Goal: Task Accomplishment & Management: Manage account settings

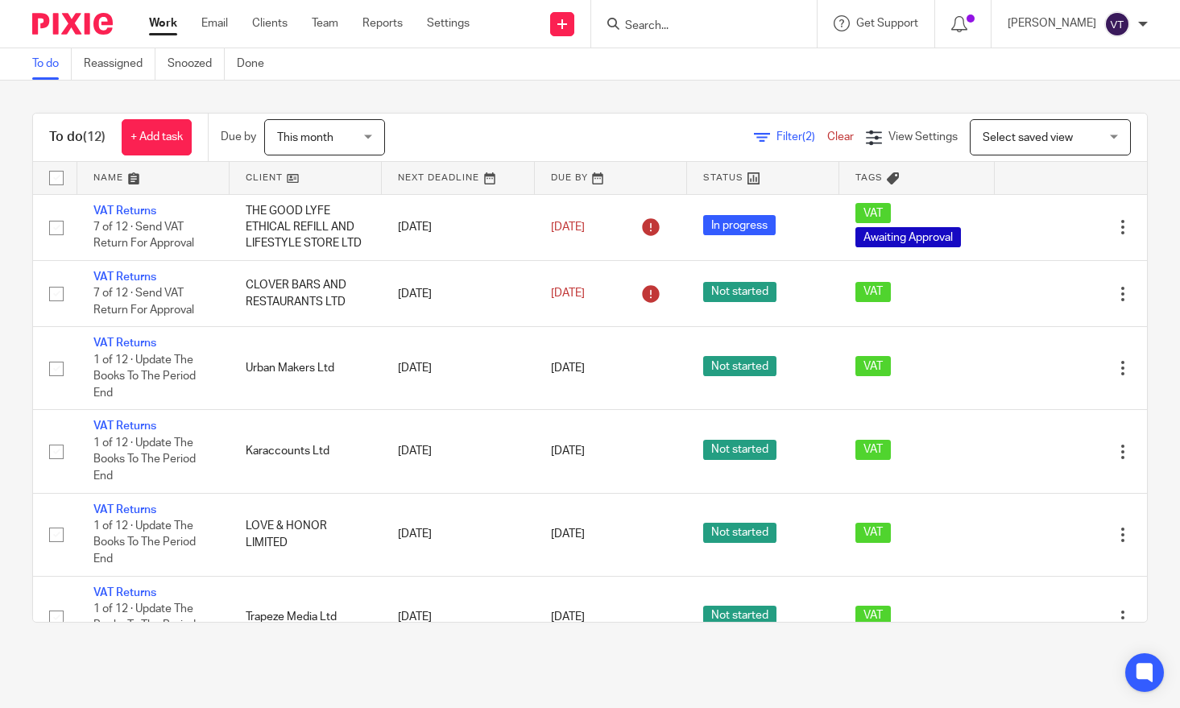
click at [689, 27] on input "Search" at bounding box center [695, 26] width 145 height 14
click at [650, 19] on form at bounding box center [709, 24] width 172 height 20
click at [650, 20] on input "Search" at bounding box center [695, 26] width 145 height 14
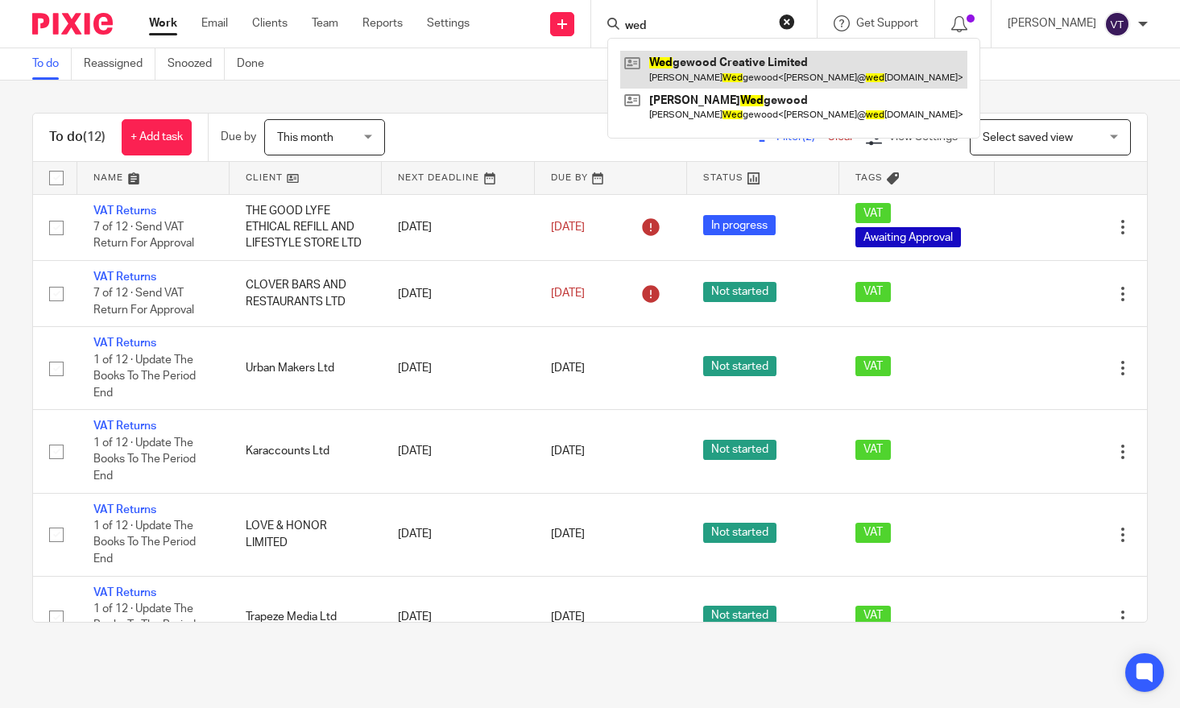
type input "wed"
click at [743, 72] on link at bounding box center [793, 69] width 347 height 37
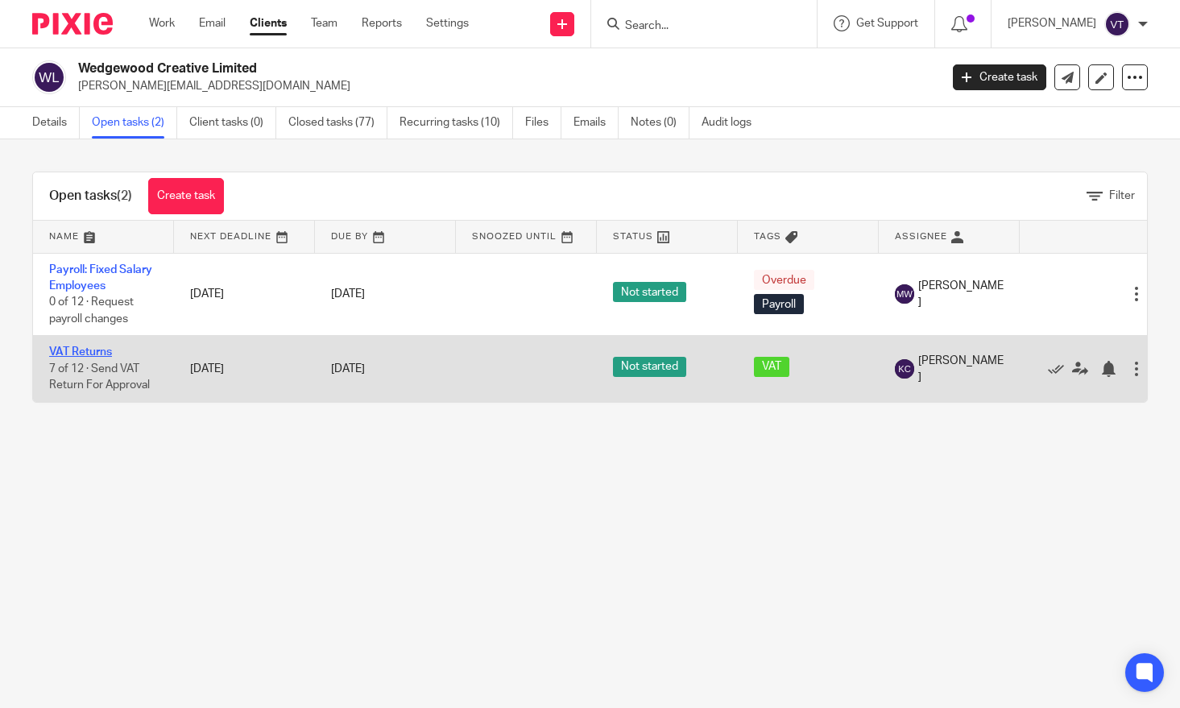
click at [88, 351] on link "VAT Returns" at bounding box center [80, 351] width 63 height 11
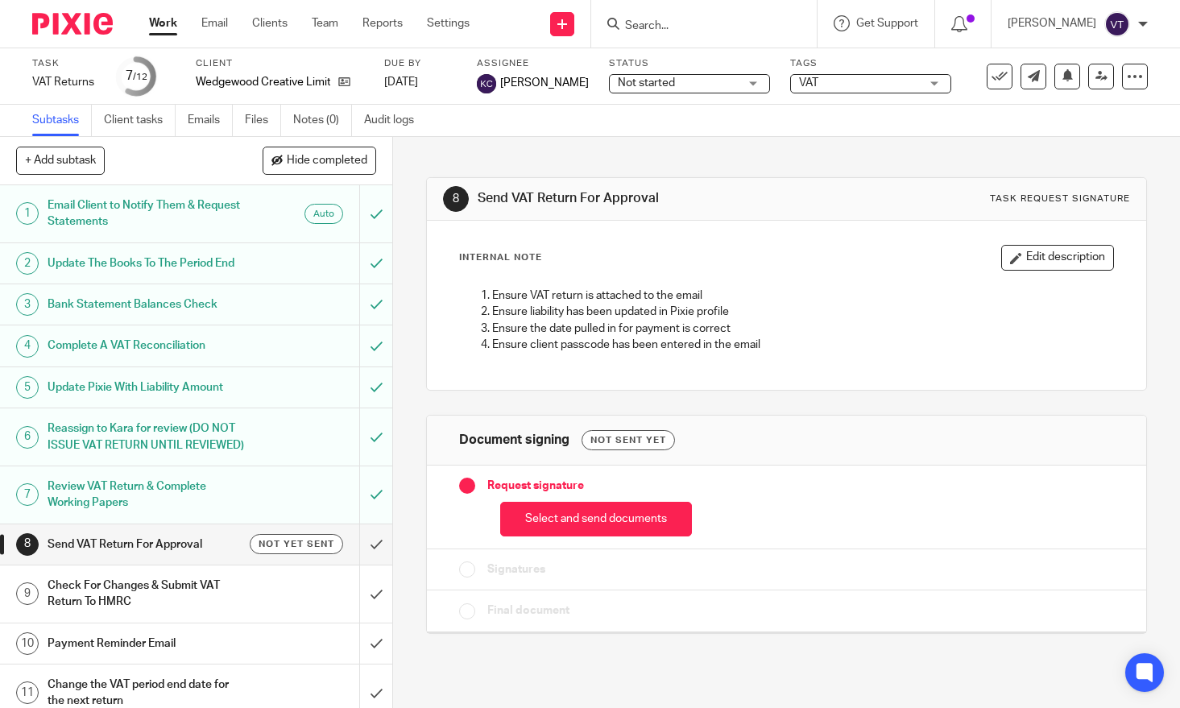
click at [739, 85] on div "Not started Not started" at bounding box center [689, 83] width 161 height 19
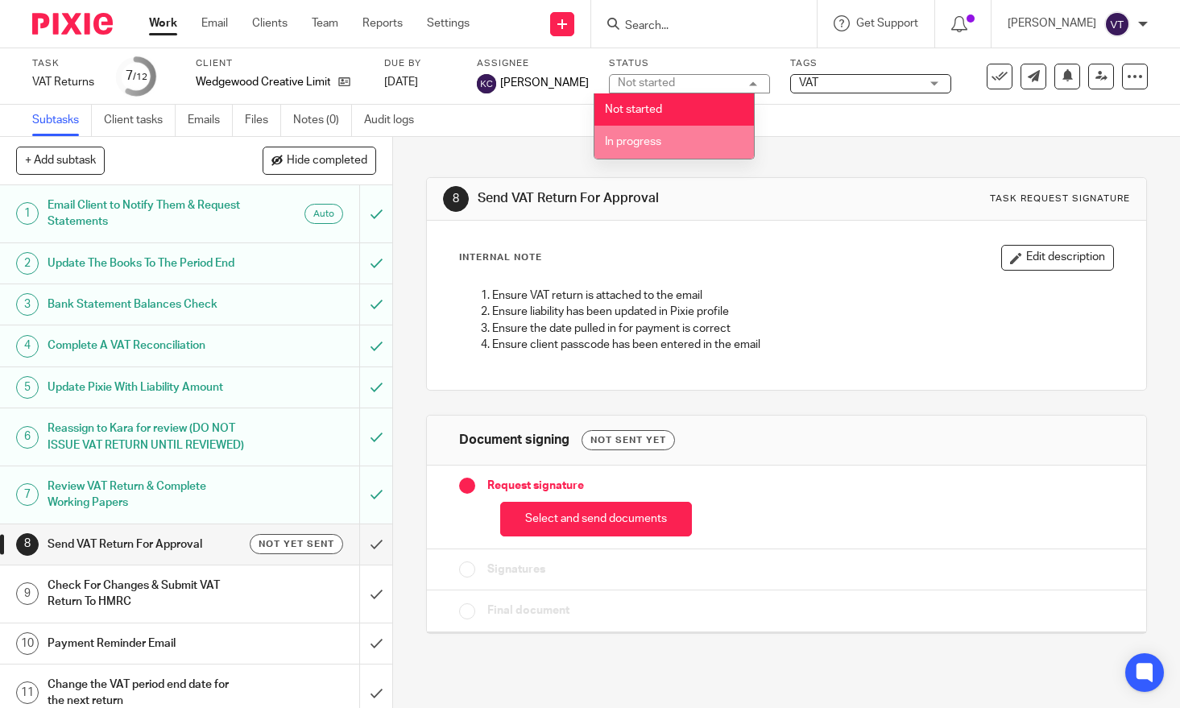
click at [702, 146] on li "In progress" at bounding box center [673, 142] width 159 height 33
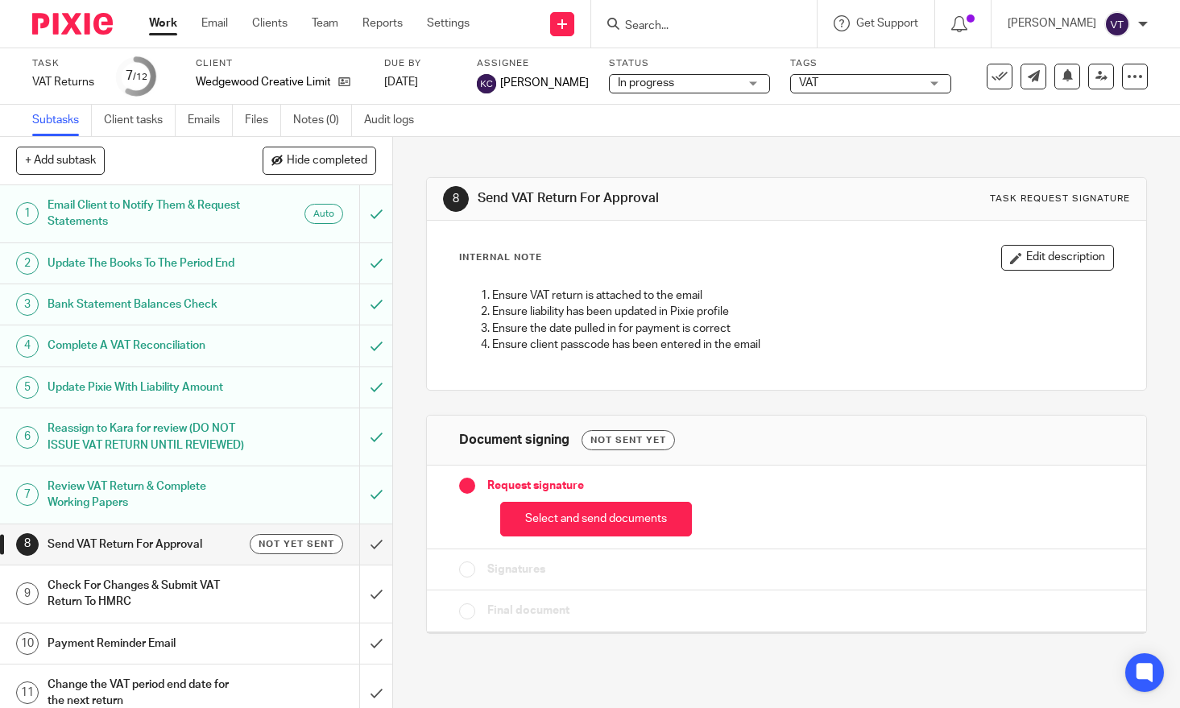
click at [684, 19] on div at bounding box center [704, 24] width 226 height 48
click at [679, 30] on input "Search" at bounding box center [695, 26] width 145 height 14
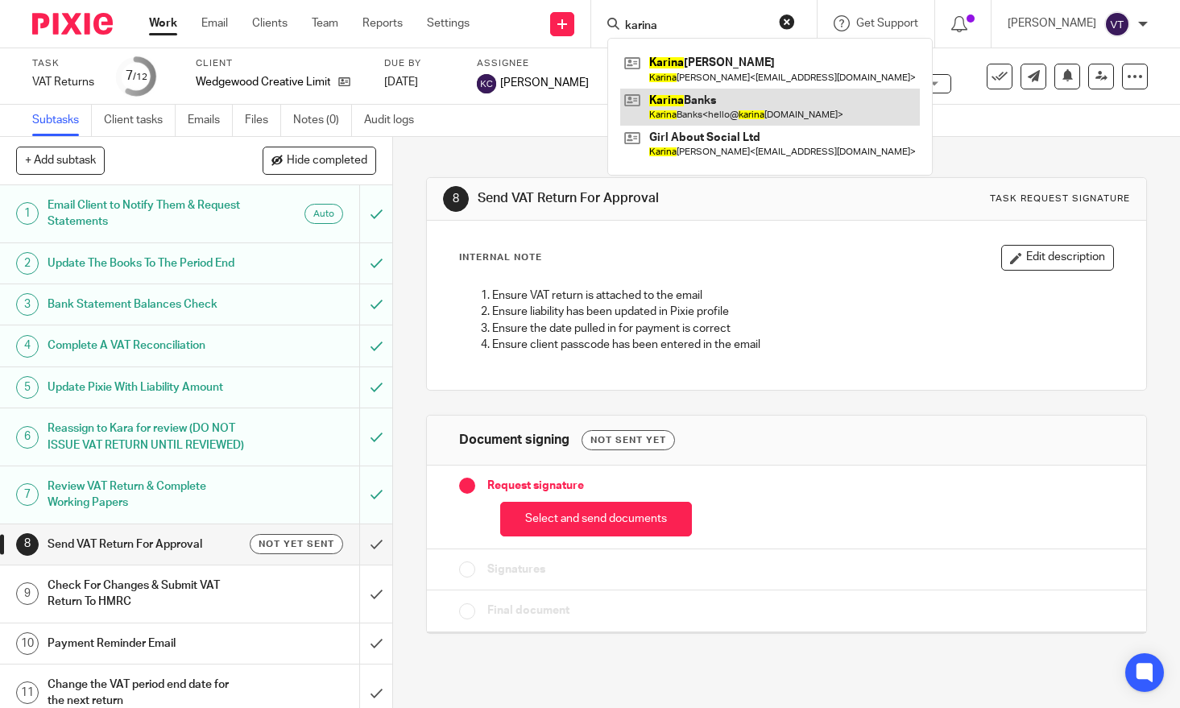
type input "karina"
click at [709, 106] on link at bounding box center [770, 107] width 300 height 37
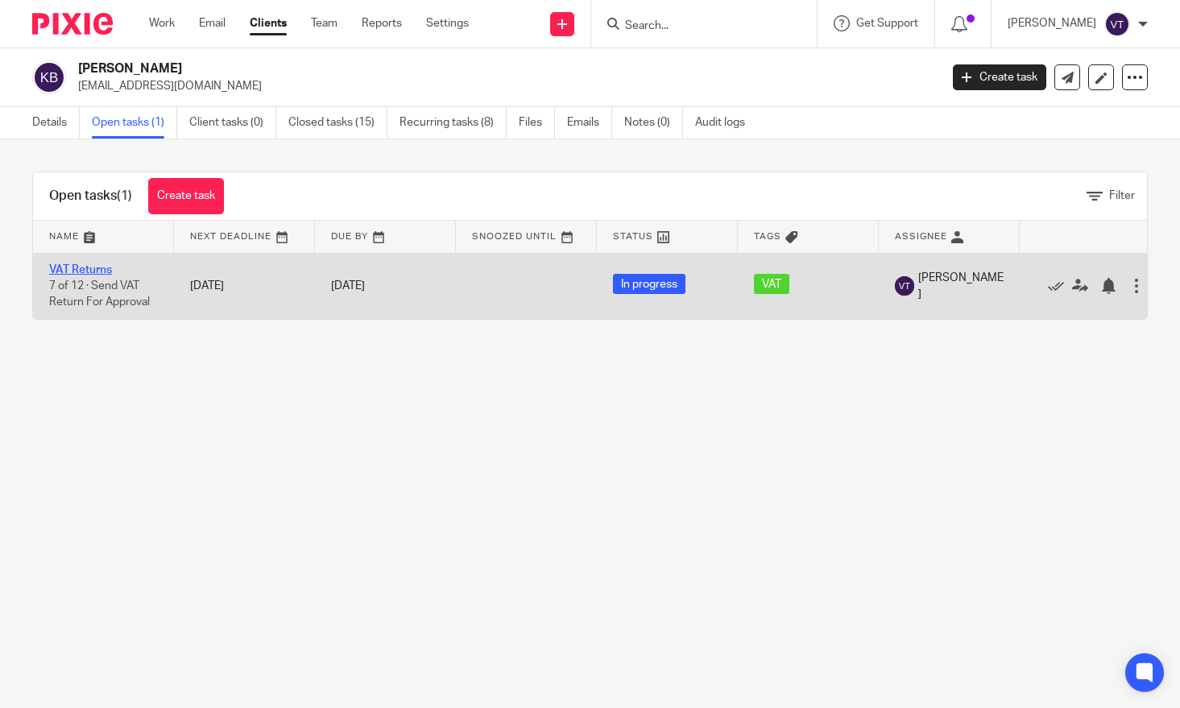
click at [89, 272] on link "VAT Returns" at bounding box center [80, 269] width 63 height 11
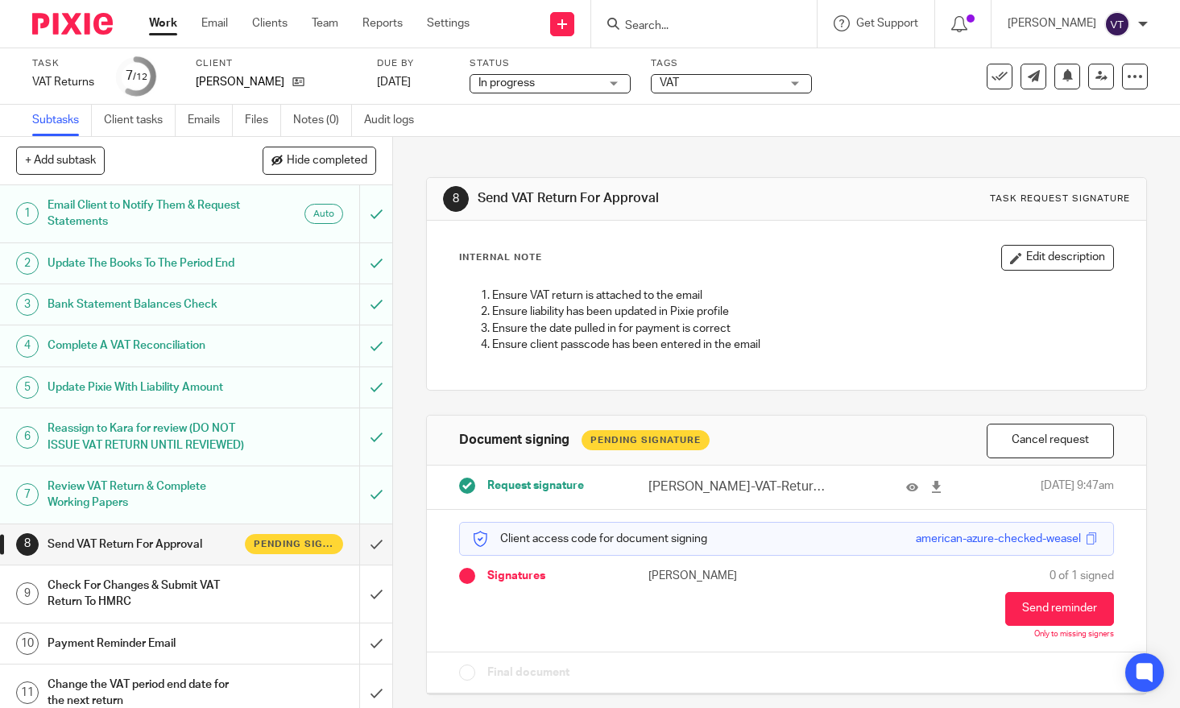
click at [651, 31] on input "Search" at bounding box center [695, 26] width 145 height 14
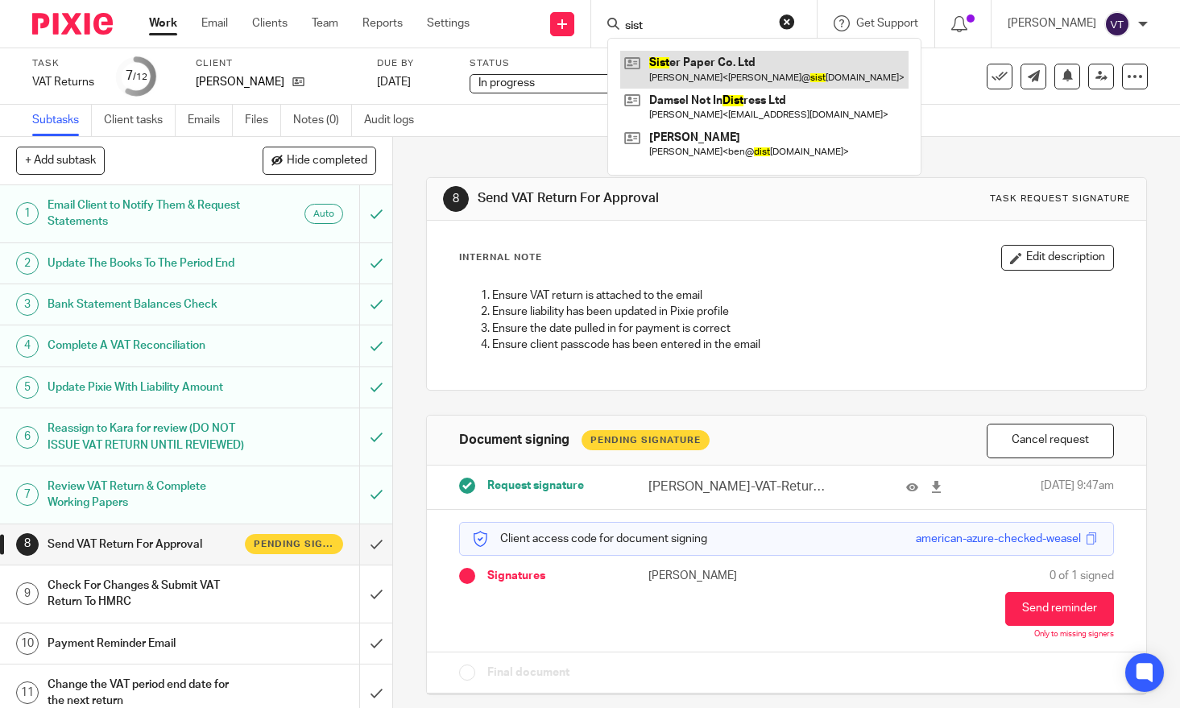
type input "sist"
click at [758, 66] on link at bounding box center [764, 69] width 288 height 37
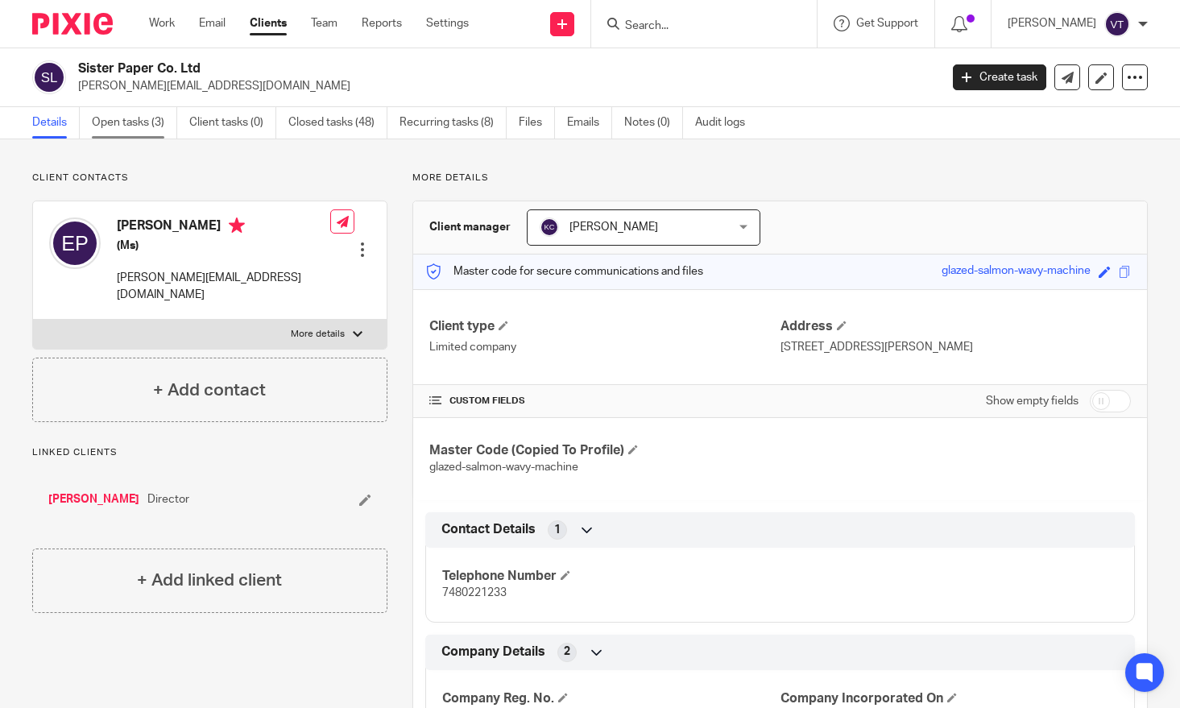
click at [122, 126] on link "Open tasks (3)" at bounding box center [134, 122] width 85 height 31
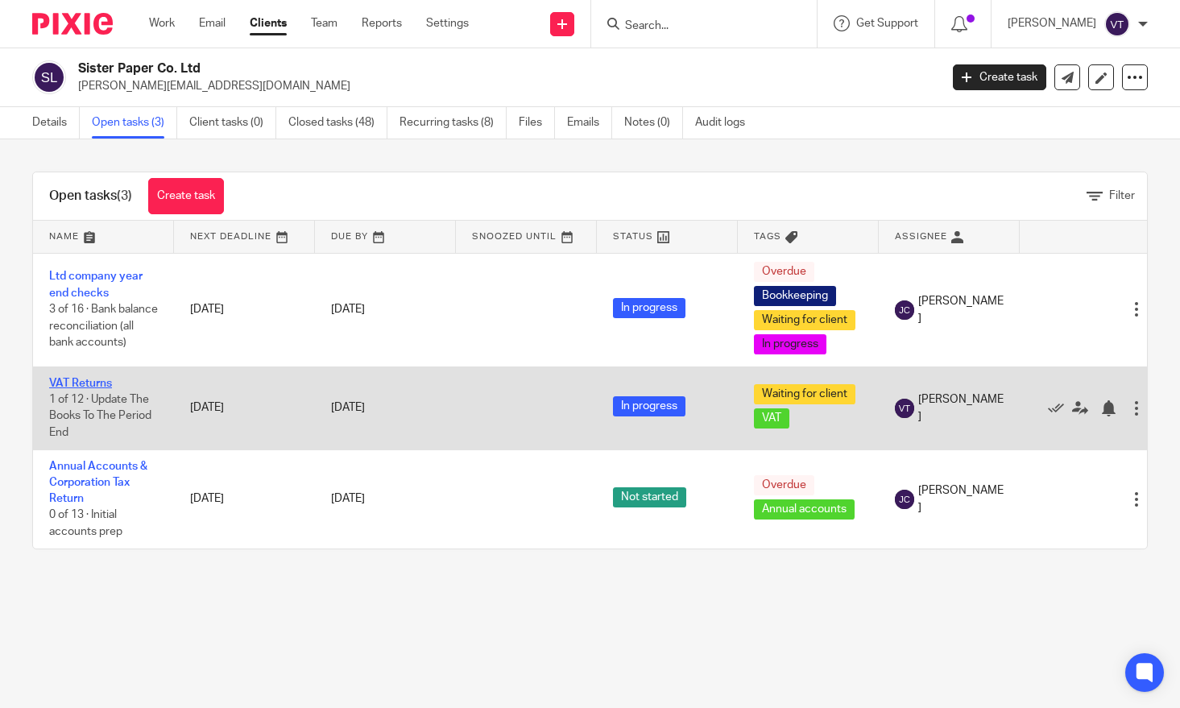
click at [102, 388] on link "VAT Returns" at bounding box center [80, 383] width 63 height 11
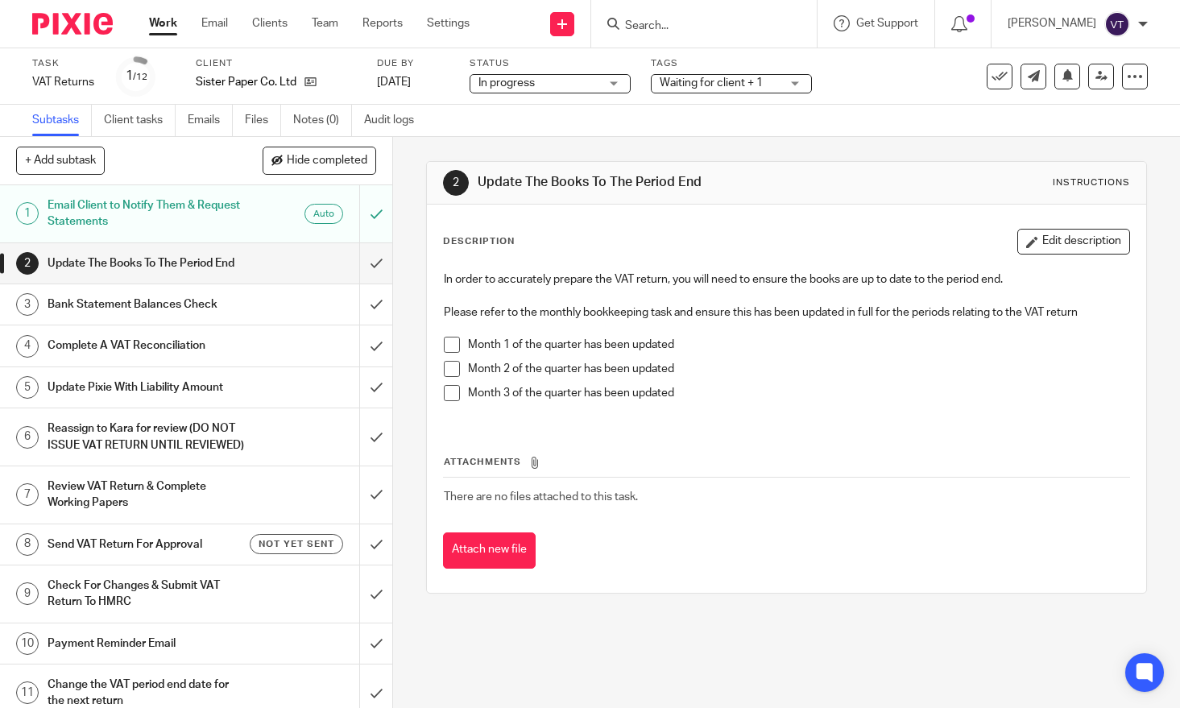
click at [794, 88] on div "Waiting for client + 1" at bounding box center [731, 83] width 161 height 19
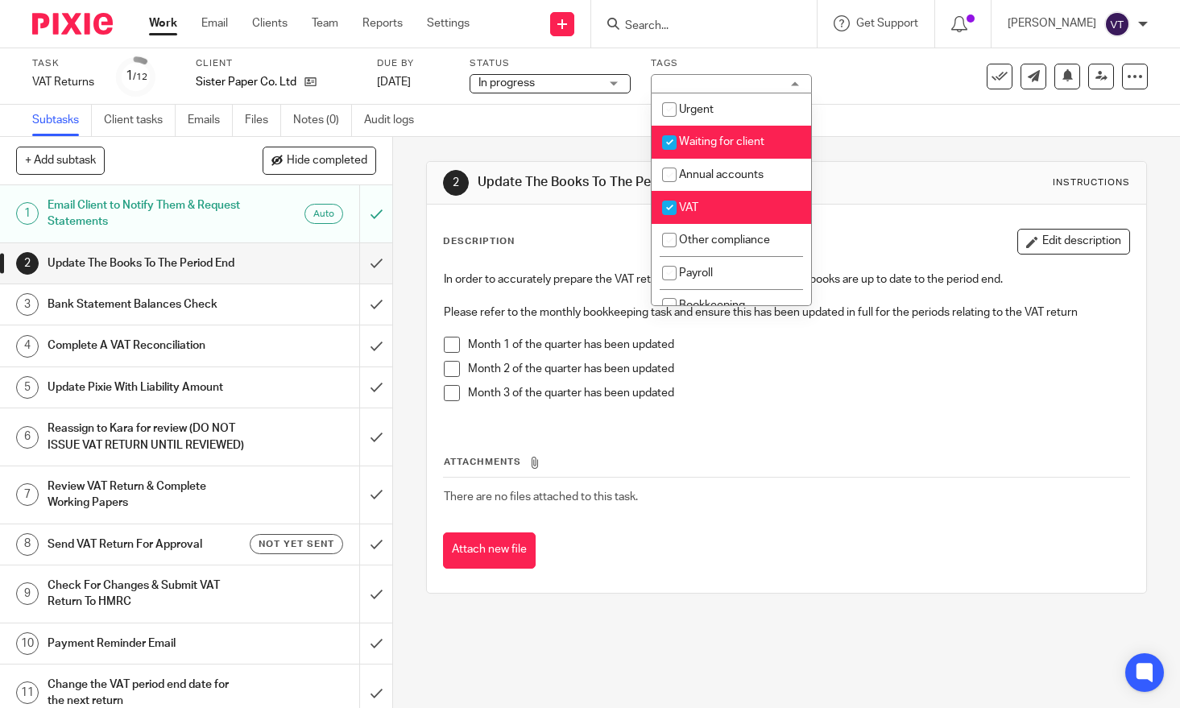
click at [754, 152] on li "Waiting for client" at bounding box center [731, 142] width 159 height 33
checkbox input "false"
click at [853, 74] on div "Task VAT Returns Save VAT Returns 1 /12 Client Sister Paper Co. Ltd Due by 31 O…" at bounding box center [497, 76] width 930 height 39
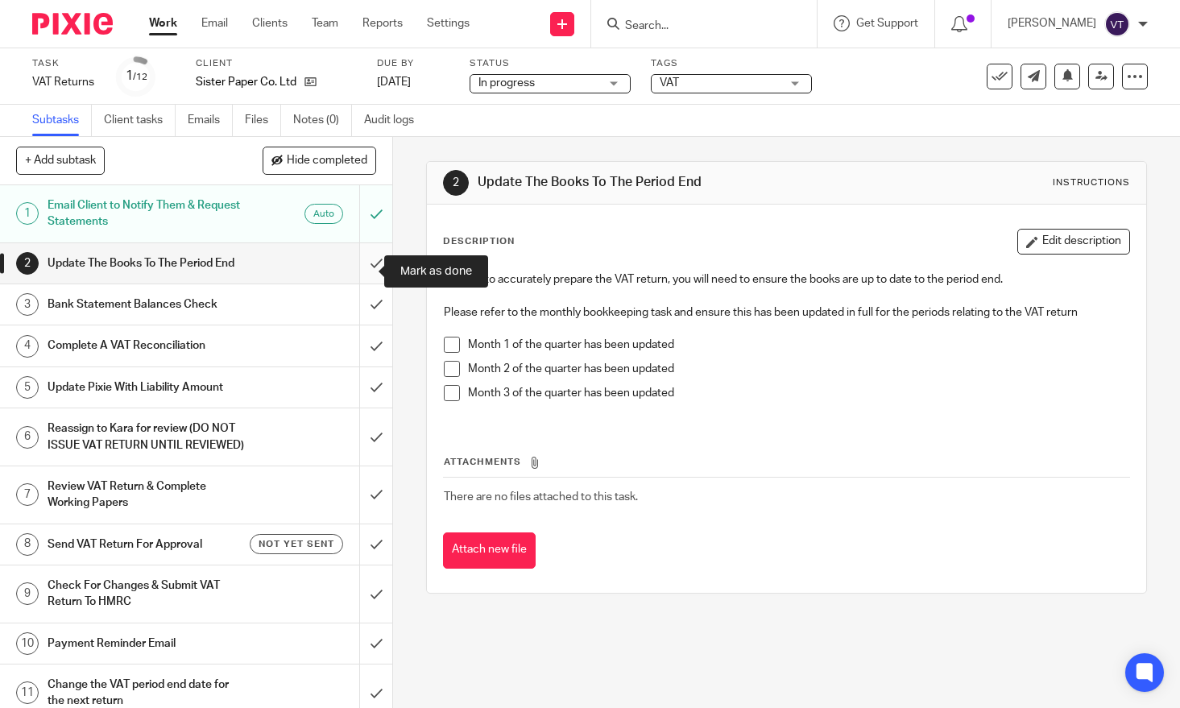
click at [359, 275] on input "submit" at bounding box center [196, 263] width 392 height 40
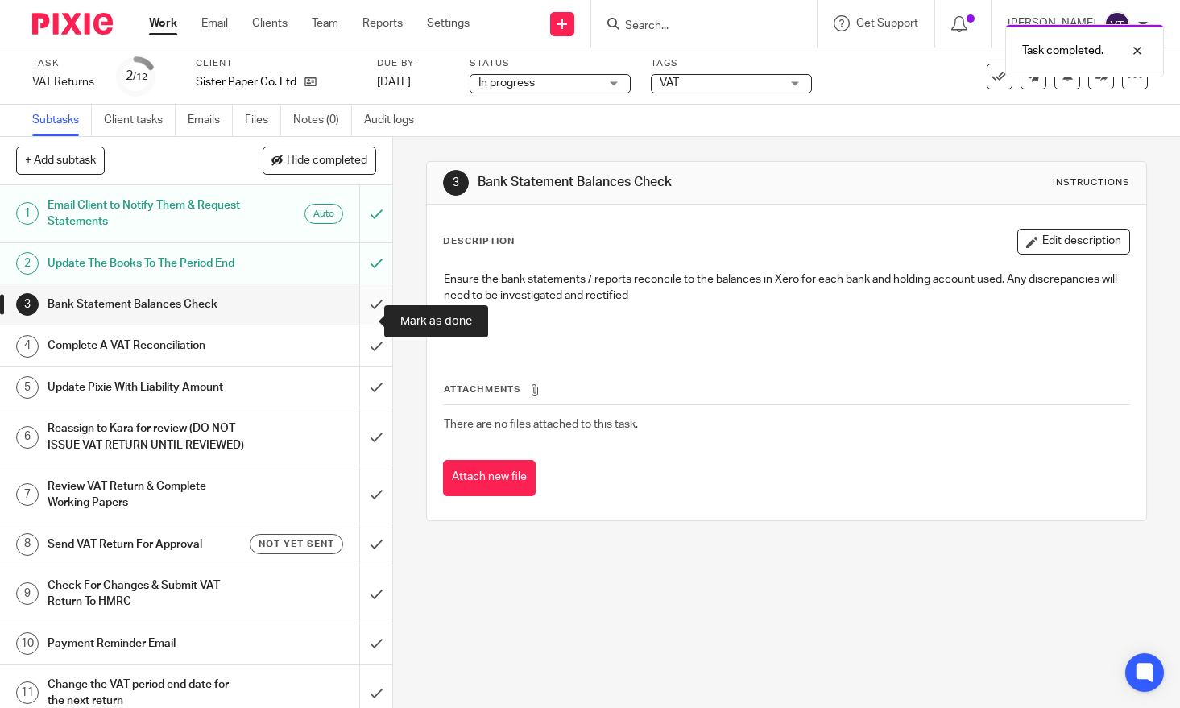
click at [362, 321] on input "submit" at bounding box center [196, 304] width 392 height 40
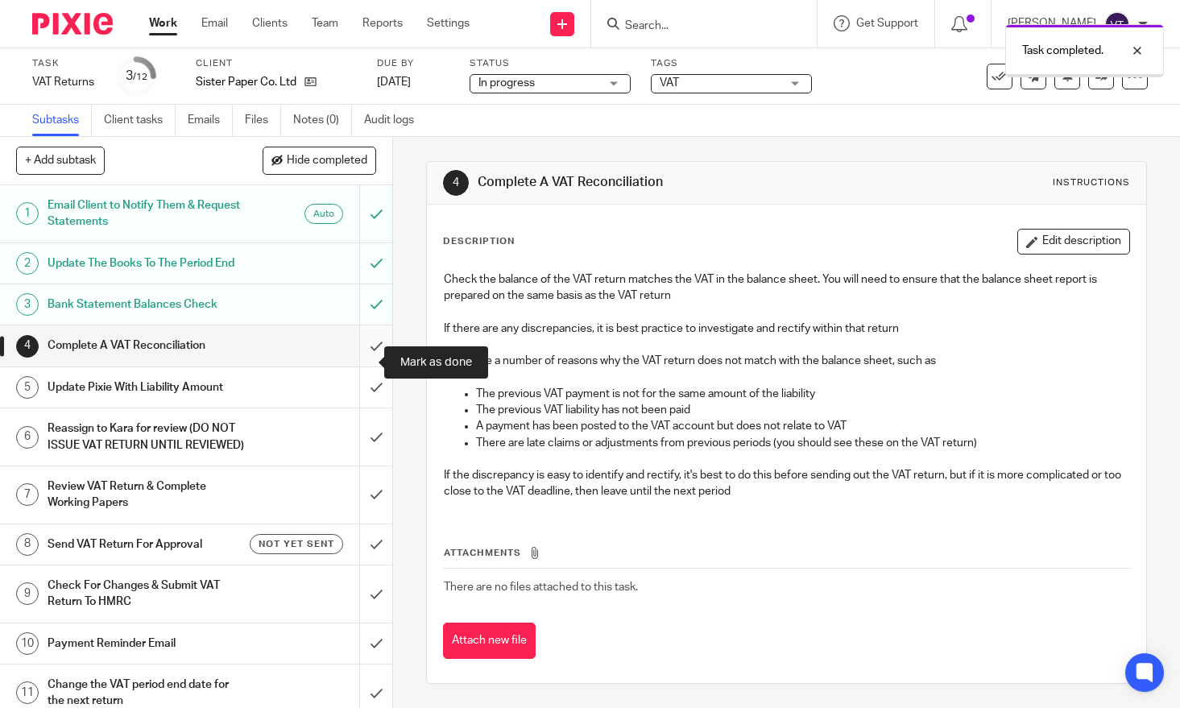
click at [361, 359] on input "submit" at bounding box center [196, 345] width 392 height 40
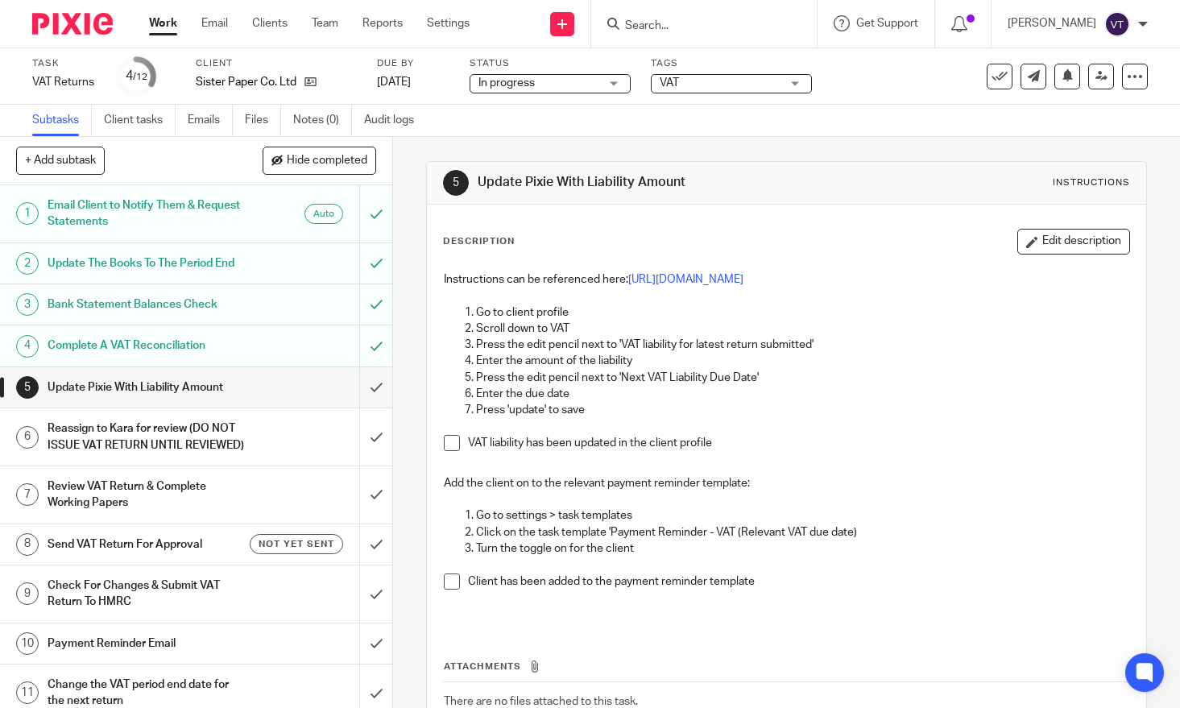
click at [445, 451] on span at bounding box center [452, 443] width 16 height 16
click at [447, 590] on span at bounding box center [452, 581] width 16 height 16
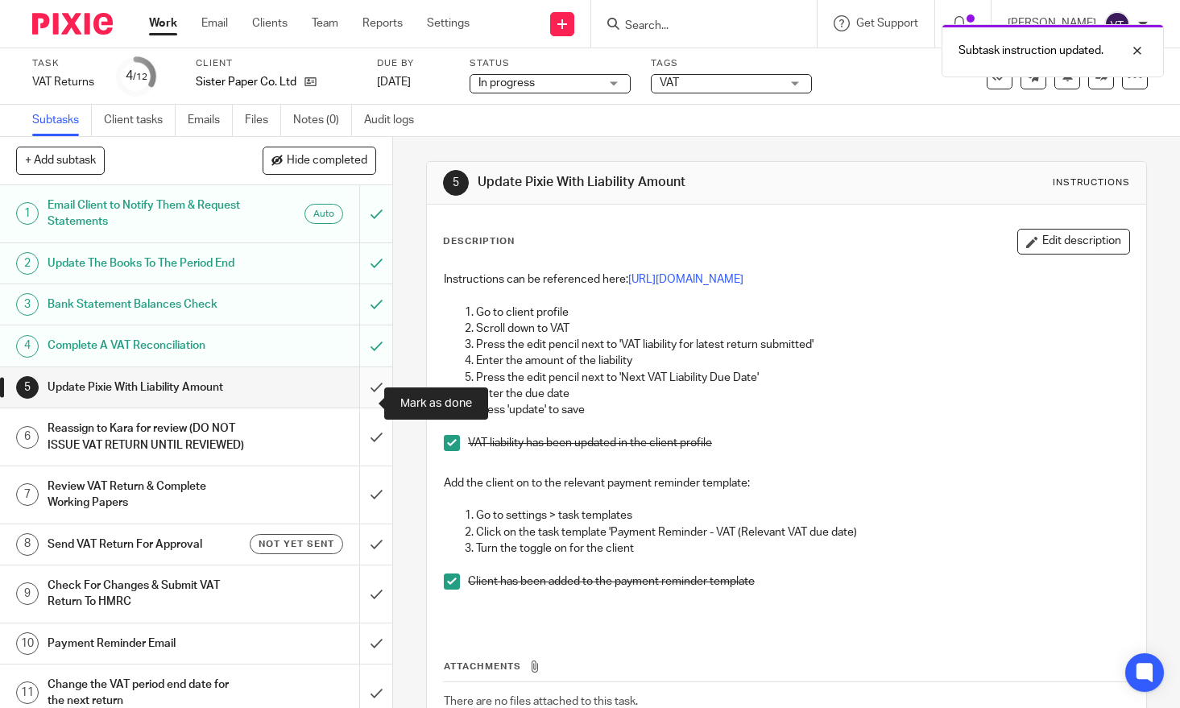
click at [364, 408] on input "submit" at bounding box center [196, 387] width 392 height 40
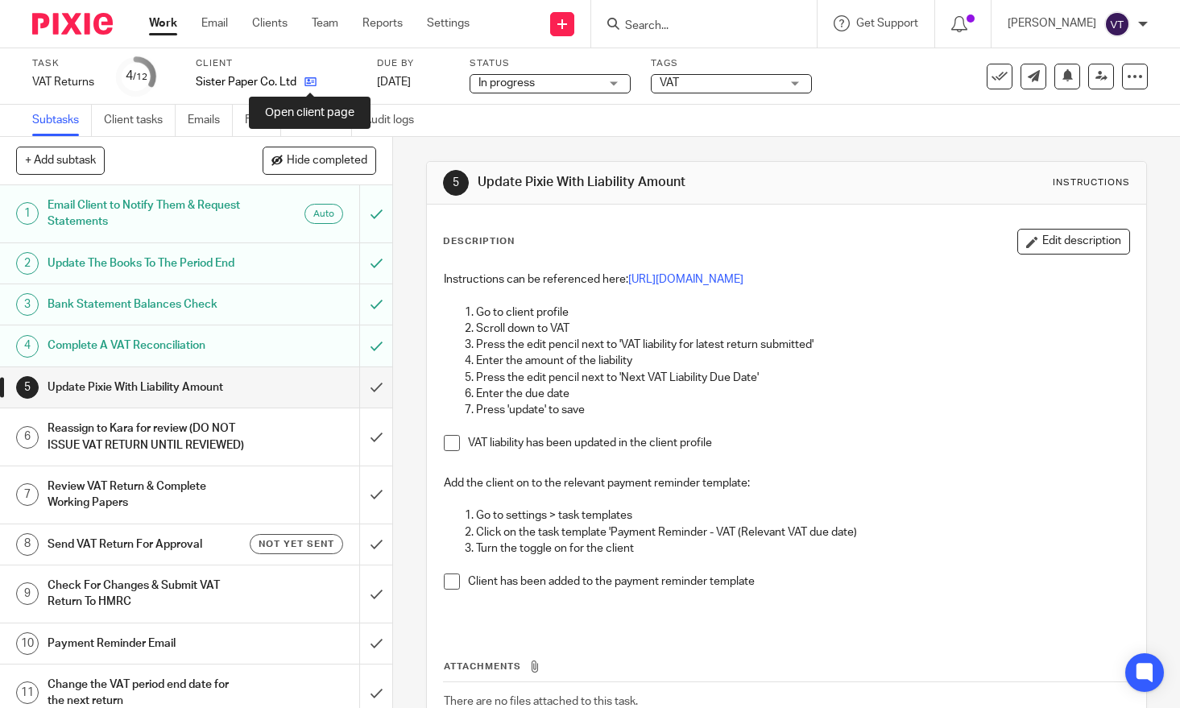
click at [309, 82] on icon at bounding box center [310, 82] width 12 height 12
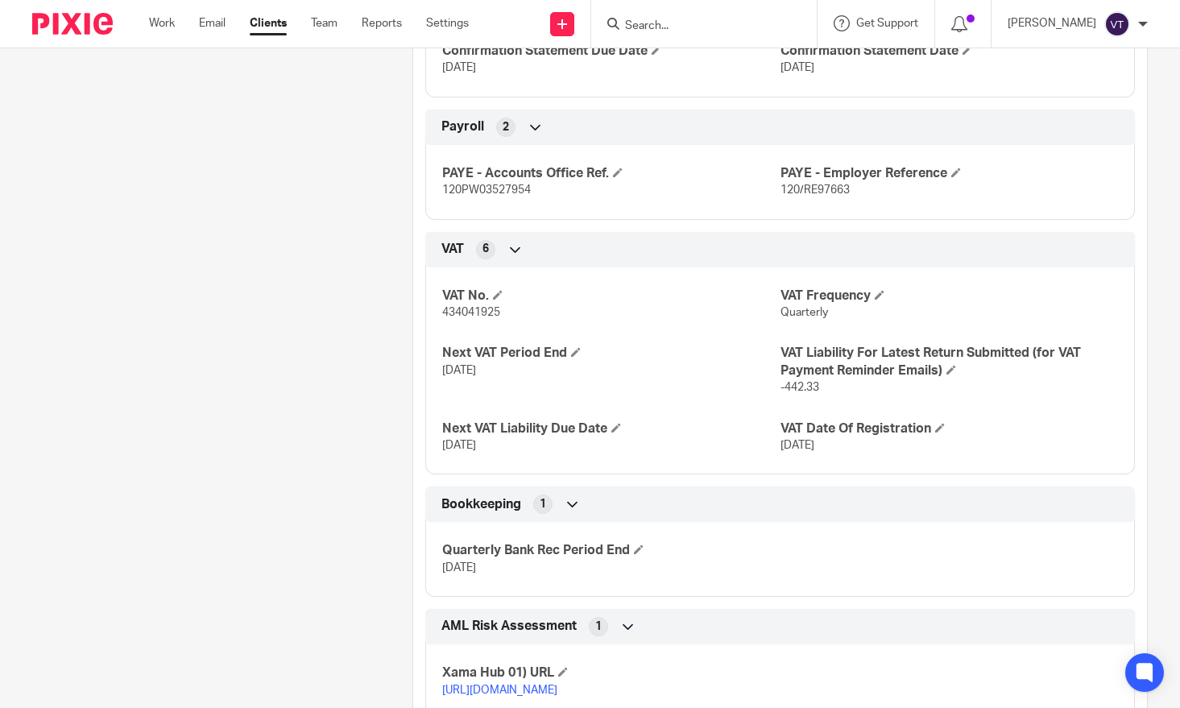
scroll to position [1244, 0]
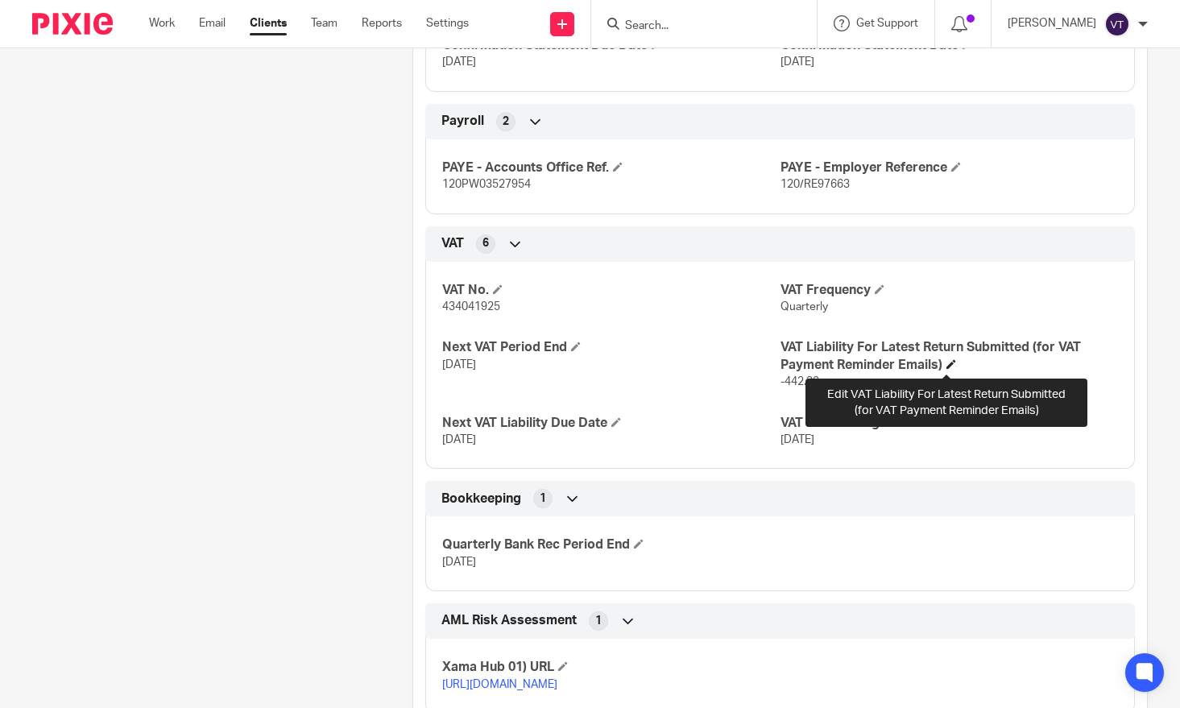
click at [946, 367] on span at bounding box center [951, 364] width 10 height 10
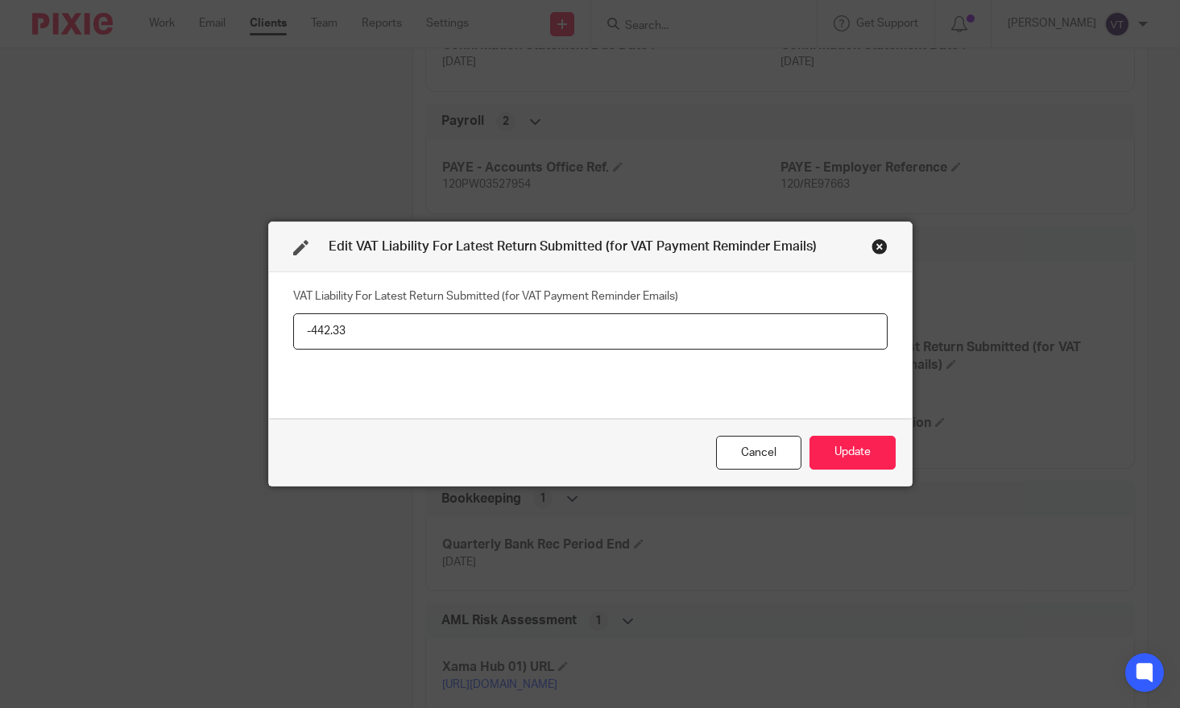
drag, startPoint x: 378, startPoint y: 335, endPoint x: 294, endPoint y: 329, distance: 84.0
click at [294, 329] on input "-442.33" at bounding box center [590, 331] width 594 height 36
type input "1626.17"
click at [839, 444] on button "Update" at bounding box center [852, 453] width 86 height 35
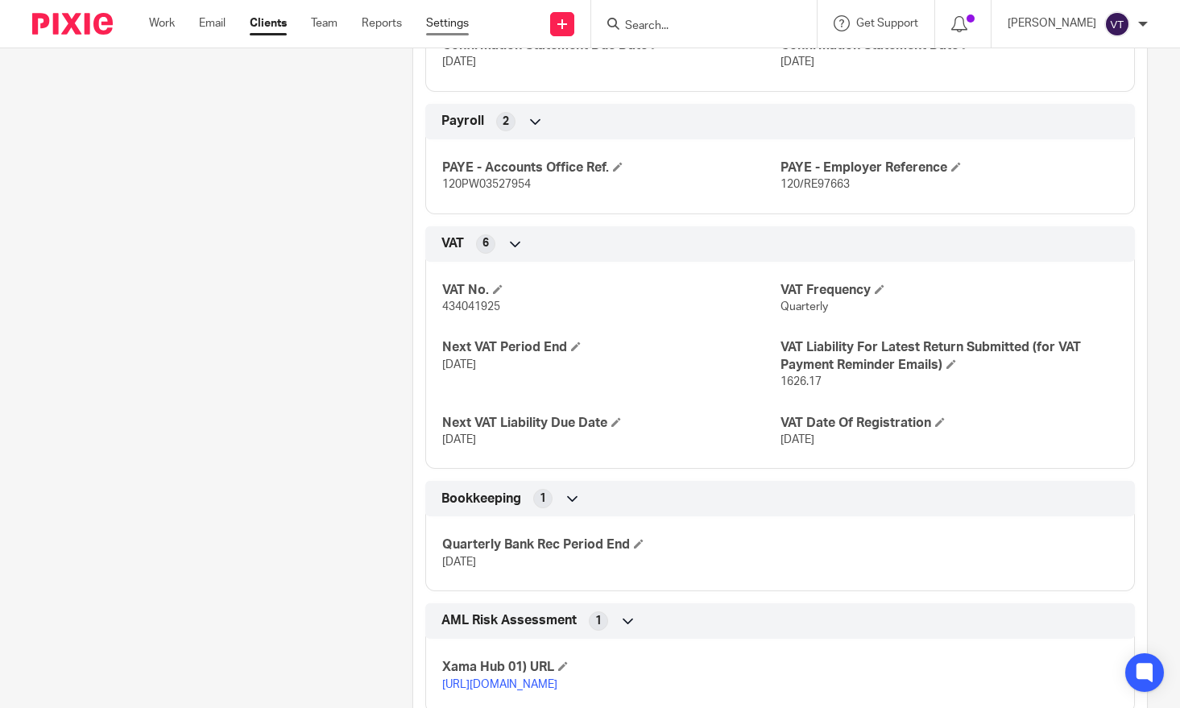
click at [451, 22] on link "Settings" at bounding box center [447, 23] width 43 height 16
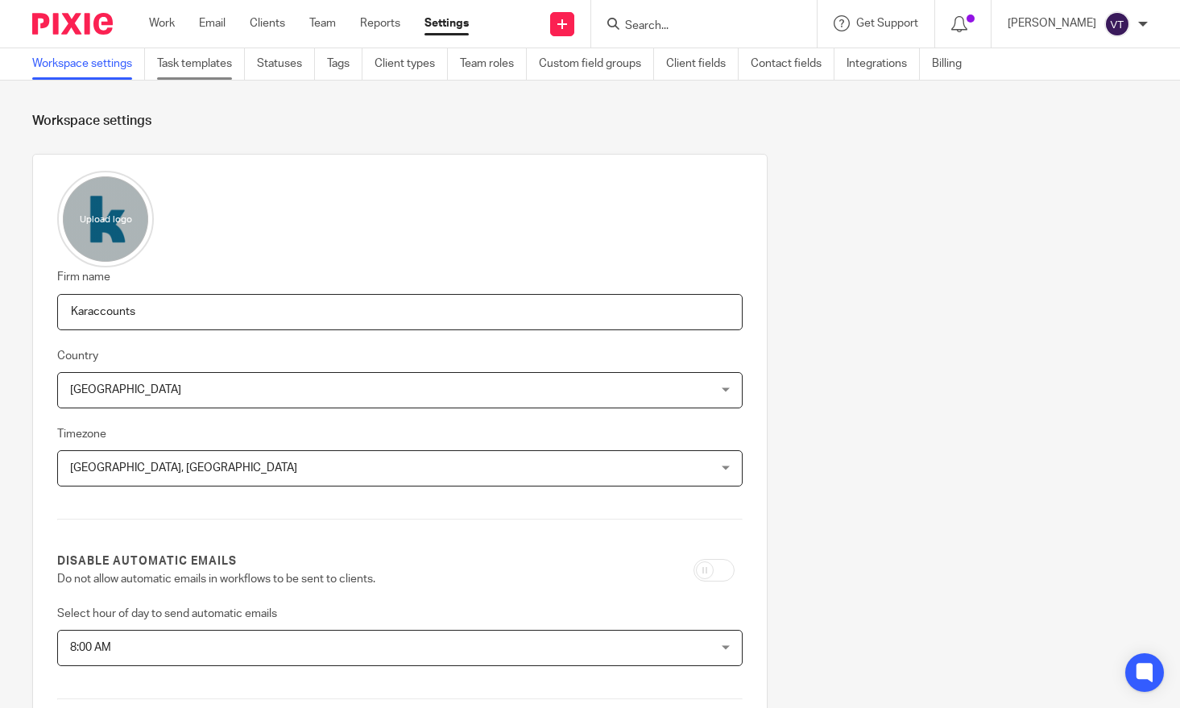
click at [198, 64] on link "Task templates" at bounding box center [201, 63] width 88 height 31
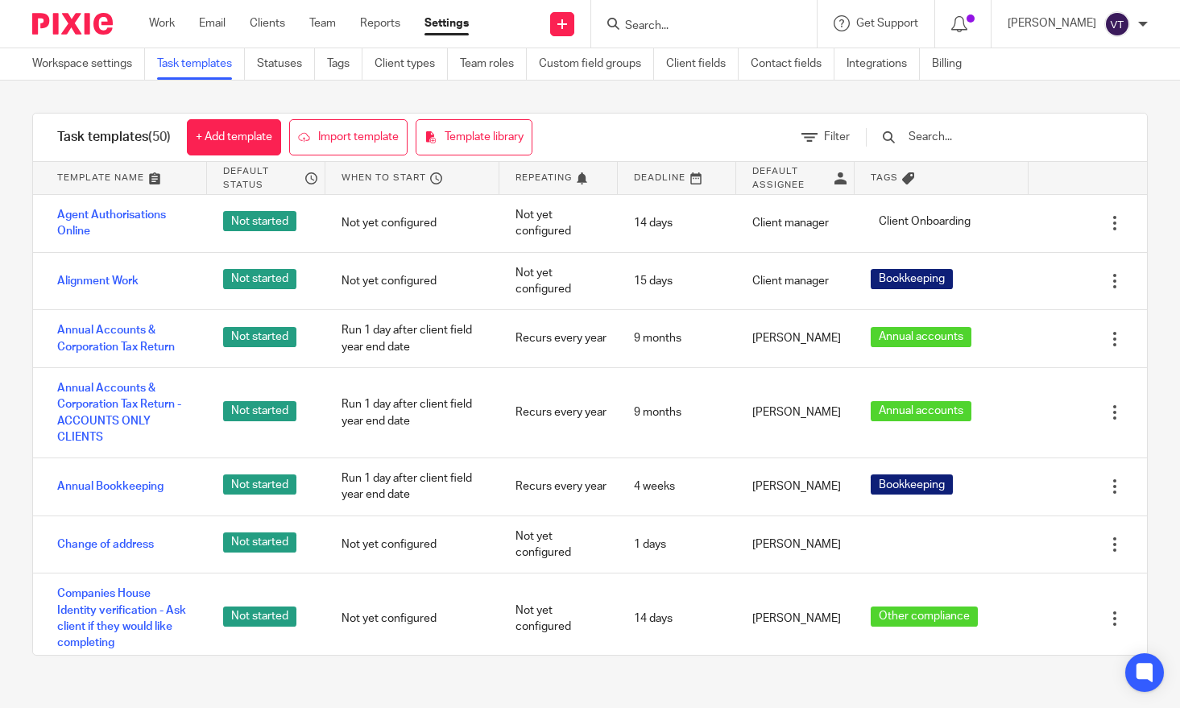
drag, startPoint x: 989, startPoint y: 140, endPoint x: 981, endPoint y: 142, distance: 8.2
click at [988, 140] on input "text" at bounding box center [1001, 137] width 188 height 18
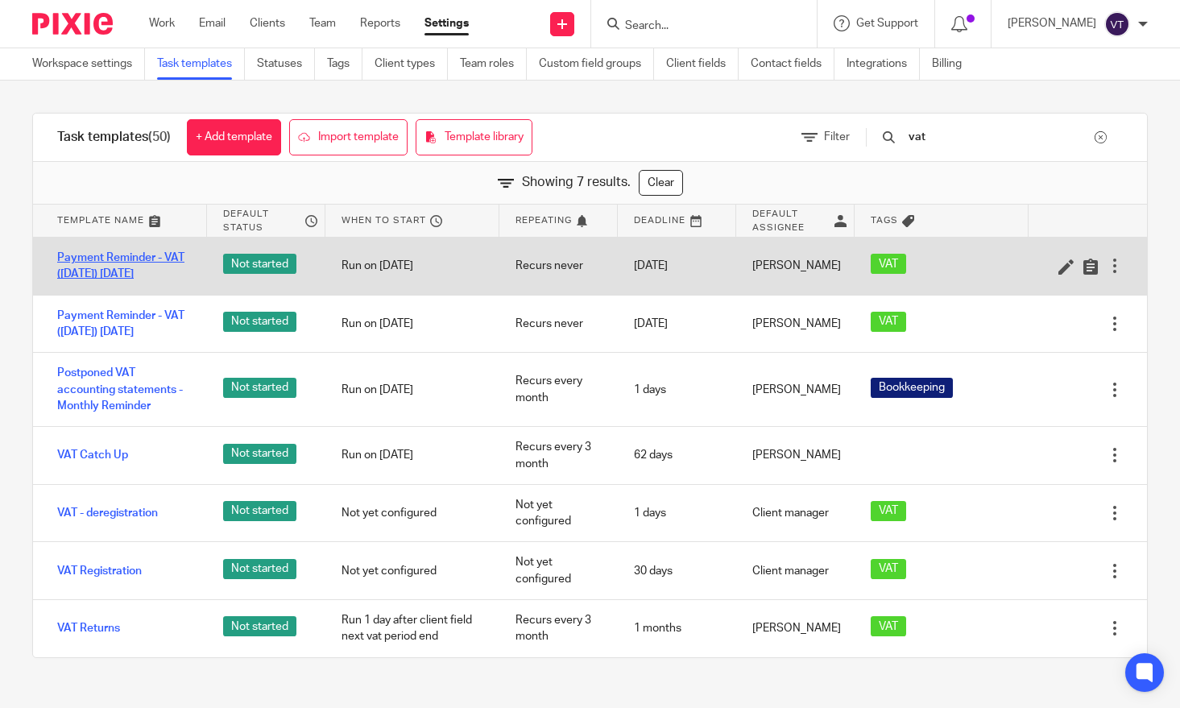
type input "vat"
click at [85, 268] on link "Payment Reminder - VAT ([DATE]) [DATE]" at bounding box center [124, 266] width 134 height 33
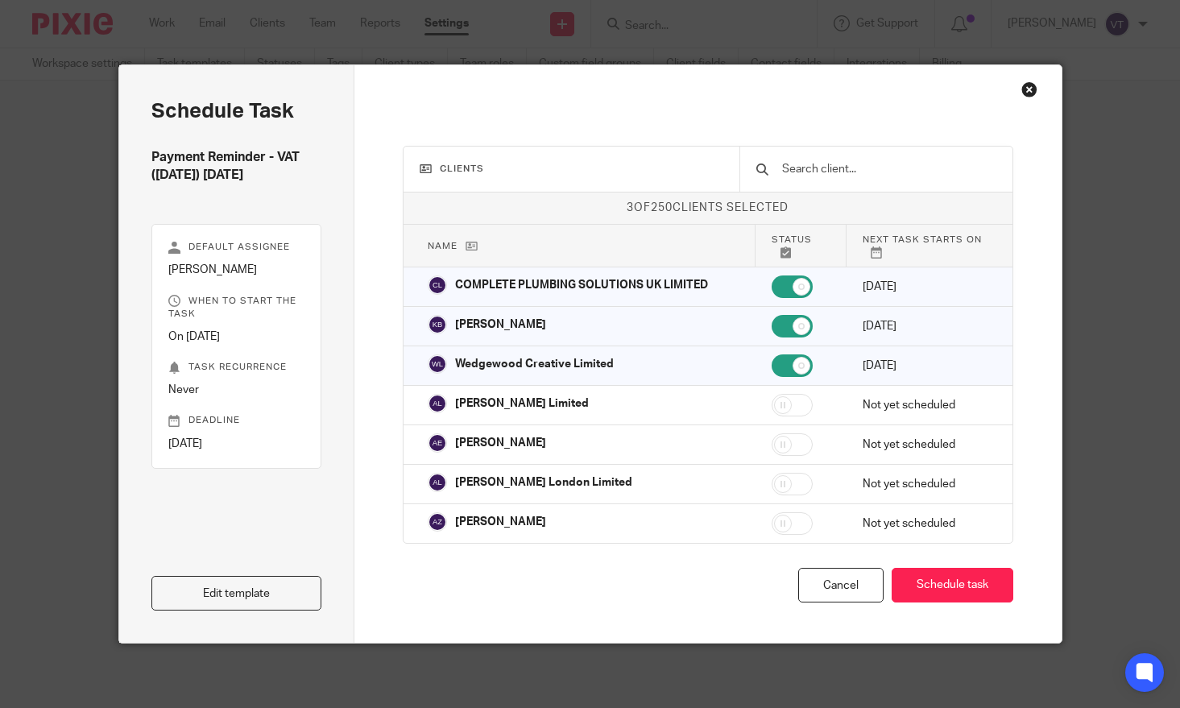
click at [814, 169] on input "text" at bounding box center [887, 169] width 215 height 18
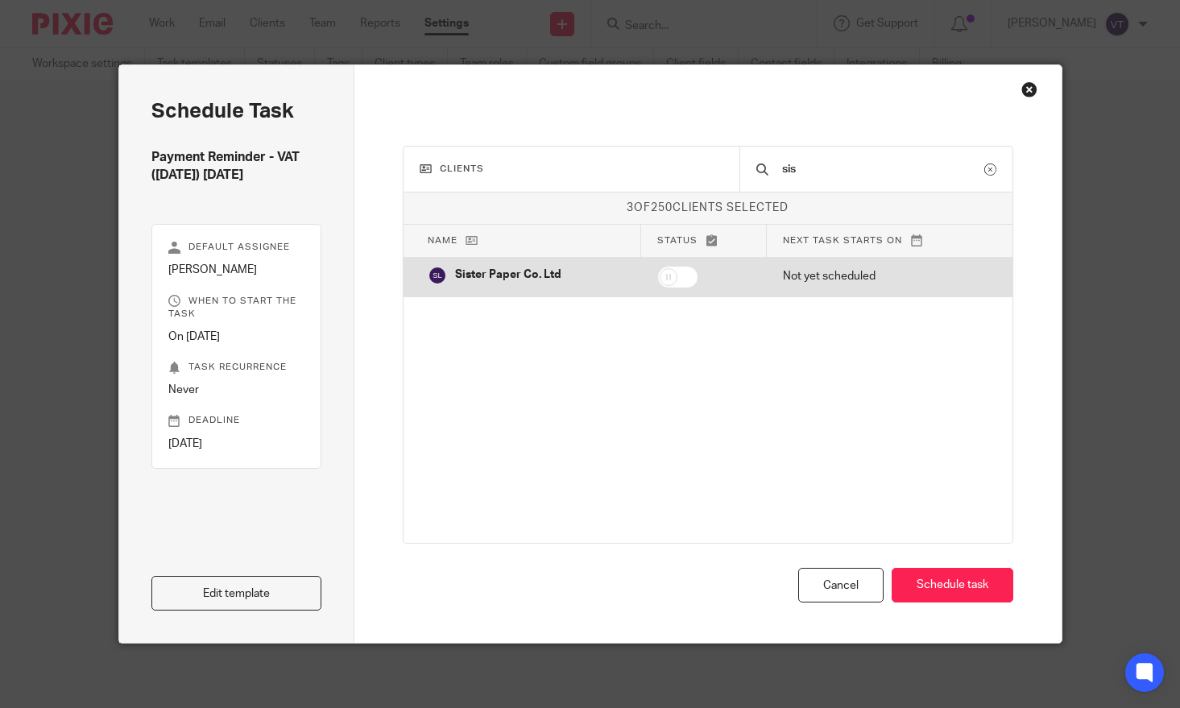
type input "sis"
click at [665, 280] on input "checkbox" at bounding box center [677, 277] width 41 height 23
checkbox input "true"
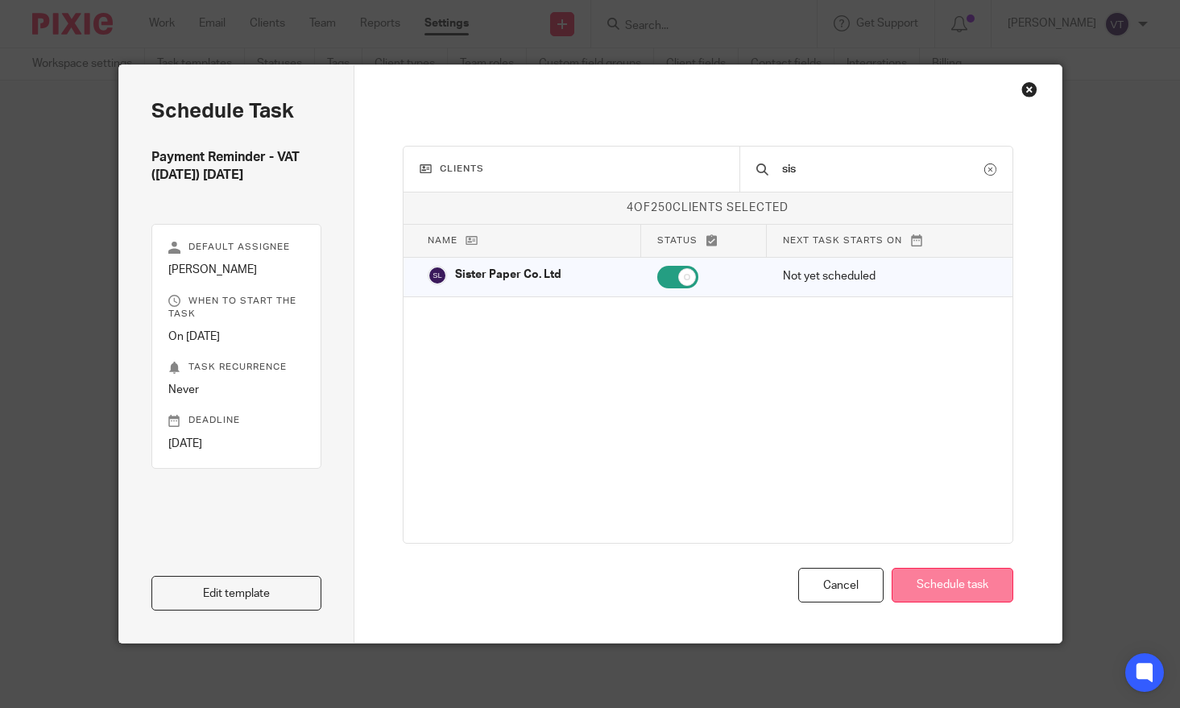
click at [948, 595] on button "Schedule task" at bounding box center [953, 585] width 122 height 35
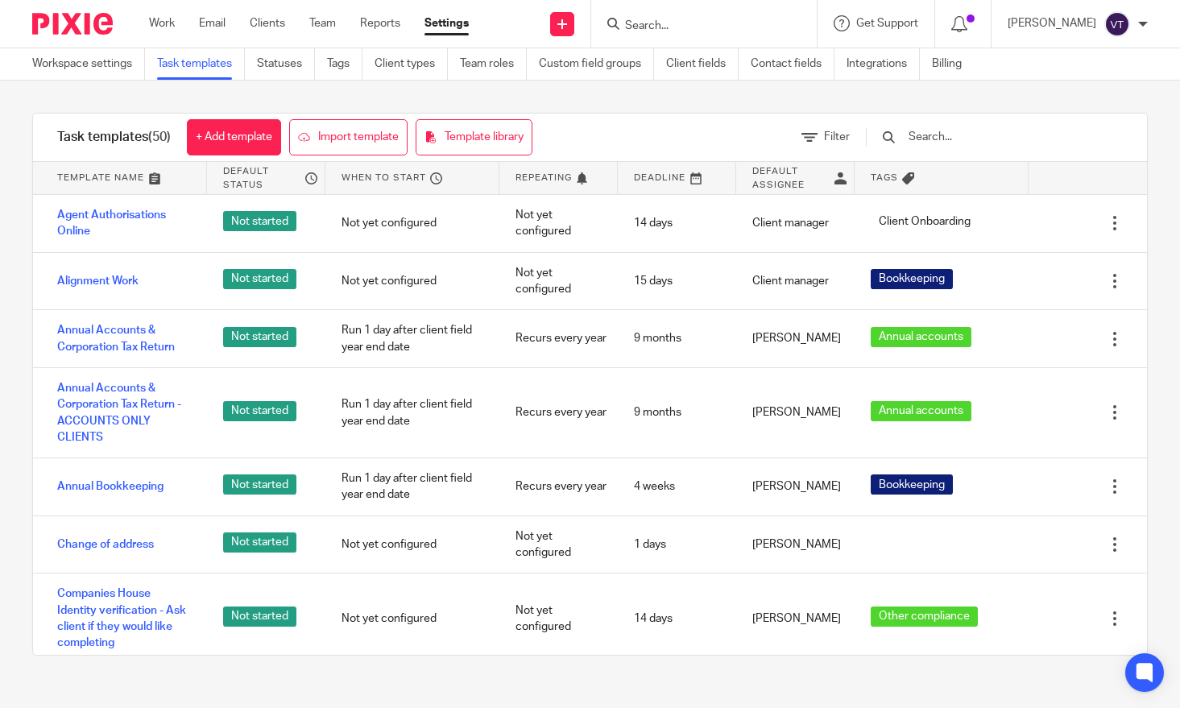
click at [654, 20] on input "Search" at bounding box center [695, 26] width 145 height 14
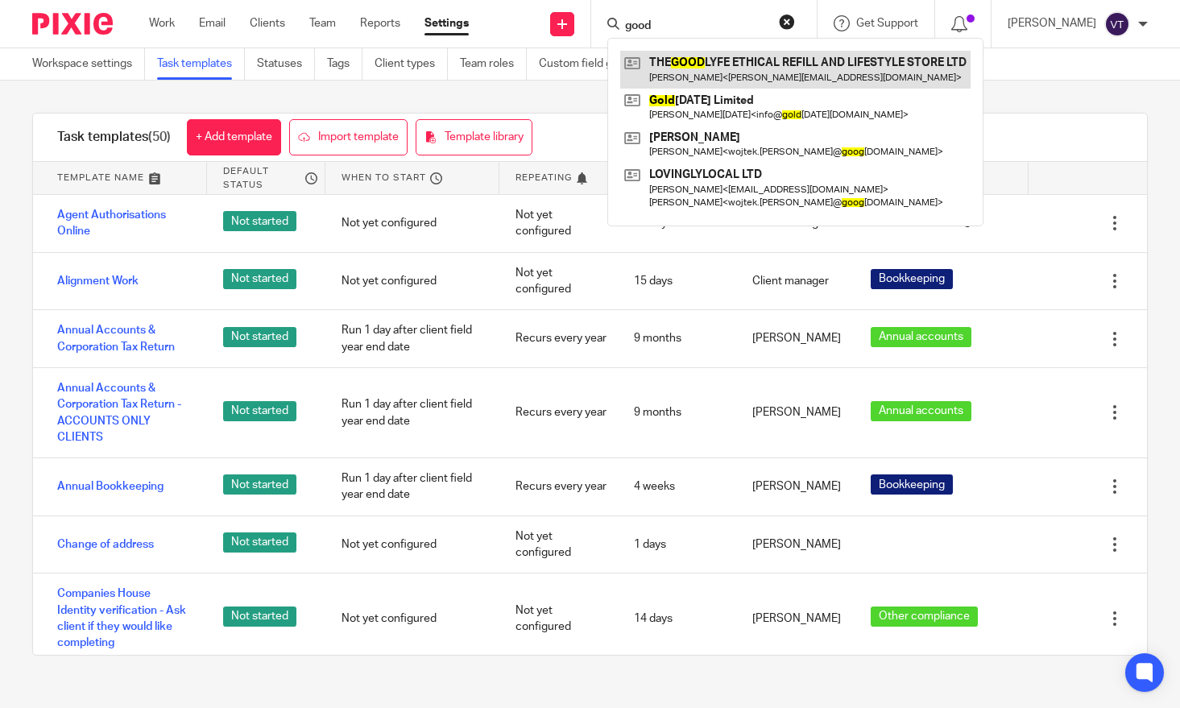
type input "good"
click at [752, 56] on link at bounding box center [795, 69] width 350 height 37
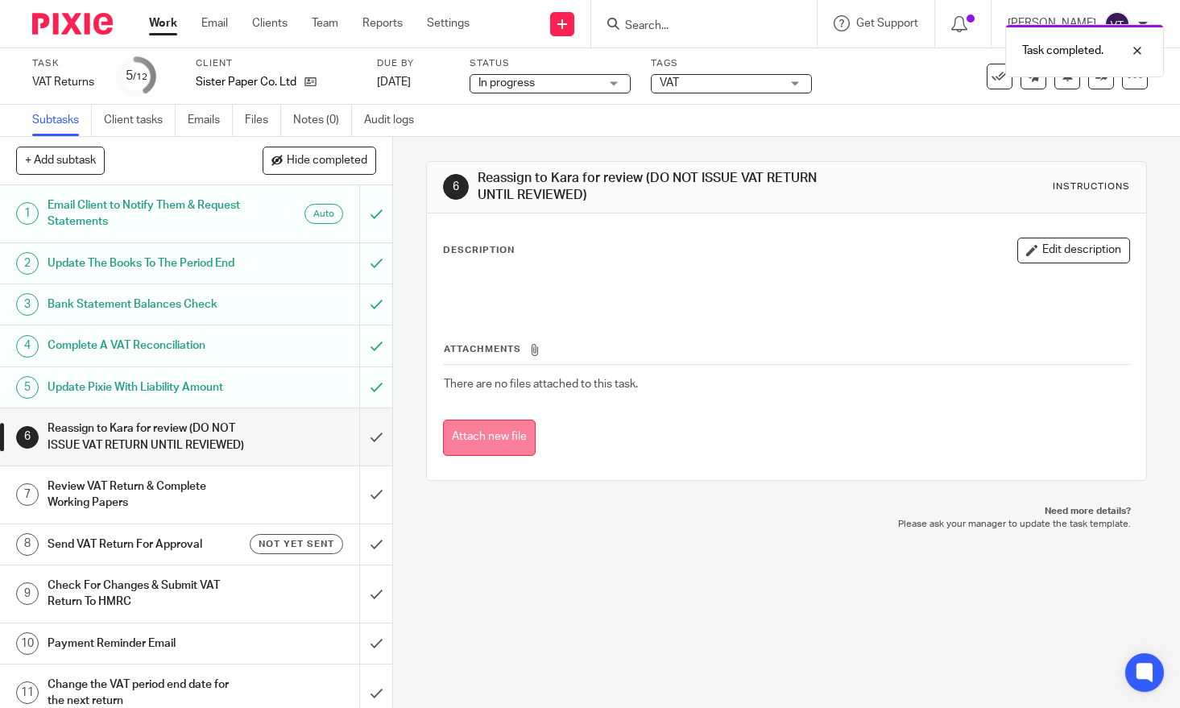
click at [474, 440] on button "Attach new file" at bounding box center [489, 438] width 93 height 36
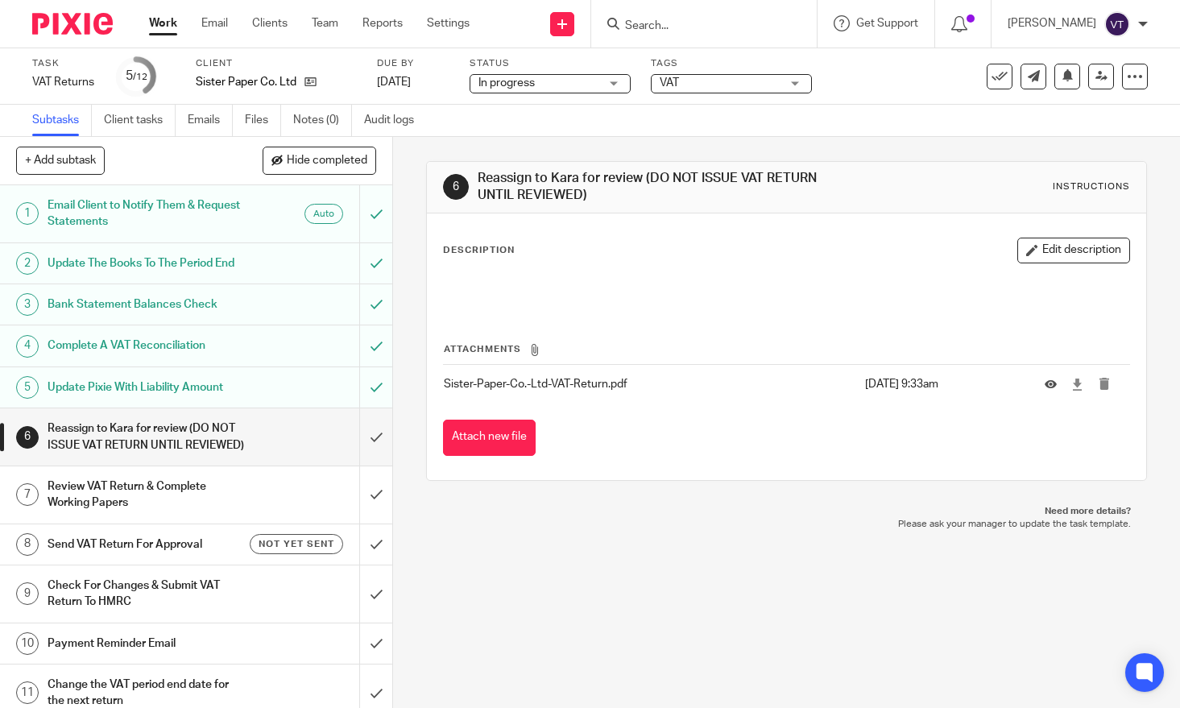
click at [254, 515] on div "Review VAT Return & Complete Working Papers" at bounding box center [196, 494] width 296 height 41
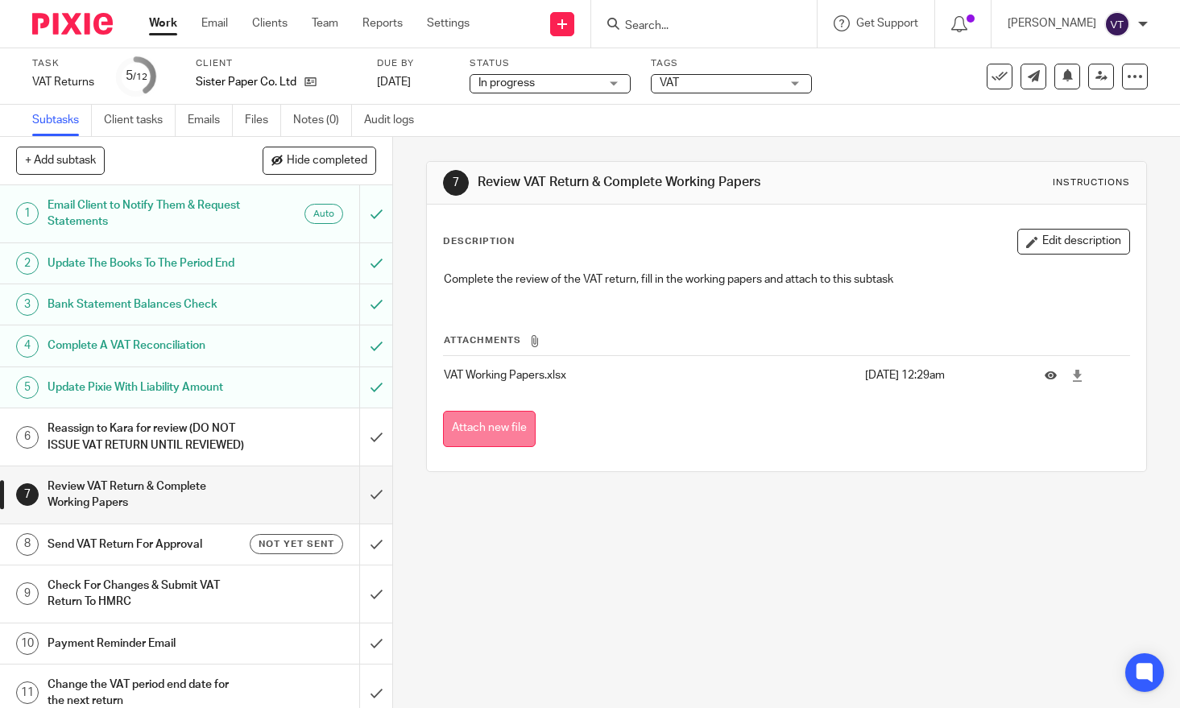
click at [496, 423] on button "Attach new file" at bounding box center [489, 429] width 93 height 36
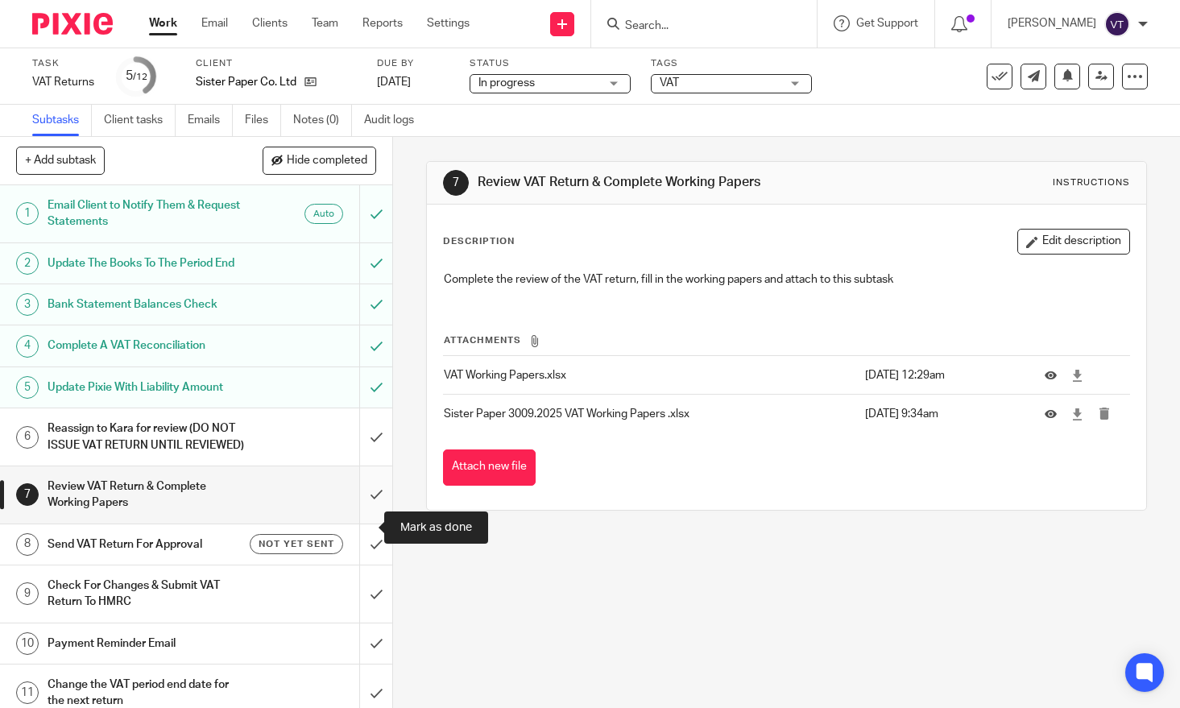
click at [354, 517] on input "submit" at bounding box center [196, 494] width 392 height 57
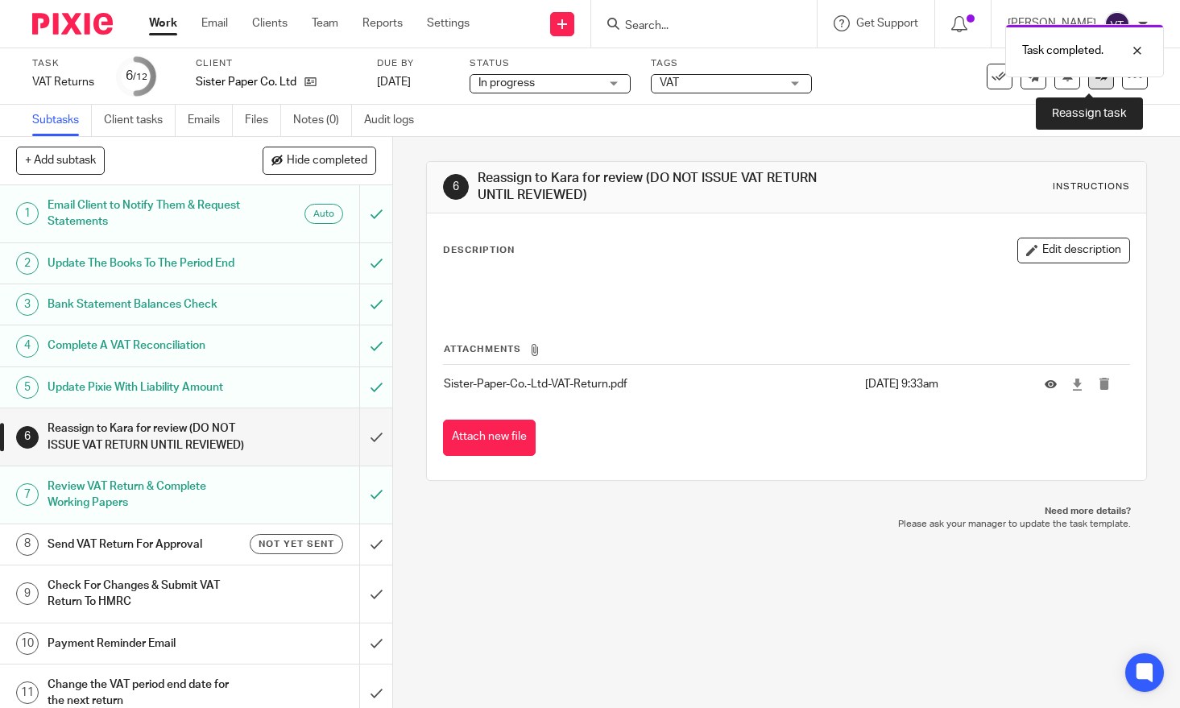
click at [1095, 80] on icon at bounding box center [1101, 76] width 12 height 12
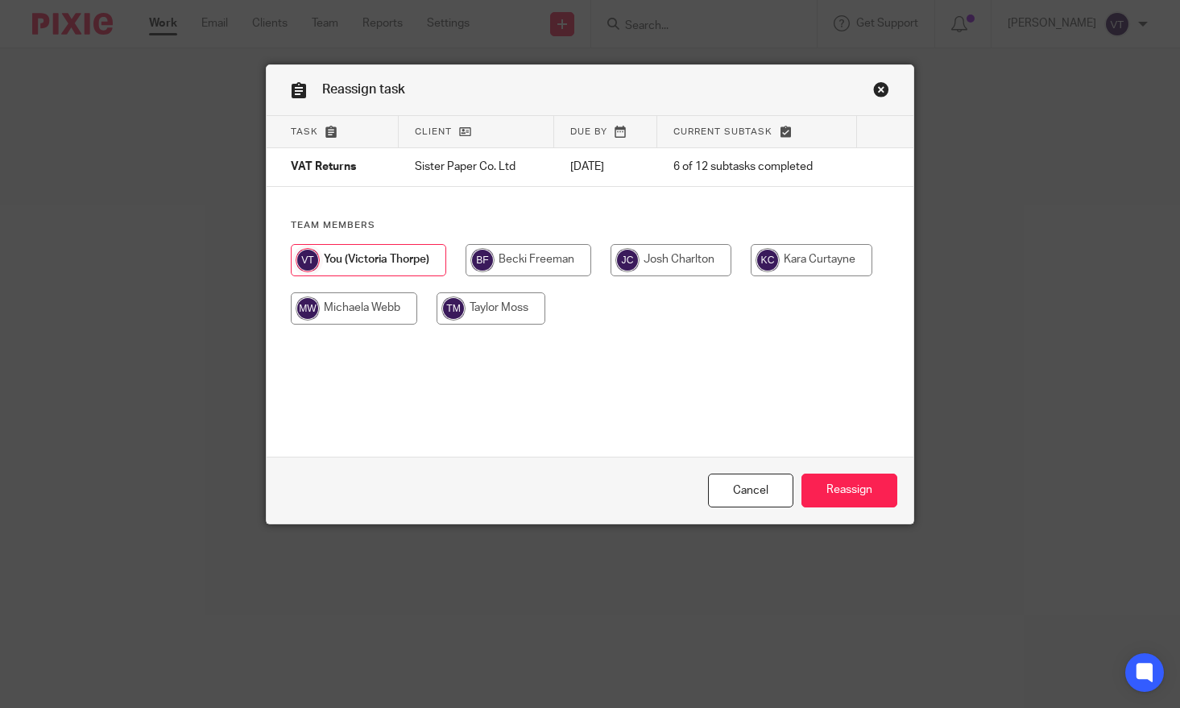
click at [751, 276] on input "radio" at bounding box center [812, 260] width 122 height 32
radio input "true"
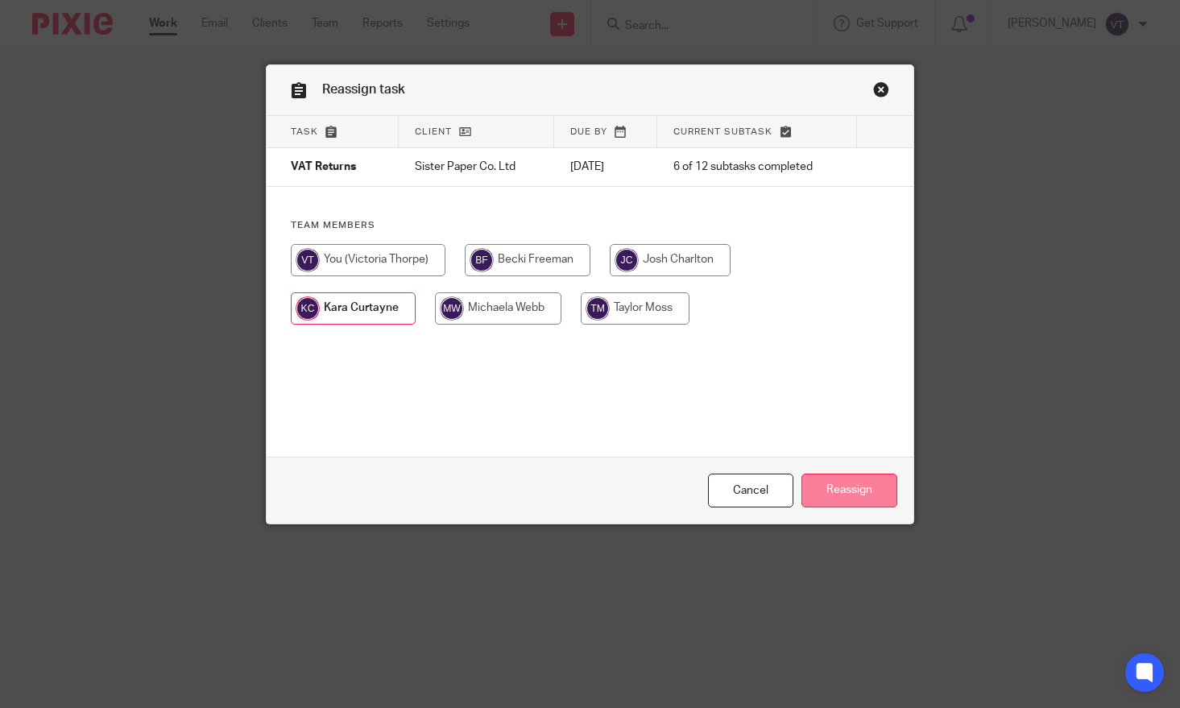
click at [838, 490] on input "Reassign" at bounding box center [849, 491] width 96 height 35
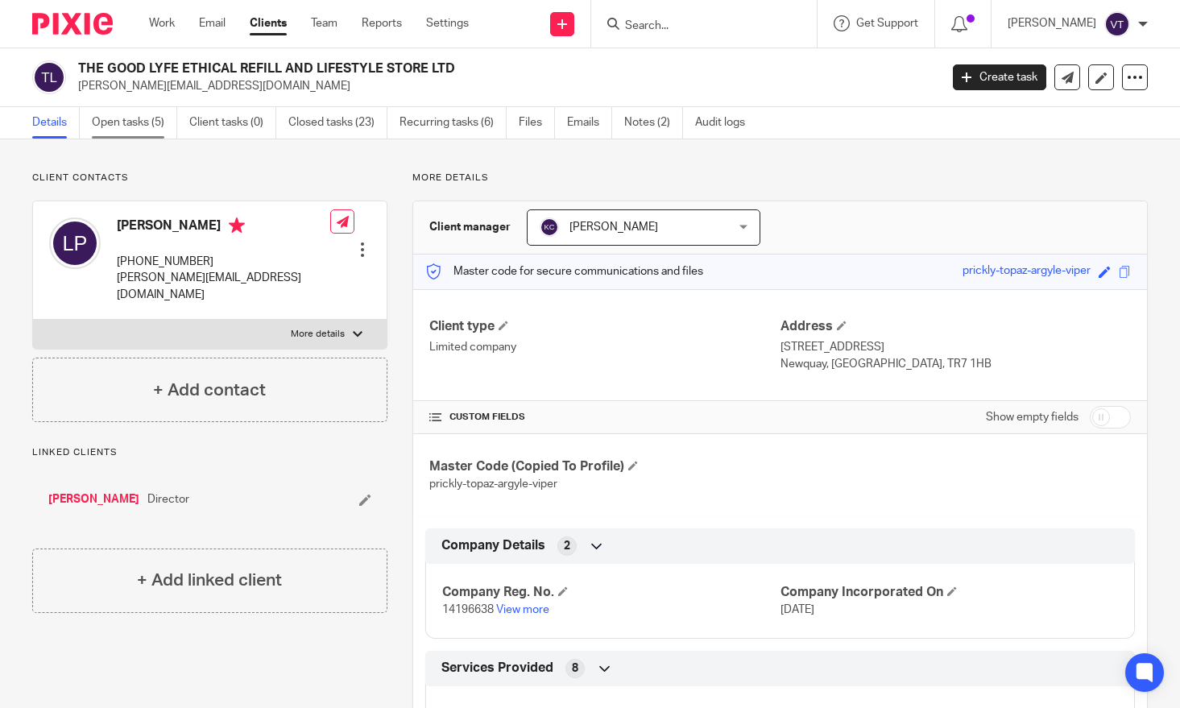
click at [132, 123] on link "Open tasks (5)" at bounding box center [134, 122] width 85 height 31
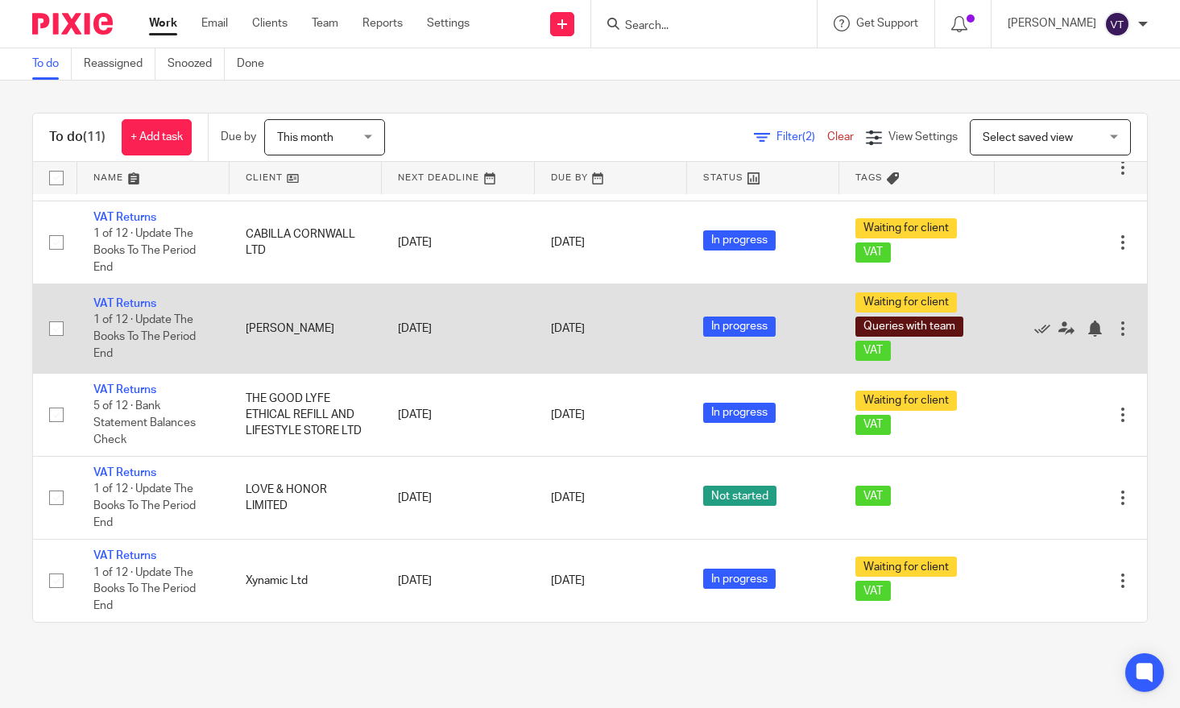
scroll to position [478, 0]
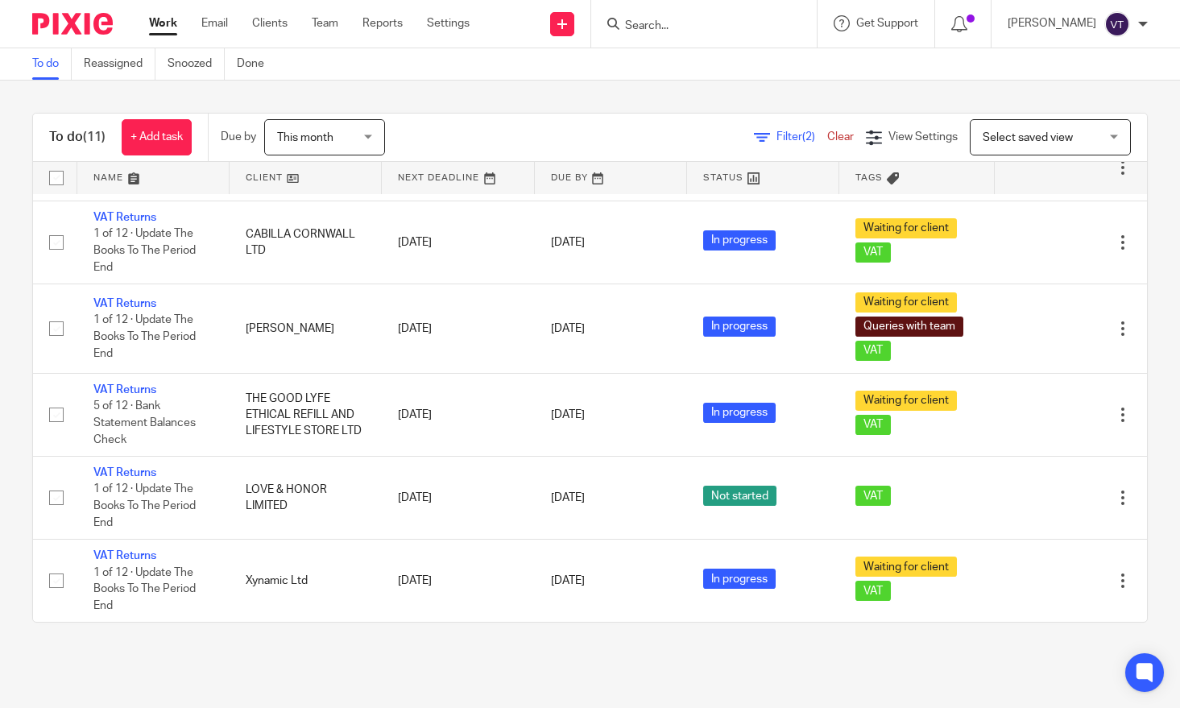
drag, startPoint x: 652, startPoint y: 17, endPoint x: 653, endPoint y: 31, distance: 13.8
click at [655, 35] on div at bounding box center [704, 24] width 226 height 48
click at [665, 25] on input "Search" at bounding box center [695, 26] width 145 height 14
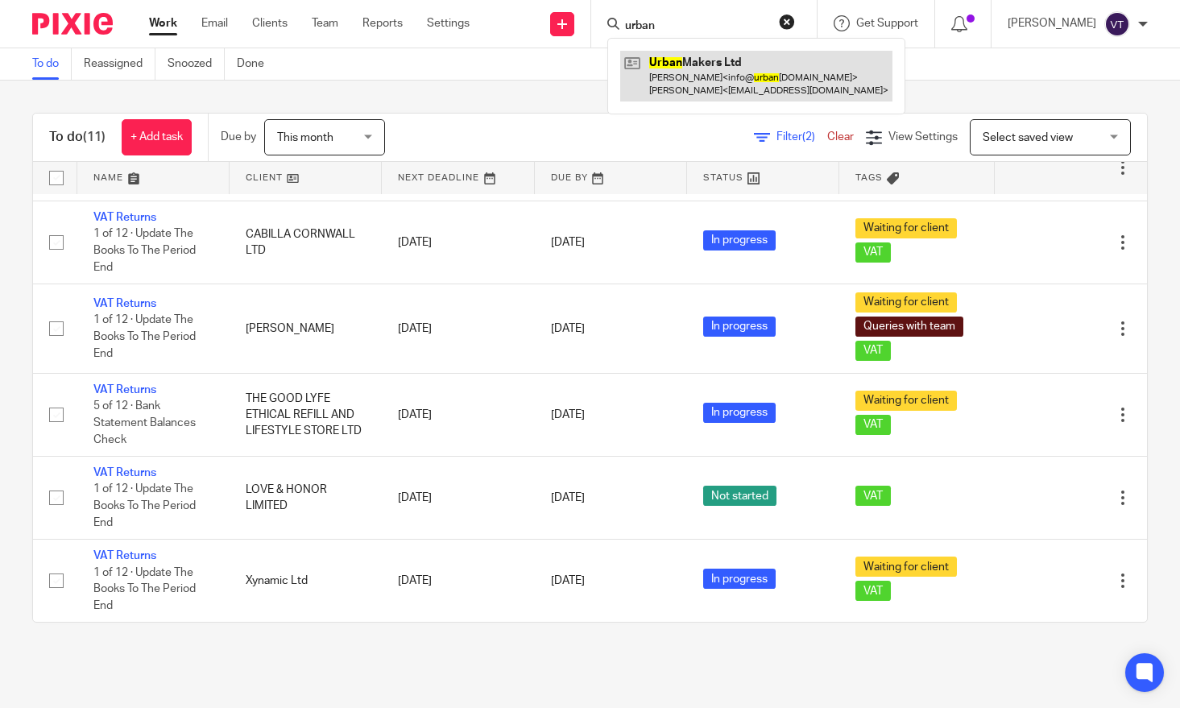
type input "urban"
click at [719, 77] on link at bounding box center [756, 76] width 272 height 50
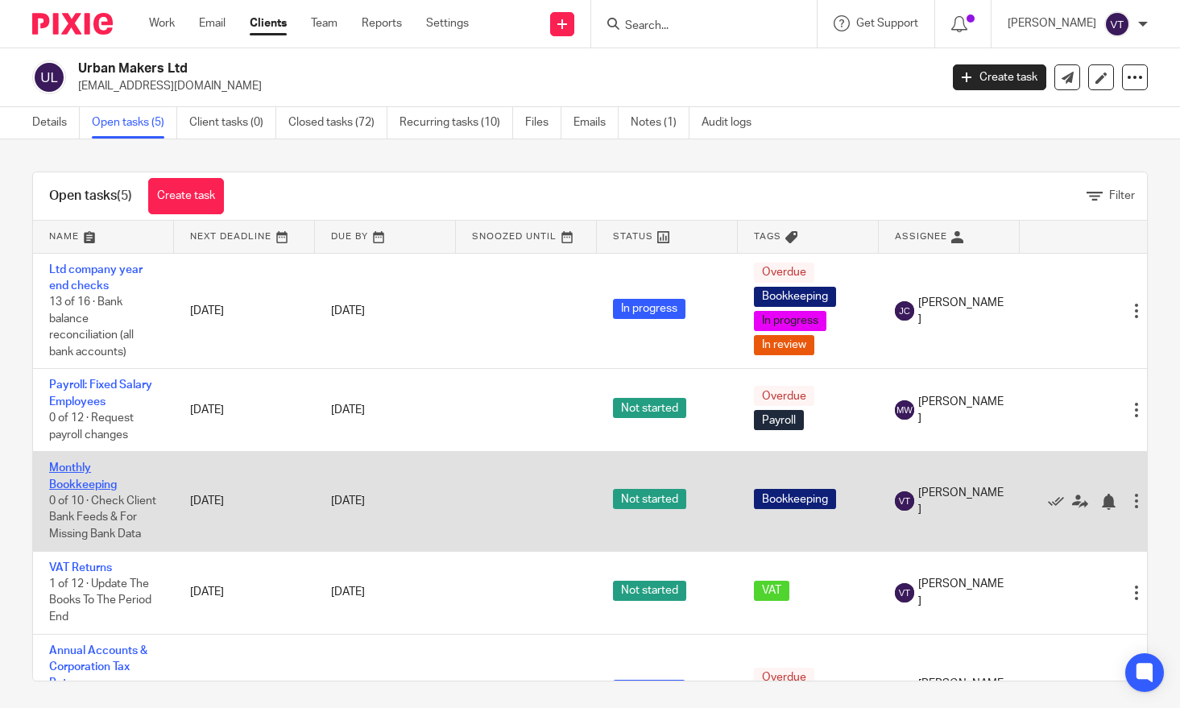
click at [85, 484] on link "Monthly Bookkeeping" at bounding box center [83, 475] width 68 height 27
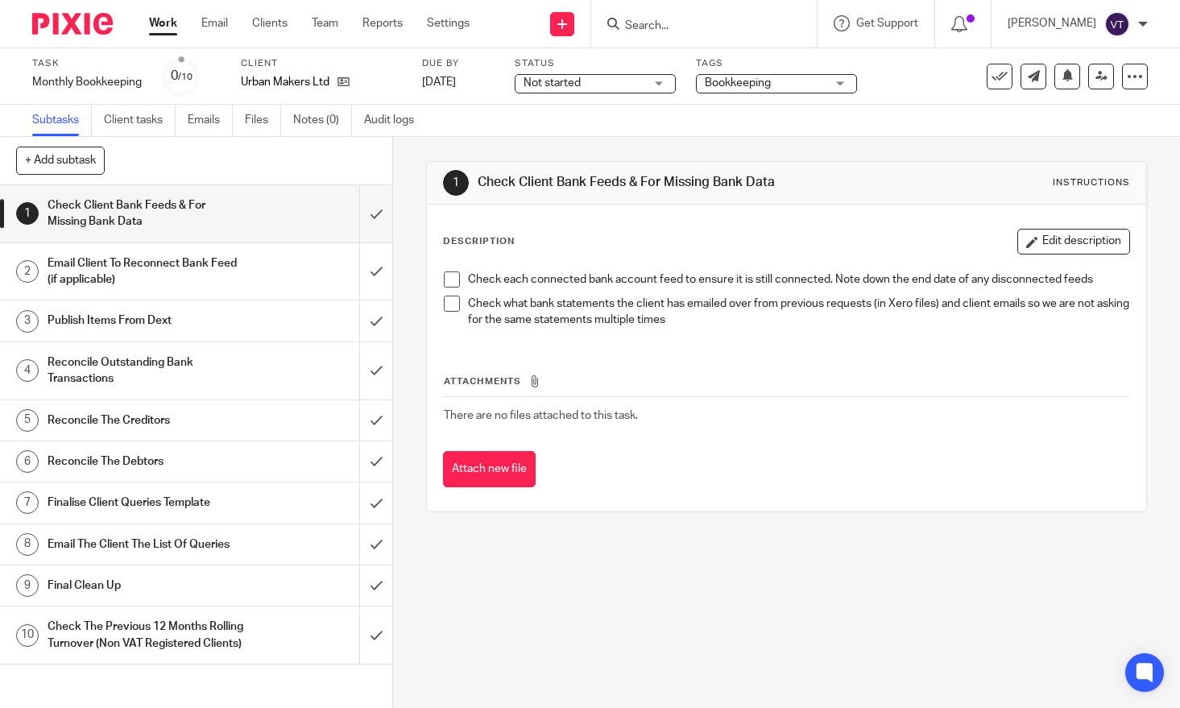
click at [659, 85] on div "Not started Not started" at bounding box center [595, 83] width 161 height 19
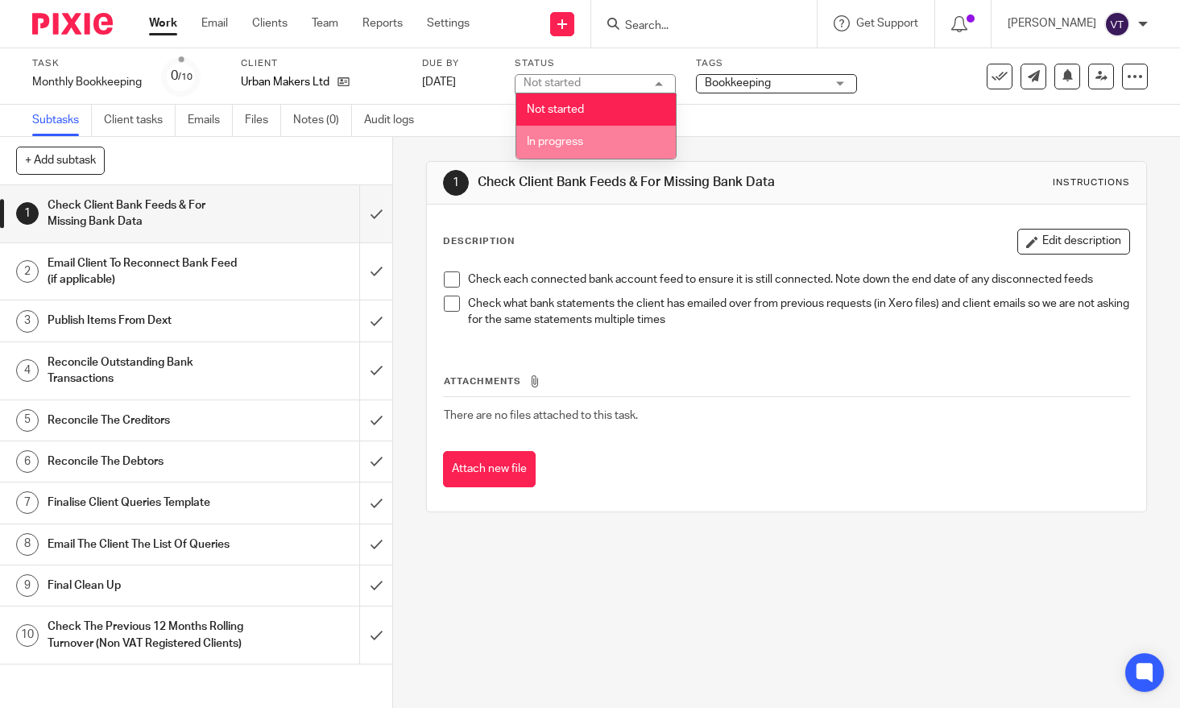
click at [635, 135] on li "In progress" at bounding box center [595, 142] width 159 height 33
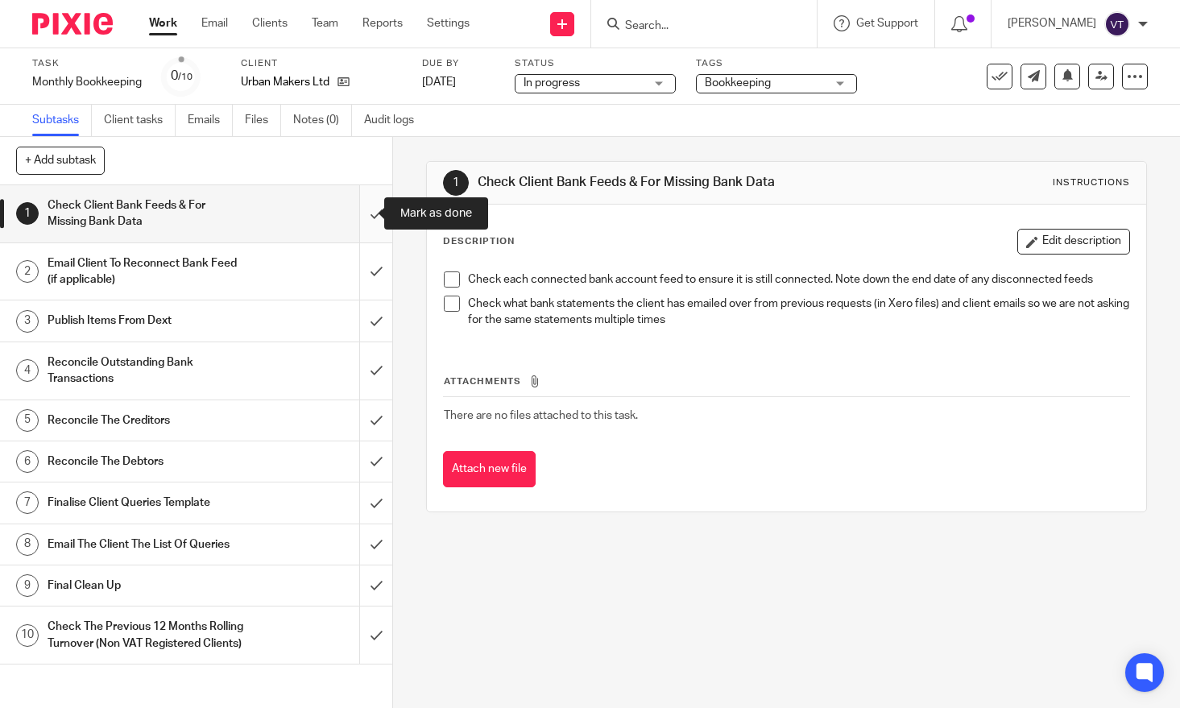
click at [362, 213] on input "submit" at bounding box center [196, 213] width 392 height 57
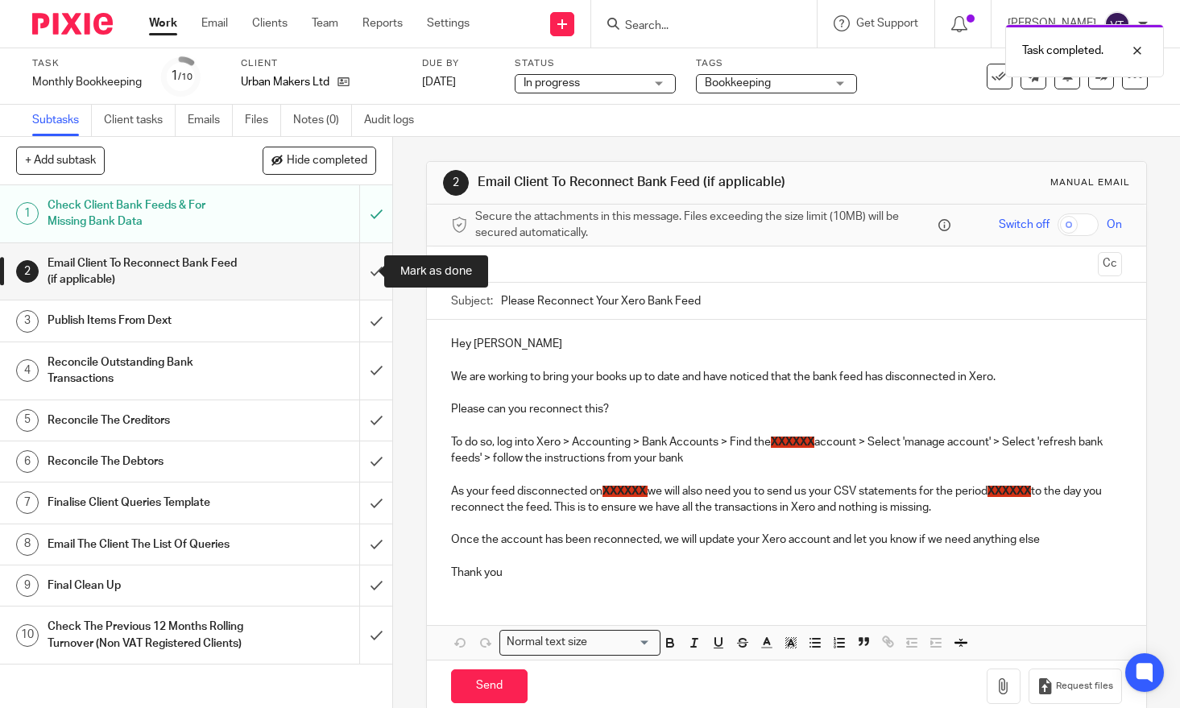
click at [358, 270] on input "submit" at bounding box center [196, 271] width 392 height 57
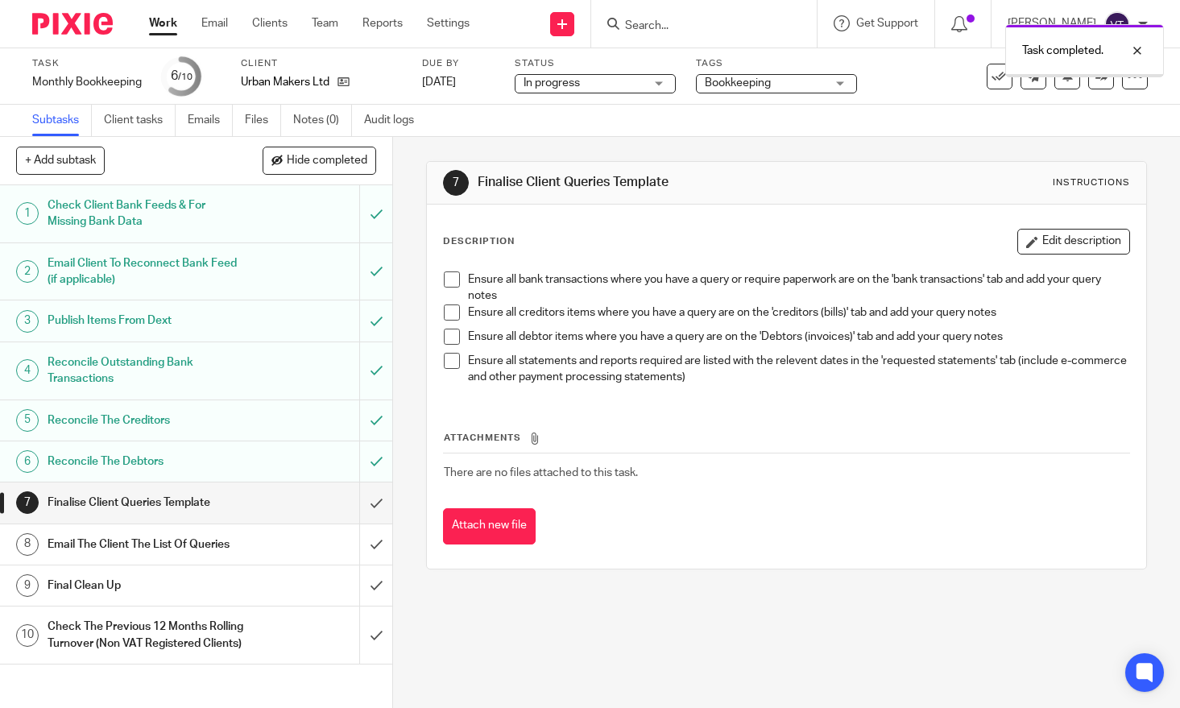
click at [360, 506] on input "submit" at bounding box center [196, 502] width 392 height 40
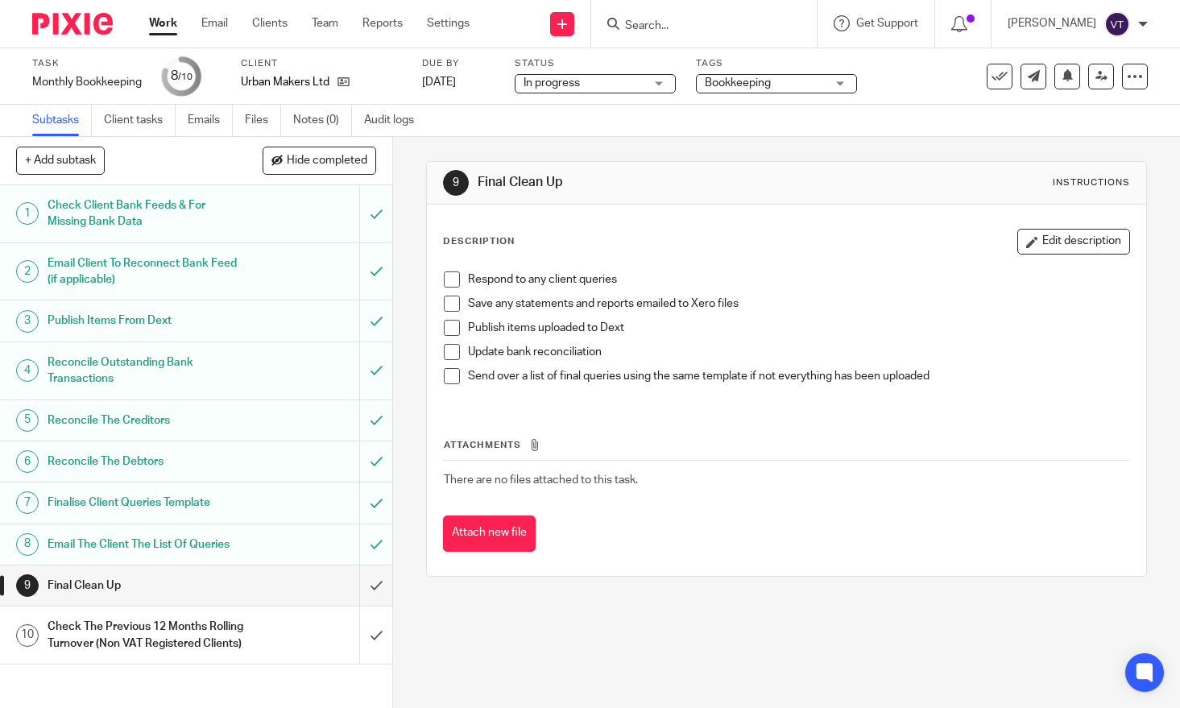
click at [363, 585] on input "submit" at bounding box center [196, 585] width 392 height 40
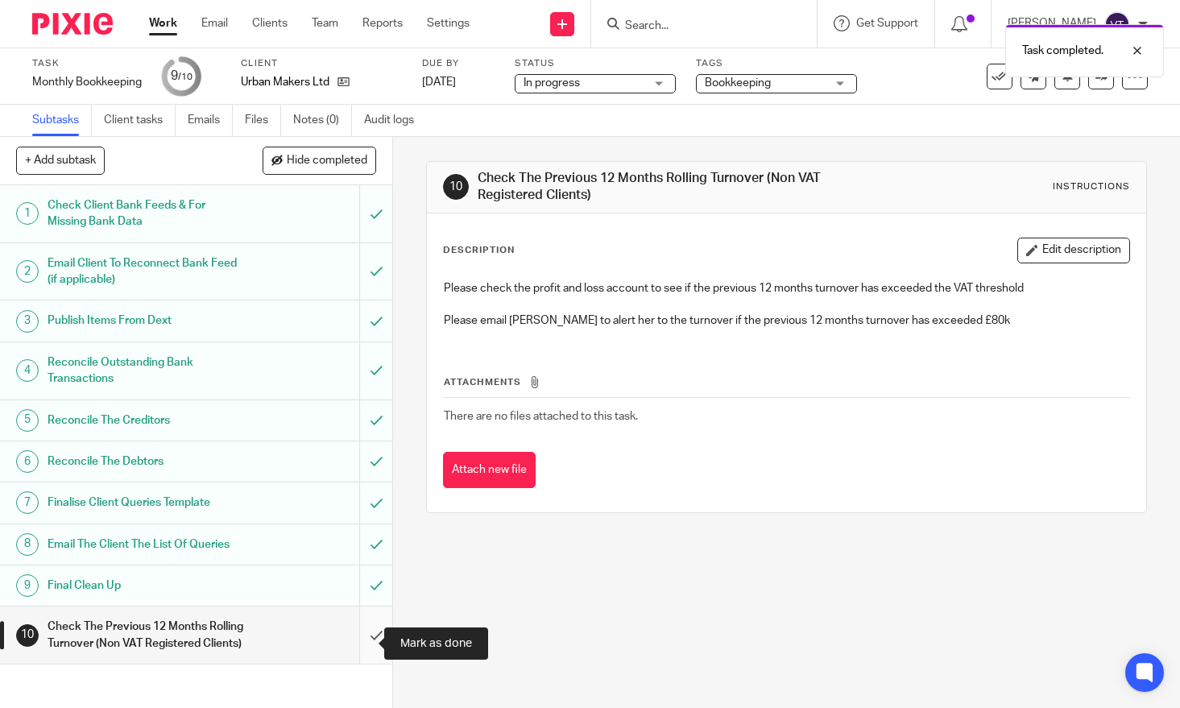
click at [353, 636] on input "submit" at bounding box center [196, 635] width 392 height 57
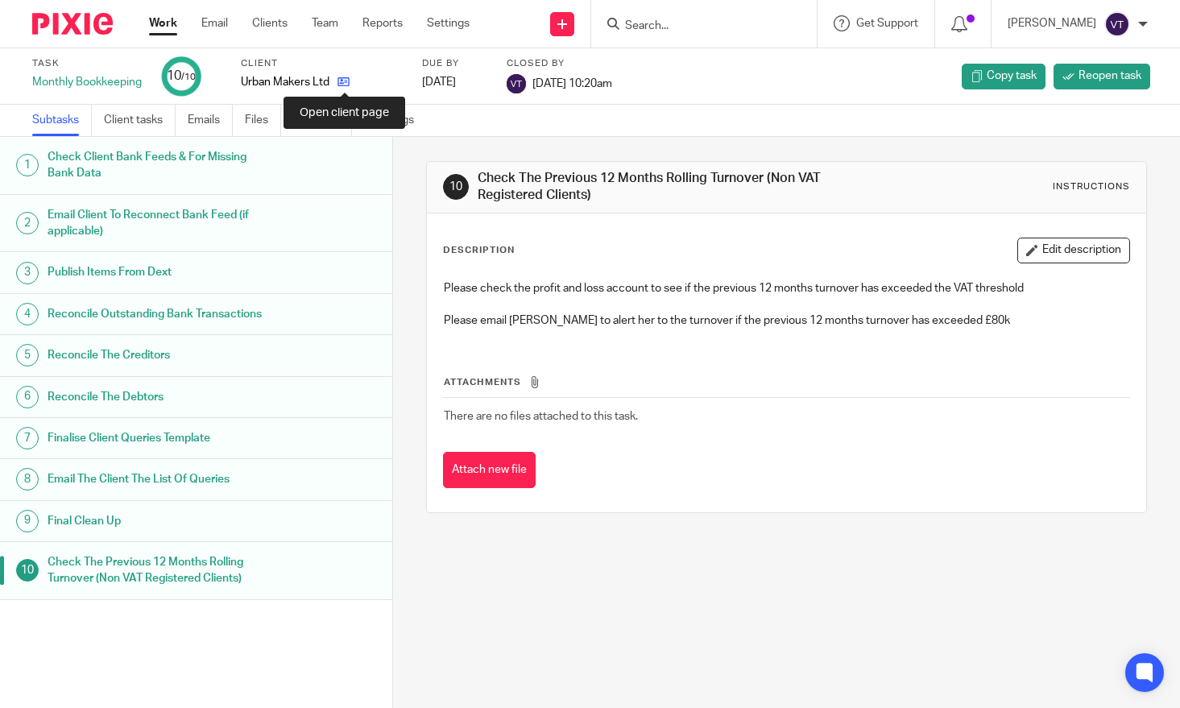
click at [342, 84] on icon at bounding box center [343, 82] width 12 height 12
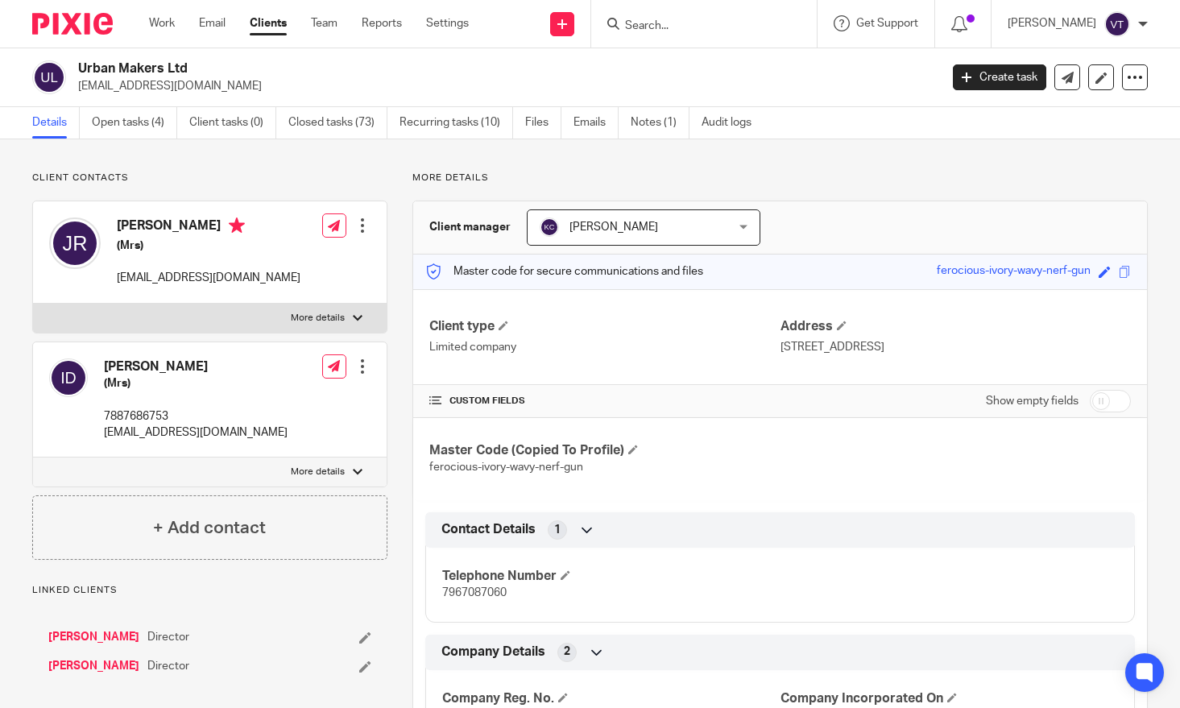
click at [528, 129] on link "Files" at bounding box center [543, 122] width 36 height 31
click at [533, 126] on link "Files" at bounding box center [543, 122] width 36 height 31
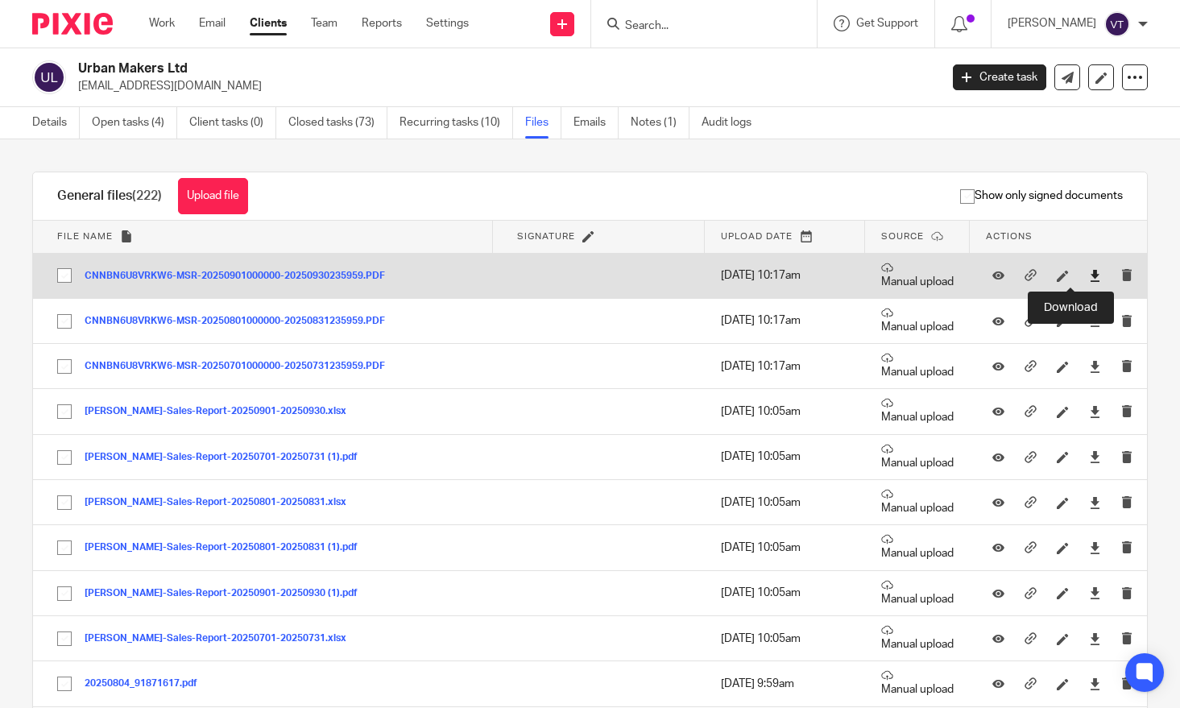
click at [1089, 277] on icon at bounding box center [1095, 276] width 12 height 12
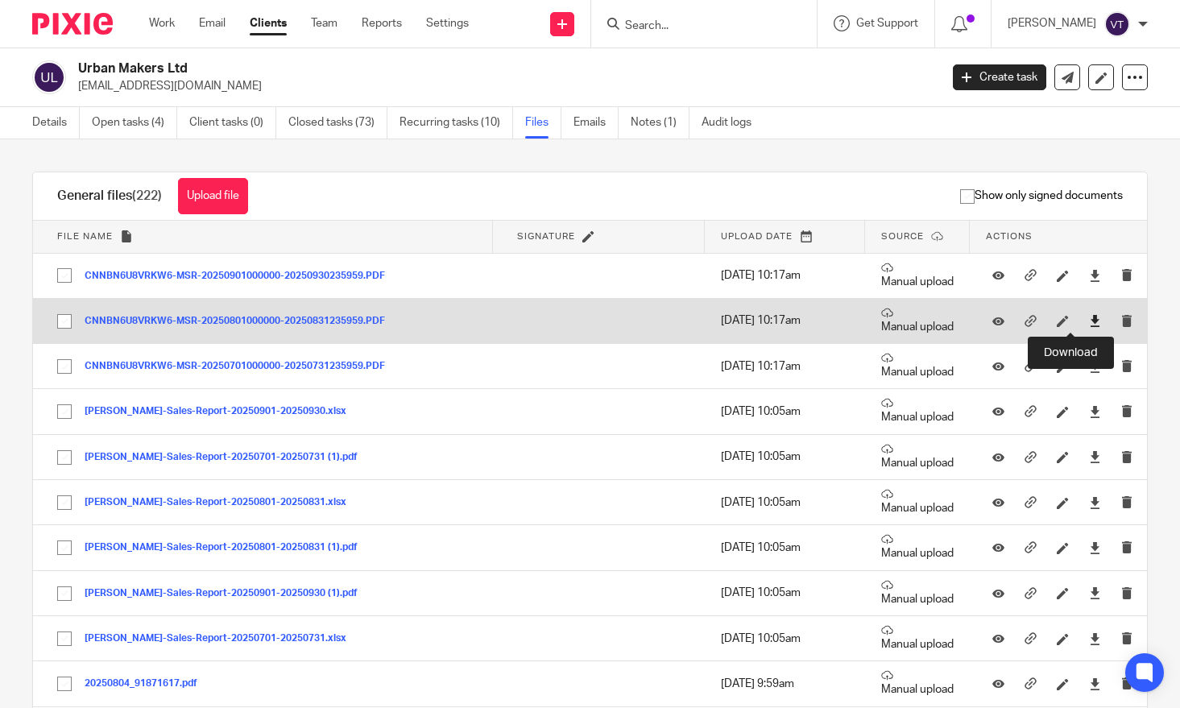
click at [1089, 321] on icon at bounding box center [1095, 321] width 12 height 12
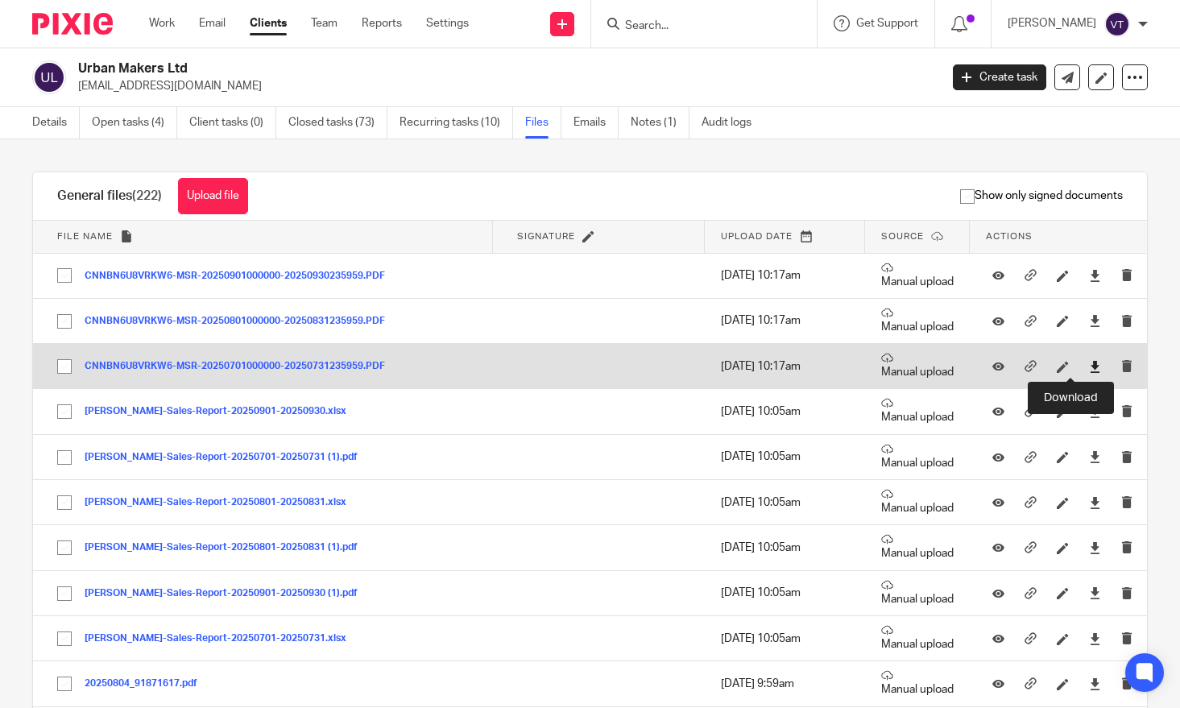
click at [1089, 371] on icon at bounding box center [1095, 367] width 12 height 12
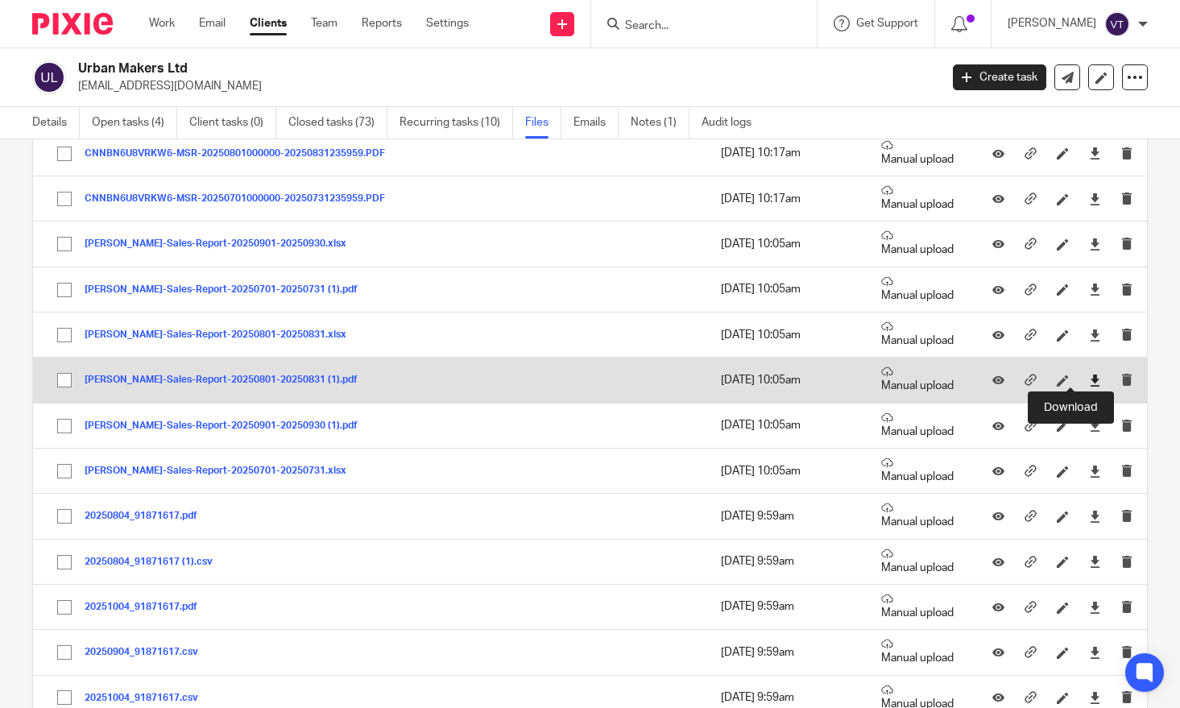
scroll to position [176, 0]
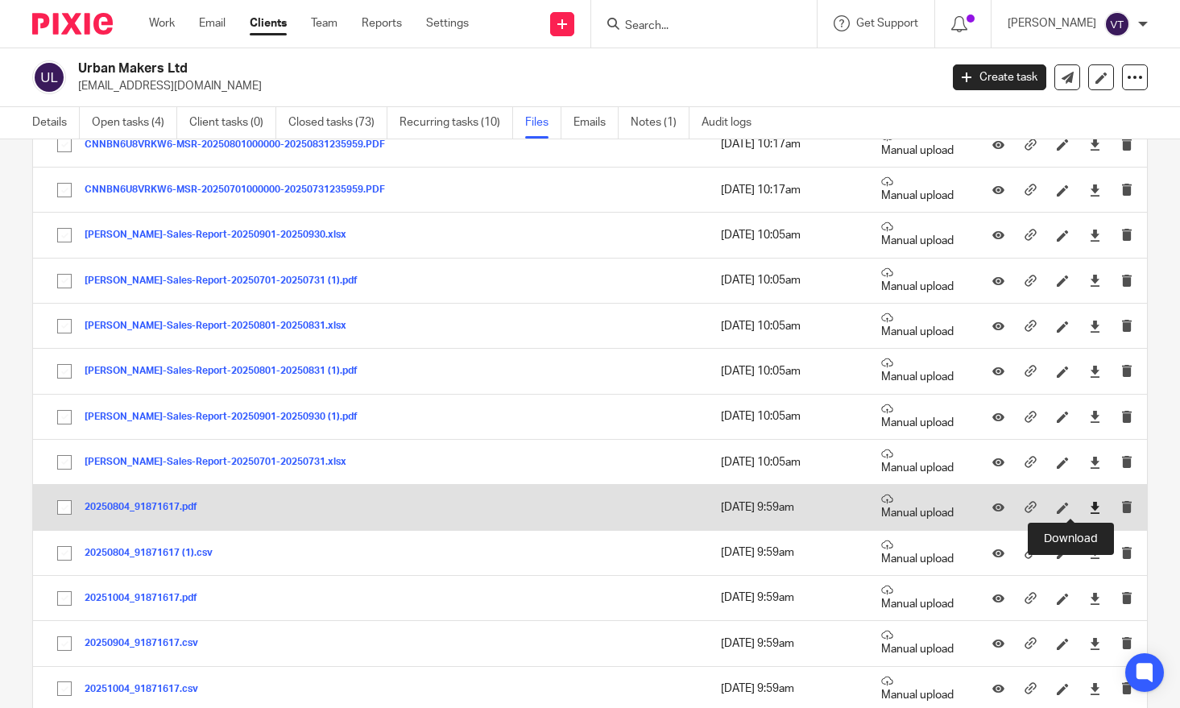
click at [1089, 512] on icon at bounding box center [1095, 508] width 12 height 12
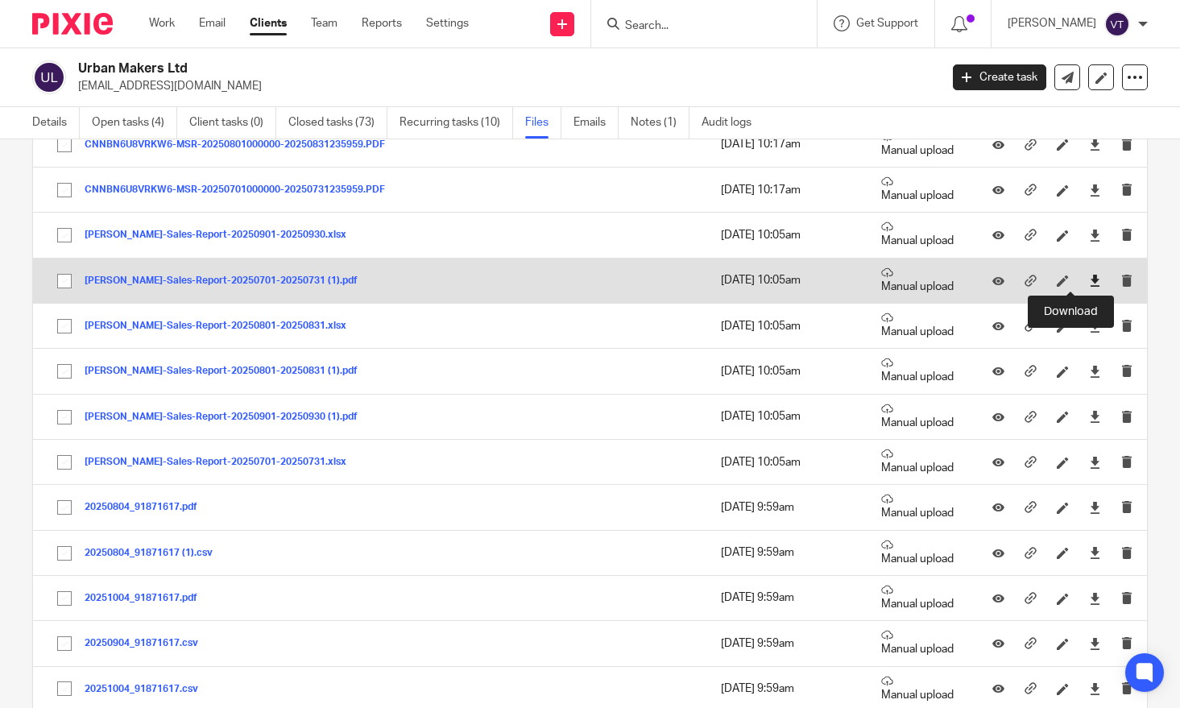
click at [1089, 284] on icon at bounding box center [1095, 281] width 12 height 12
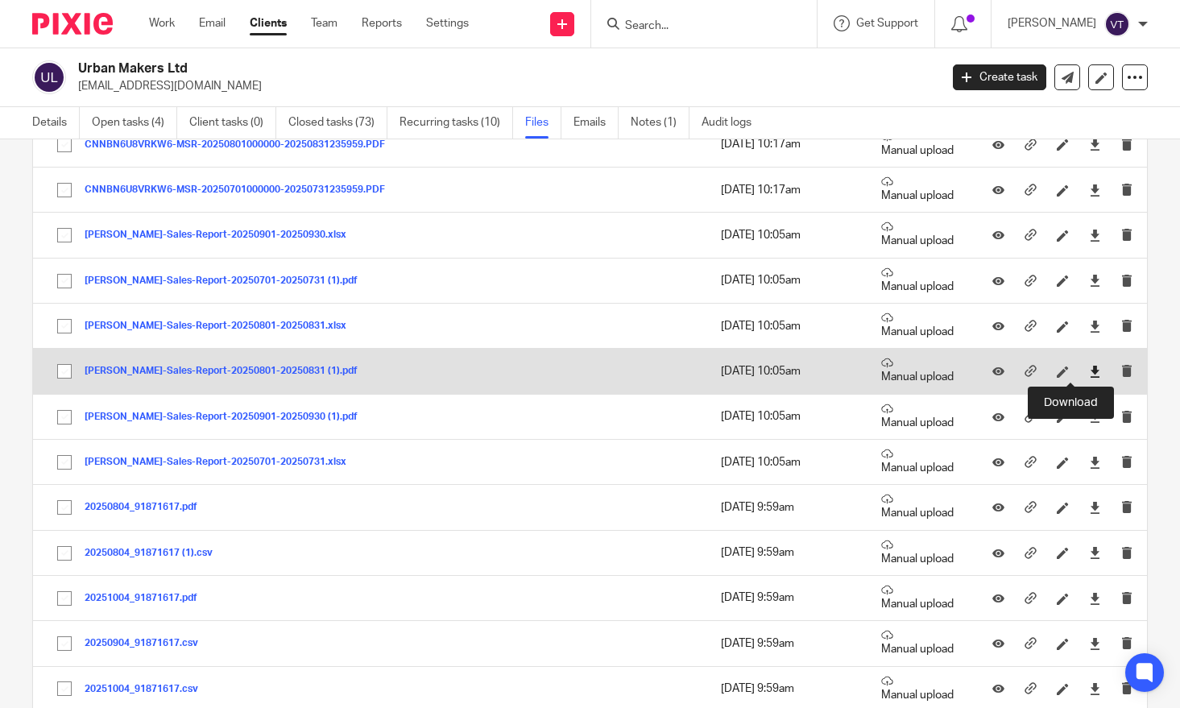
click at [1089, 375] on icon at bounding box center [1095, 372] width 12 height 12
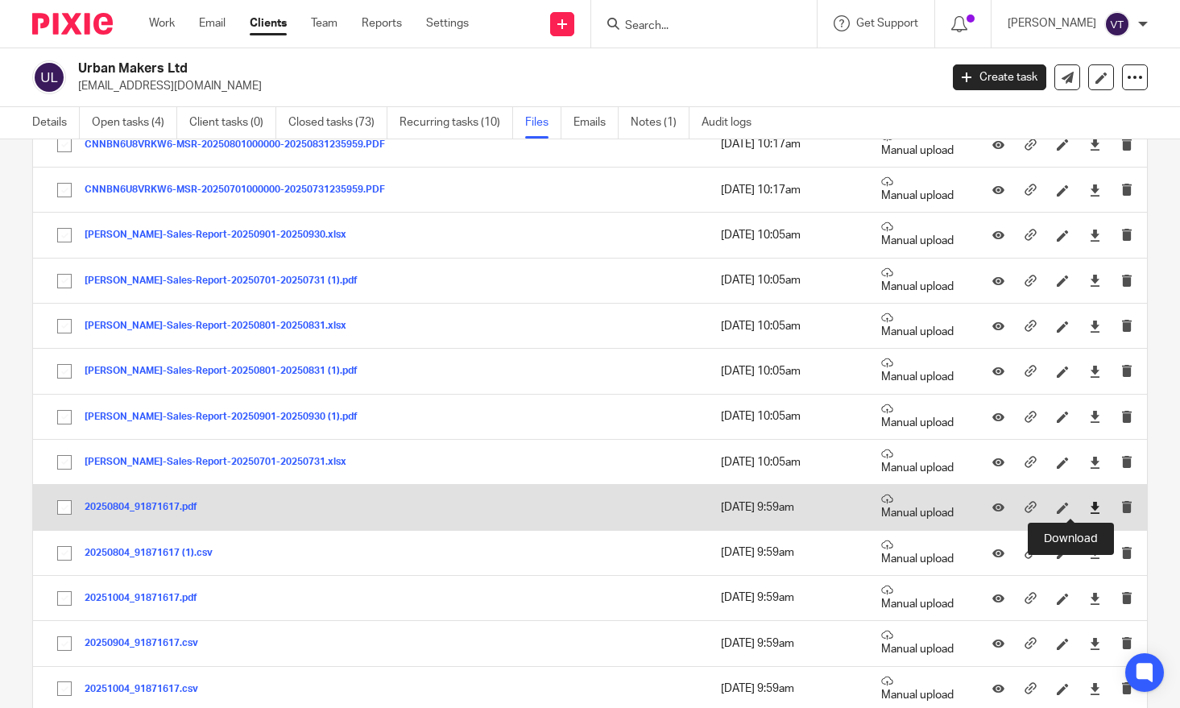
click at [1089, 508] on icon at bounding box center [1095, 508] width 12 height 12
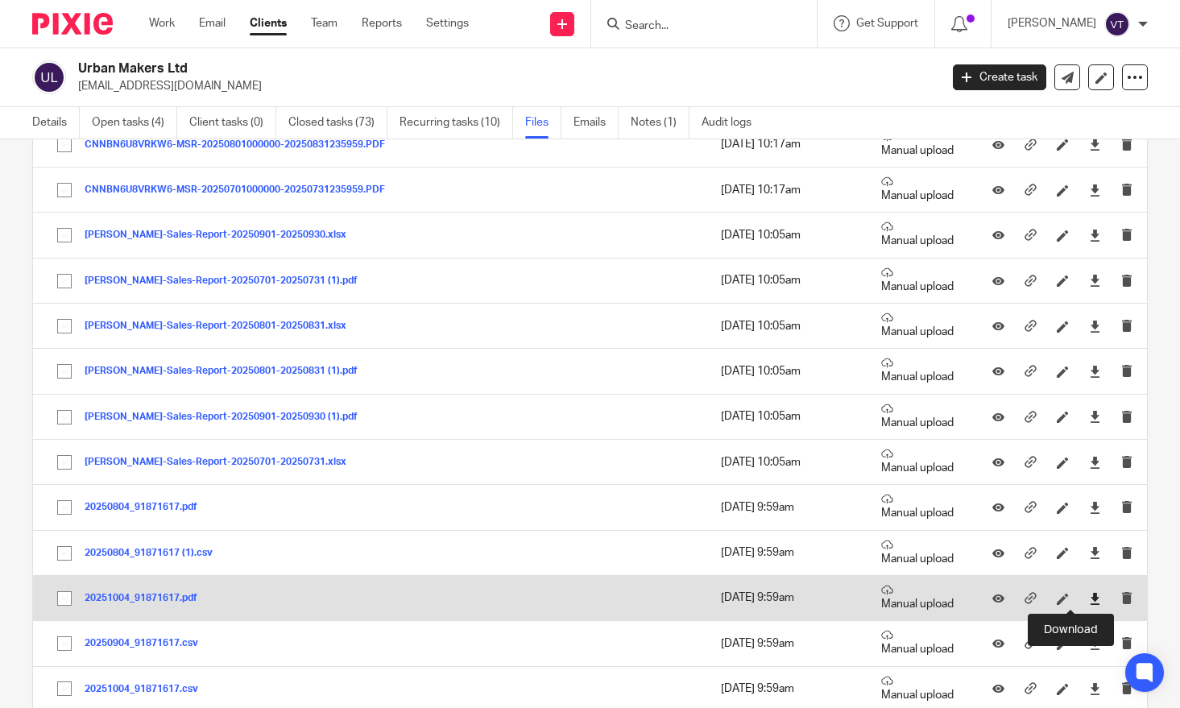
click at [1089, 600] on icon at bounding box center [1095, 599] width 12 height 12
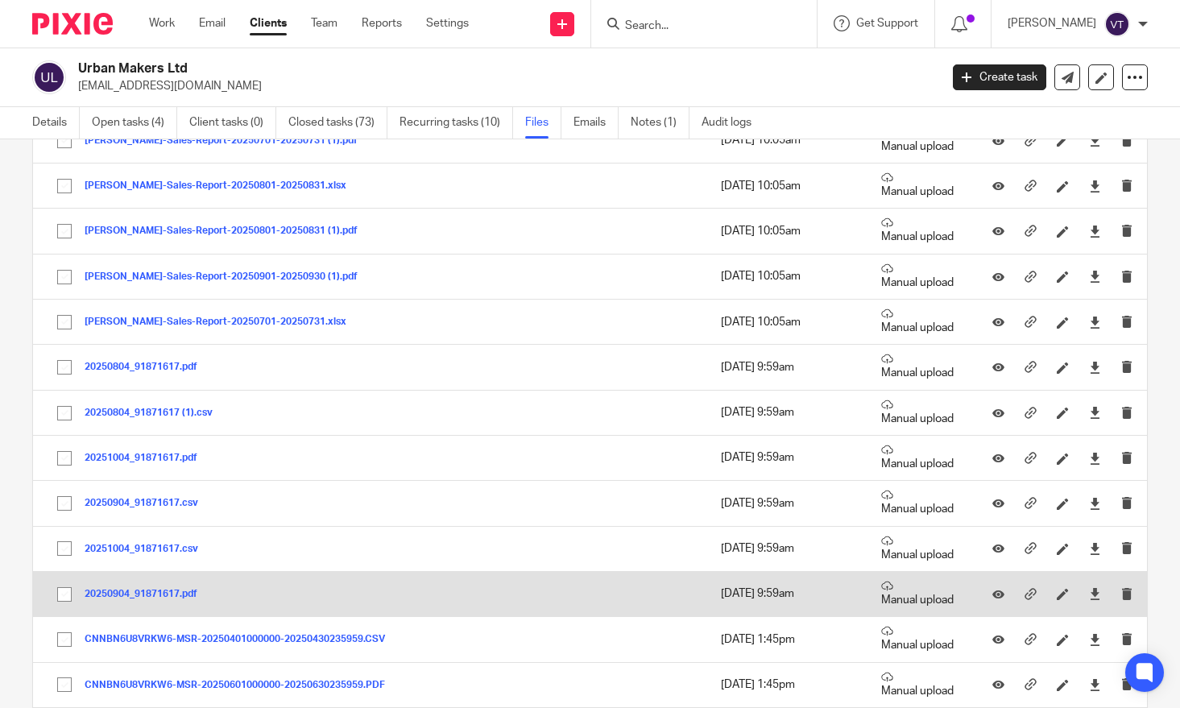
scroll to position [319, 0]
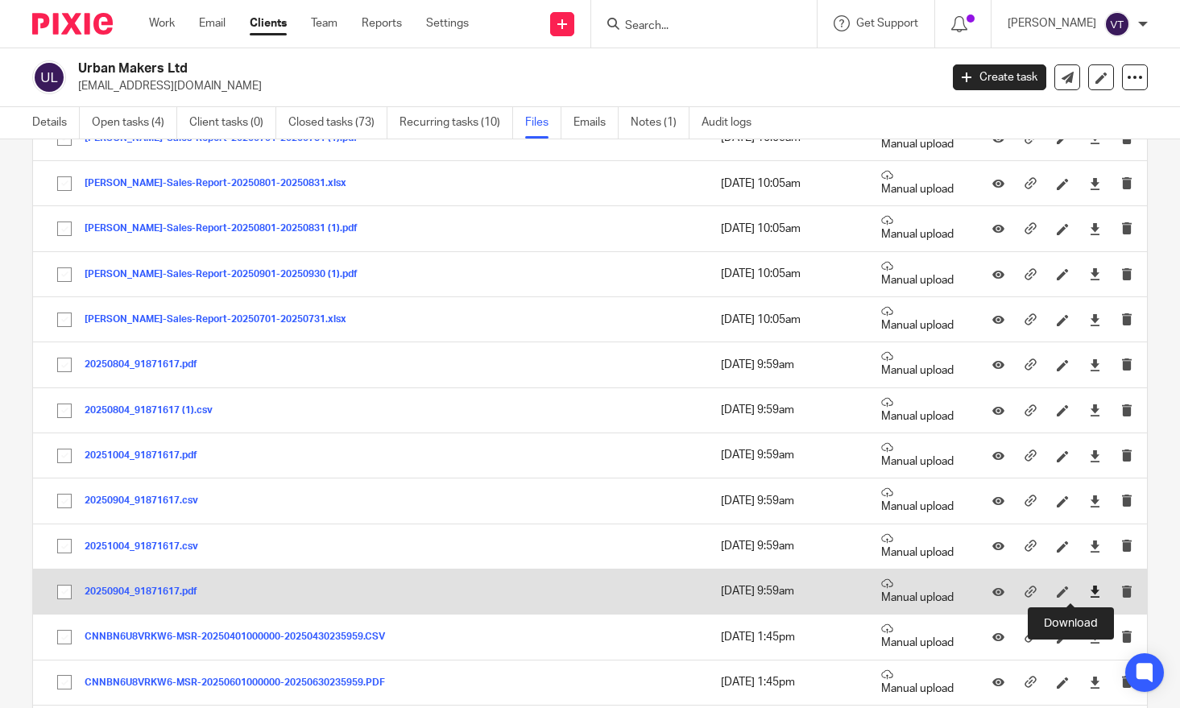
click at [1089, 592] on icon at bounding box center [1095, 592] width 12 height 12
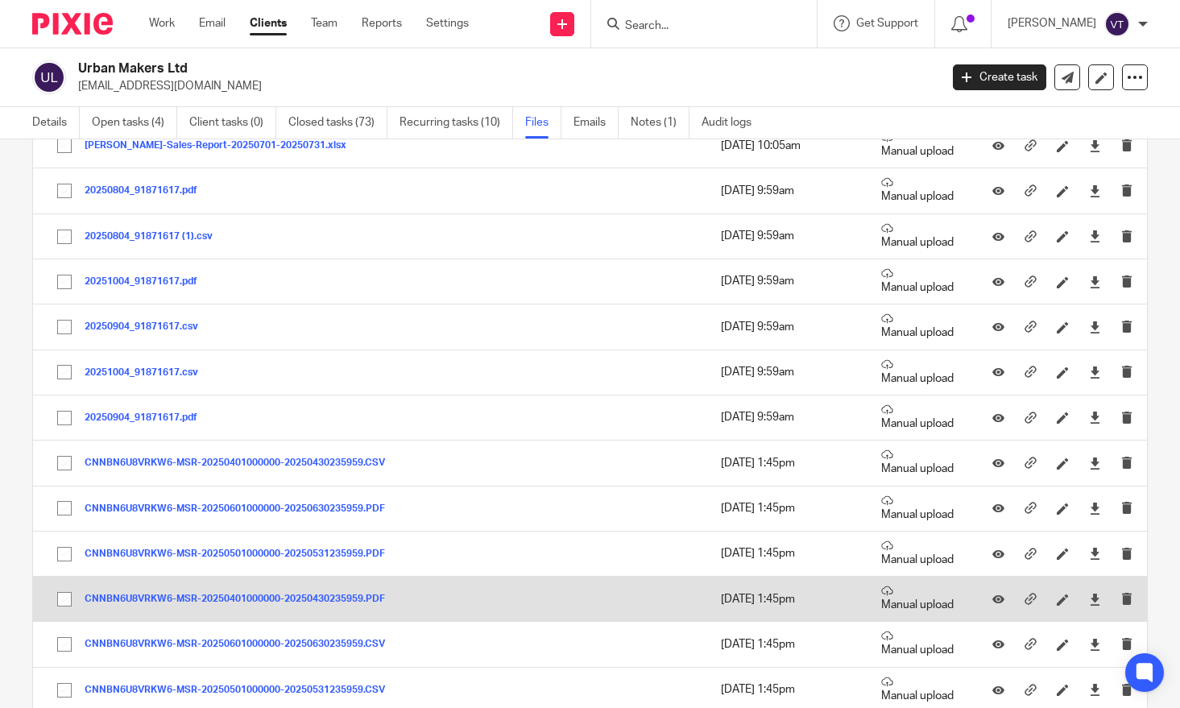
scroll to position [496, 0]
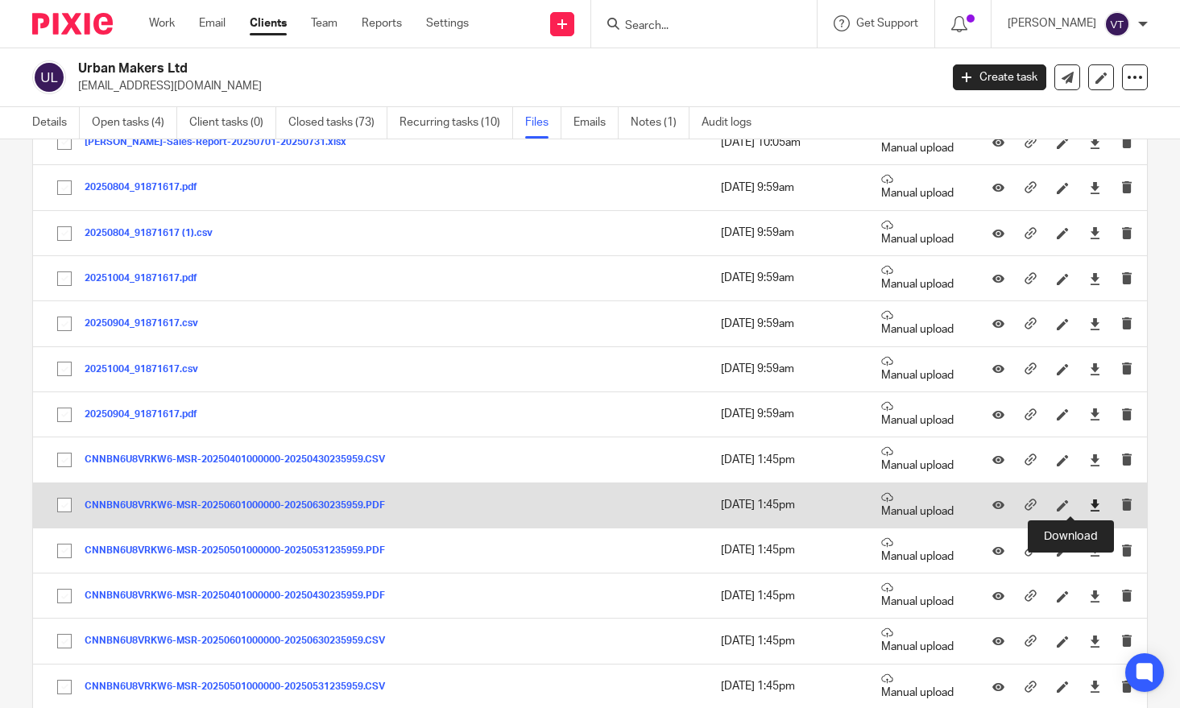
click at [1089, 510] on icon at bounding box center [1095, 505] width 12 height 12
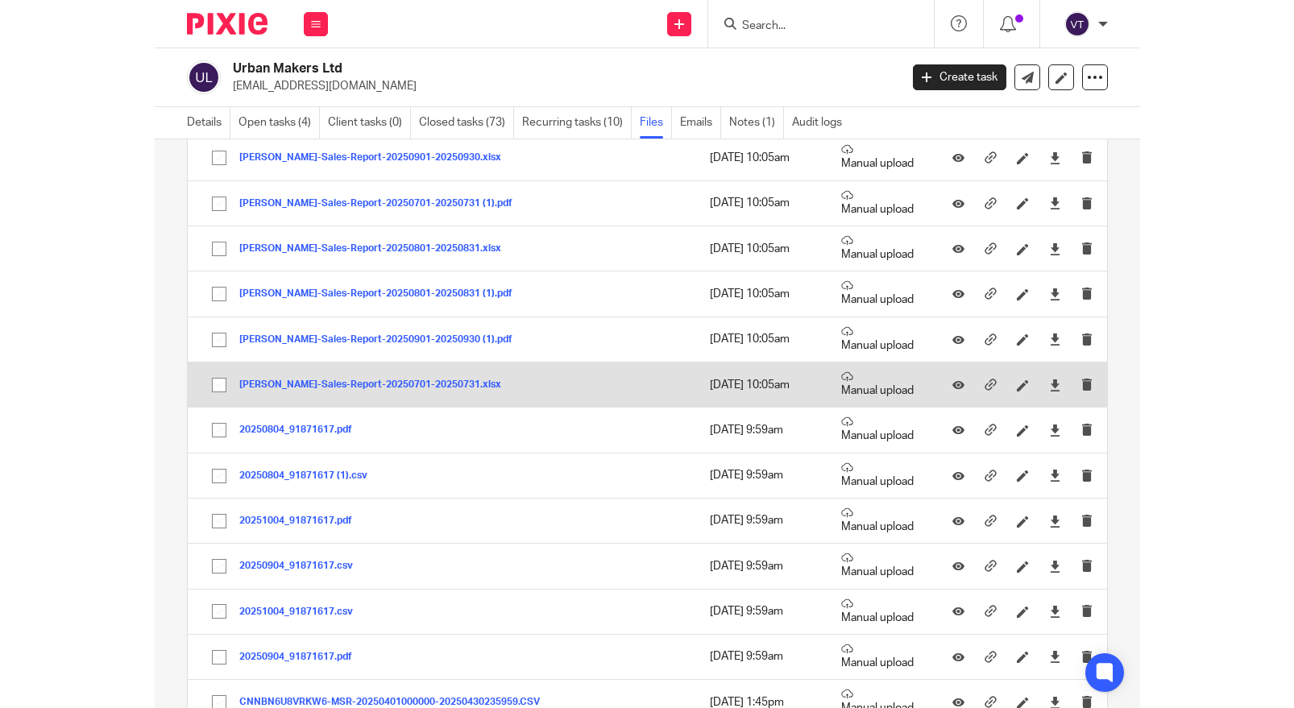
scroll to position [253, 0]
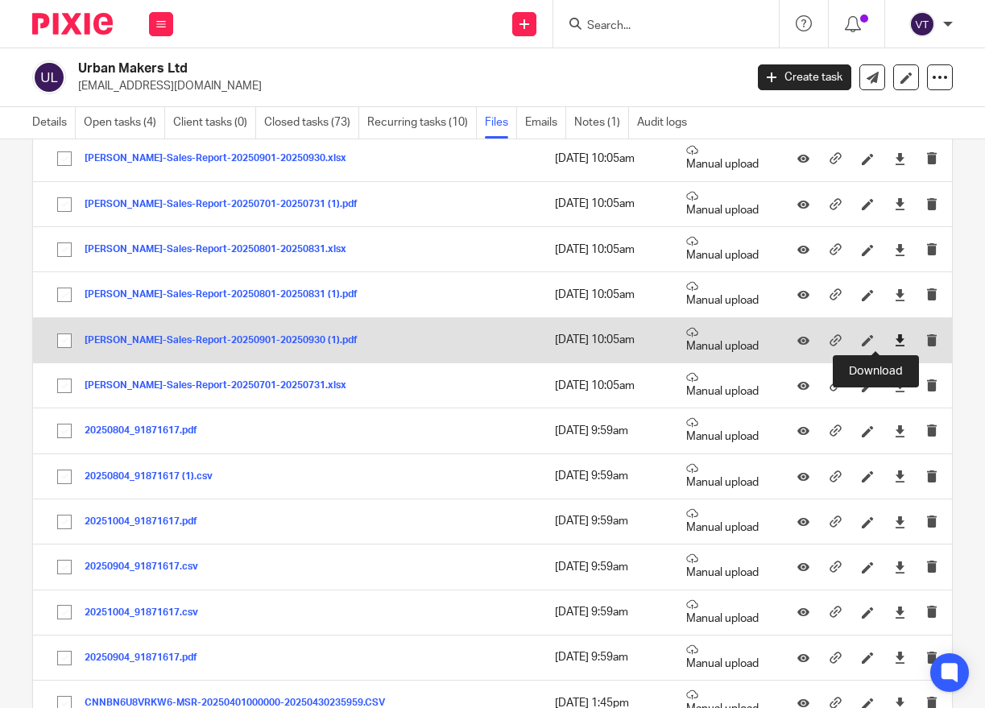
click at [894, 345] on icon at bounding box center [900, 340] width 12 height 12
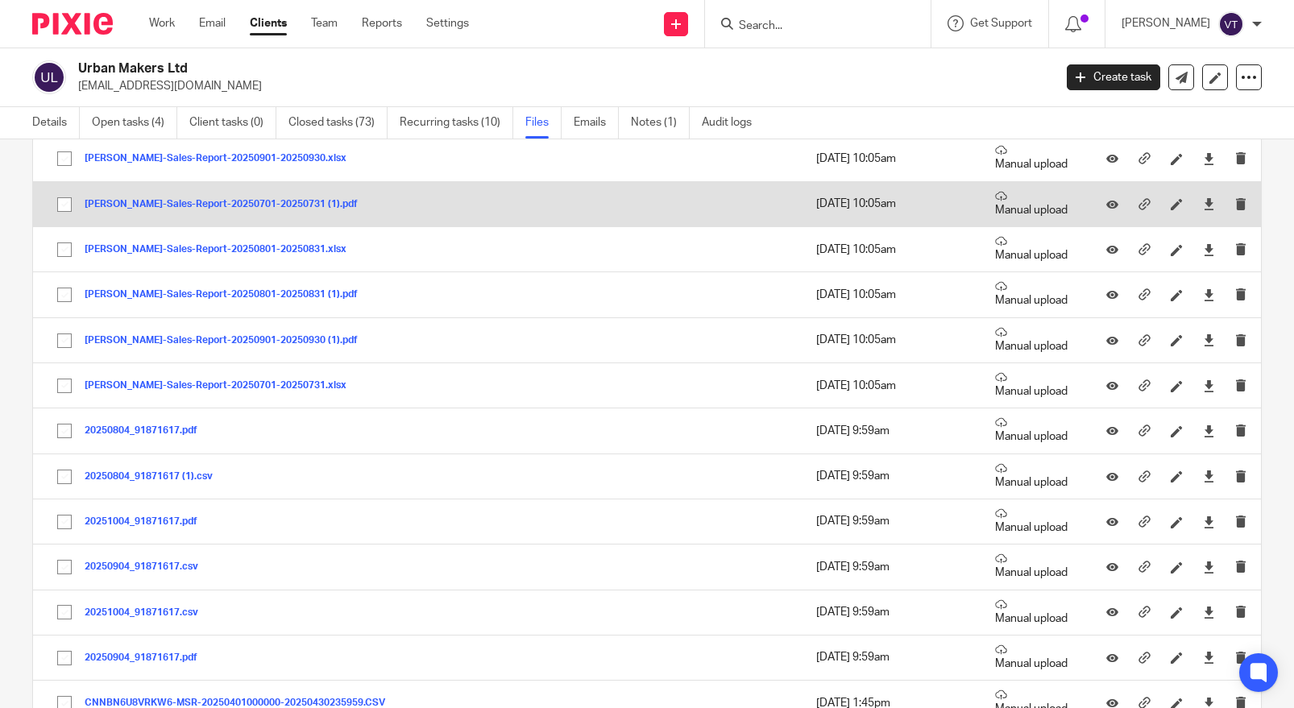
scroll to position [0, 0]
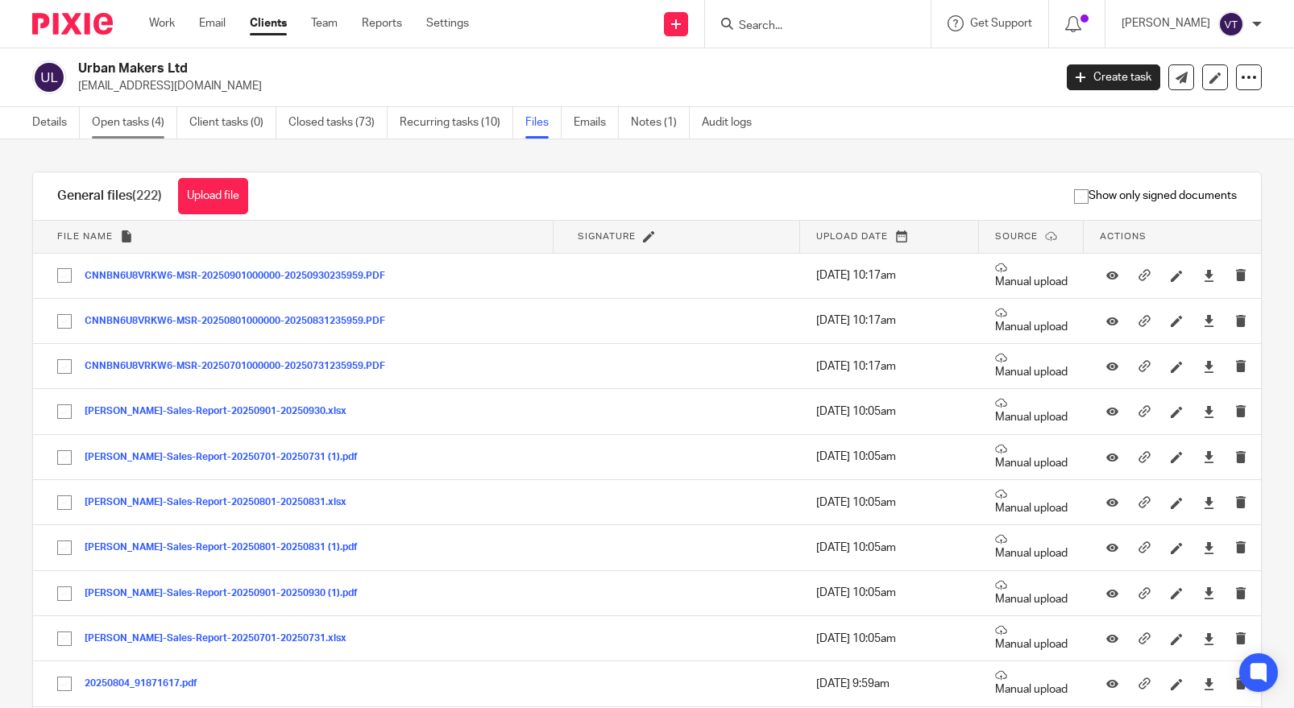
click at [143, 119] on link "Open tasks (4)" at bounding box center [134, 122] width 85 height 31
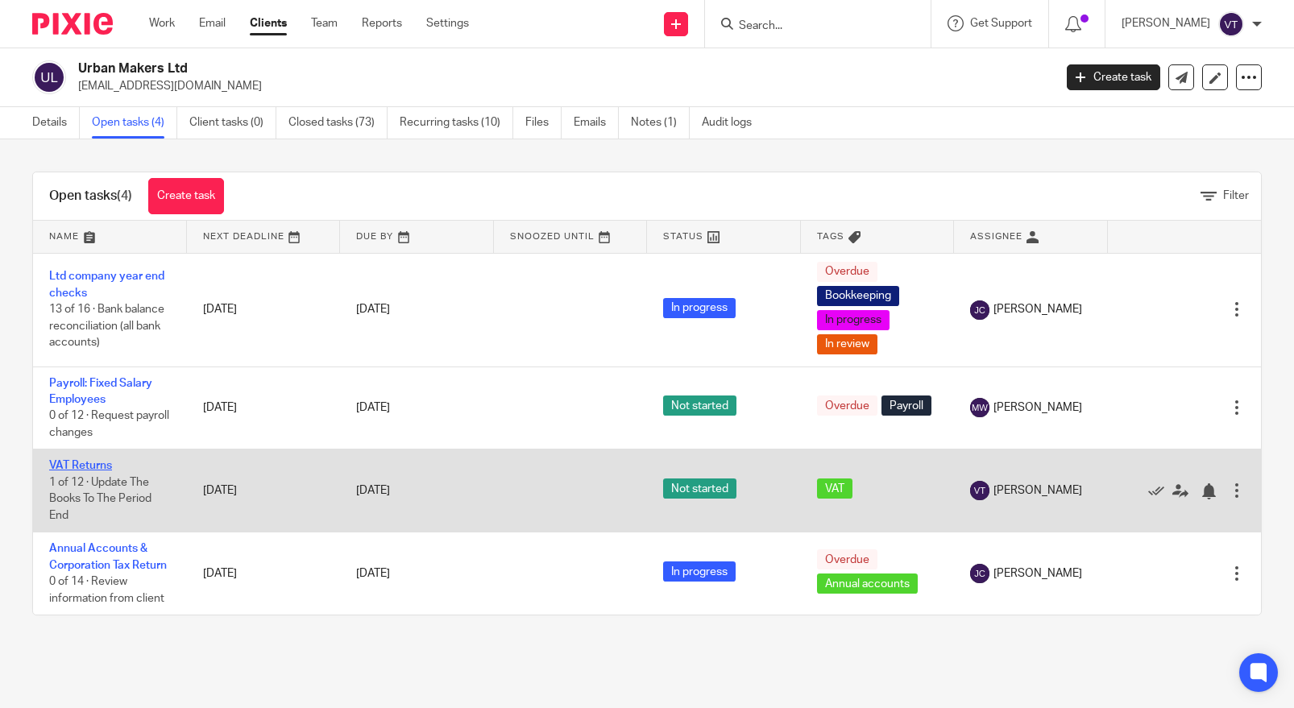
click at [80, 467] on link "VAT Returns" at bounding box center [80, 465] width 63 height 11
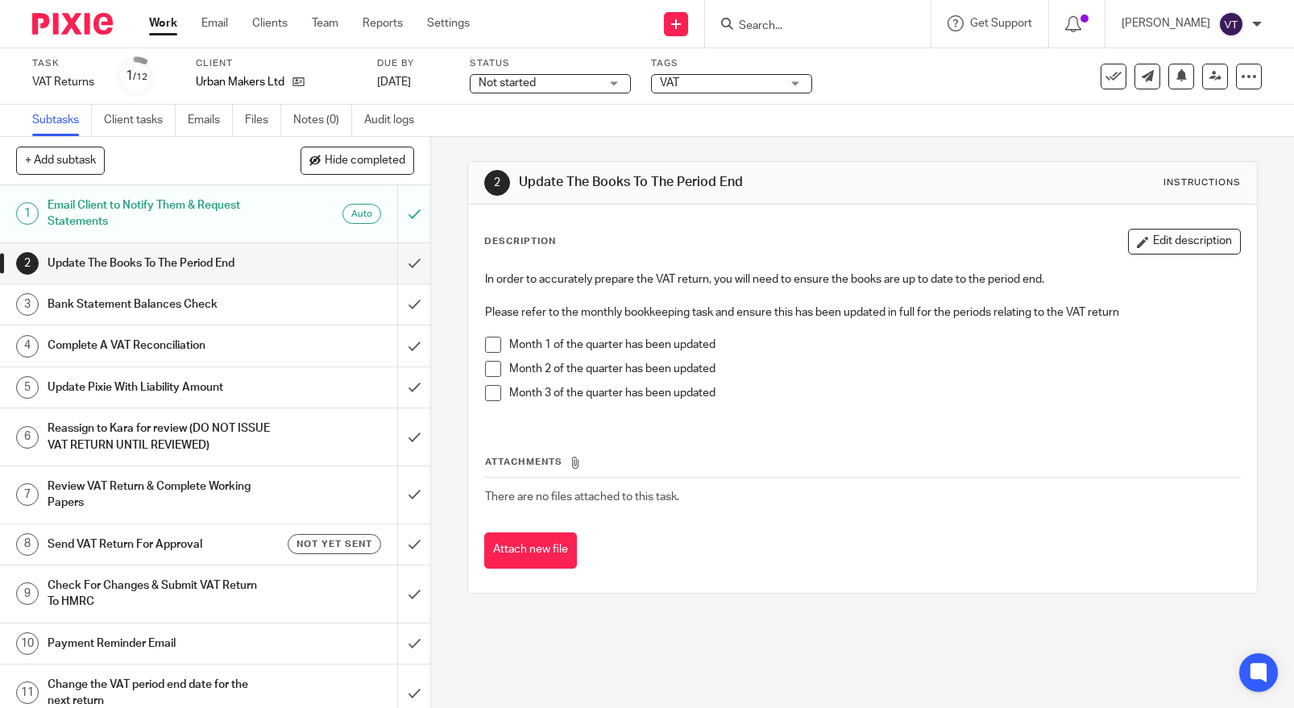
drag, startPoint x: 491, startPoint y: 349, endPoint x: 491, endPoint y: 362, distance: 13.7
click at [491, 350] on span at bounding box center [493, 345] width 16 height 16
click at [492, 372] on span at bounding box center [493, 369] width 16 height 16
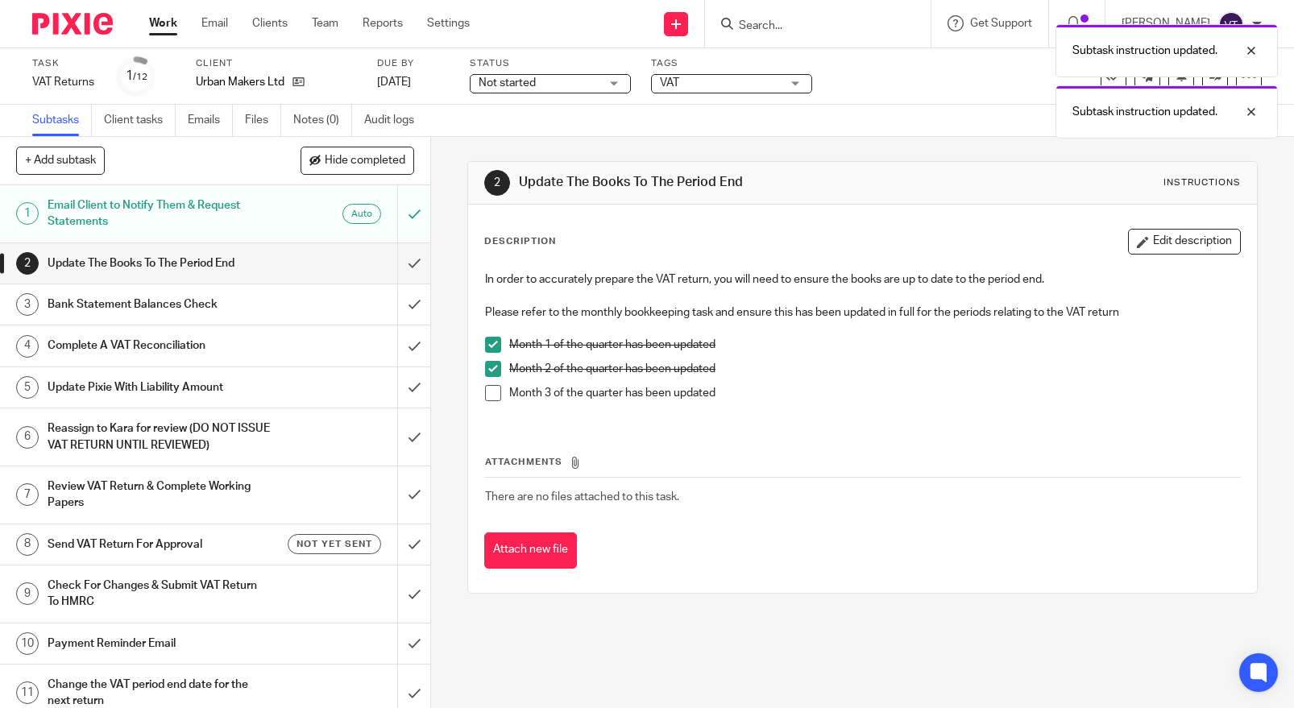
click at [487, 400] on span at bounding box center [493, 393] width 16 height 16
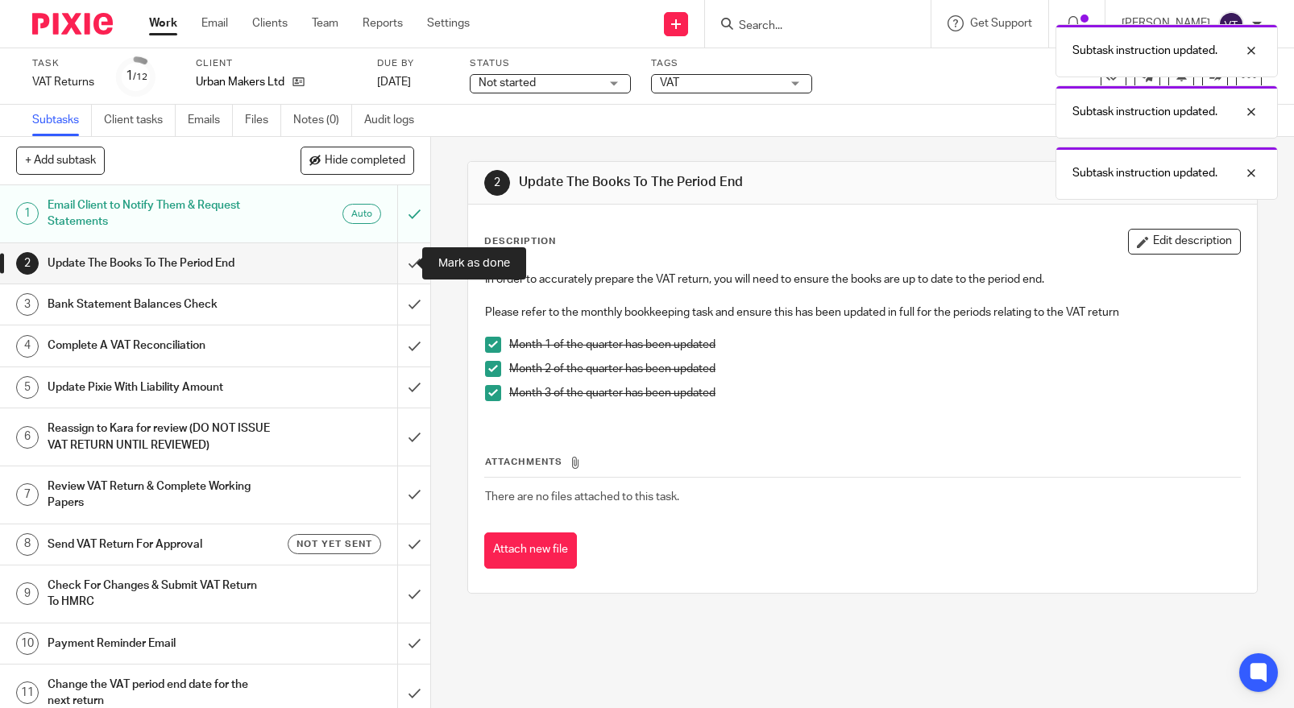
click at [395, 265] on input "submit" at bounding box center [215, 263] width 430 height 40
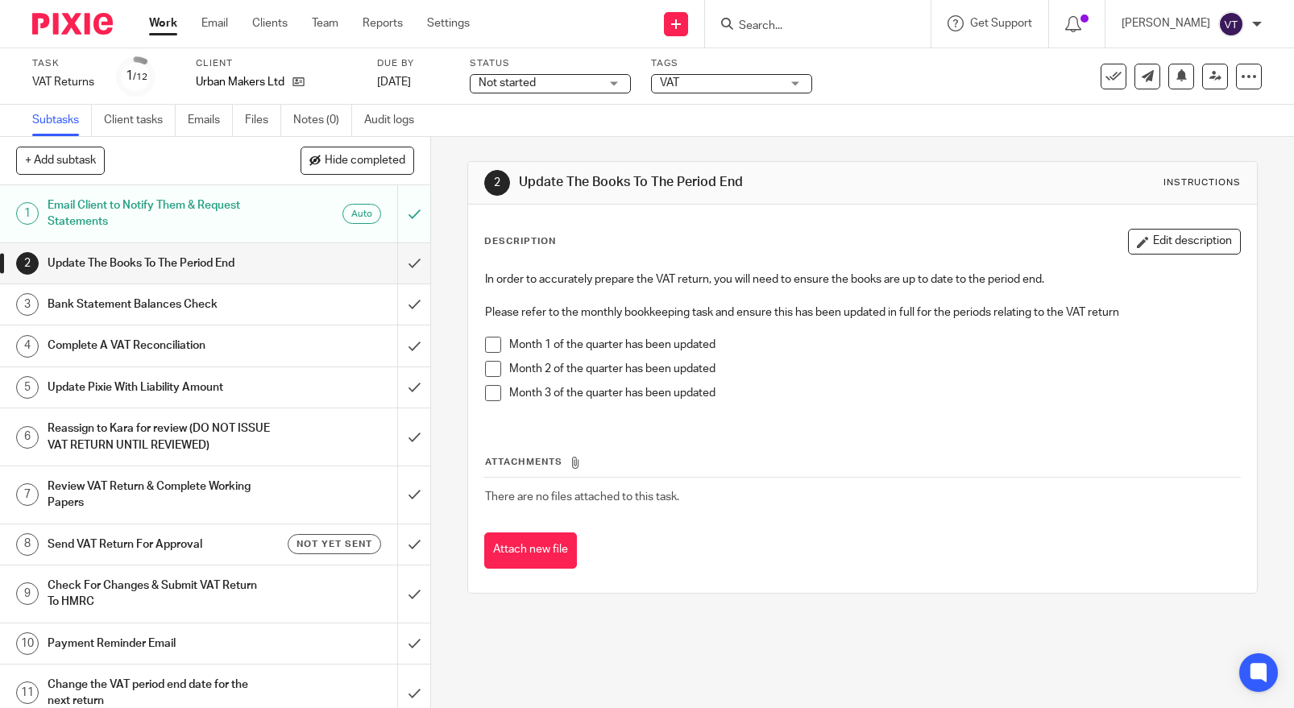
drag, startPoint x: 488, startPoint y: 342, endPoint x: 486, endPoint y: 383, distance: 41.1
click at [488, 342] on span at bounding box center [493, 345] width 16 height 16
click at [488, 371] on span at bounding box center [493, 369] width 16 height 16
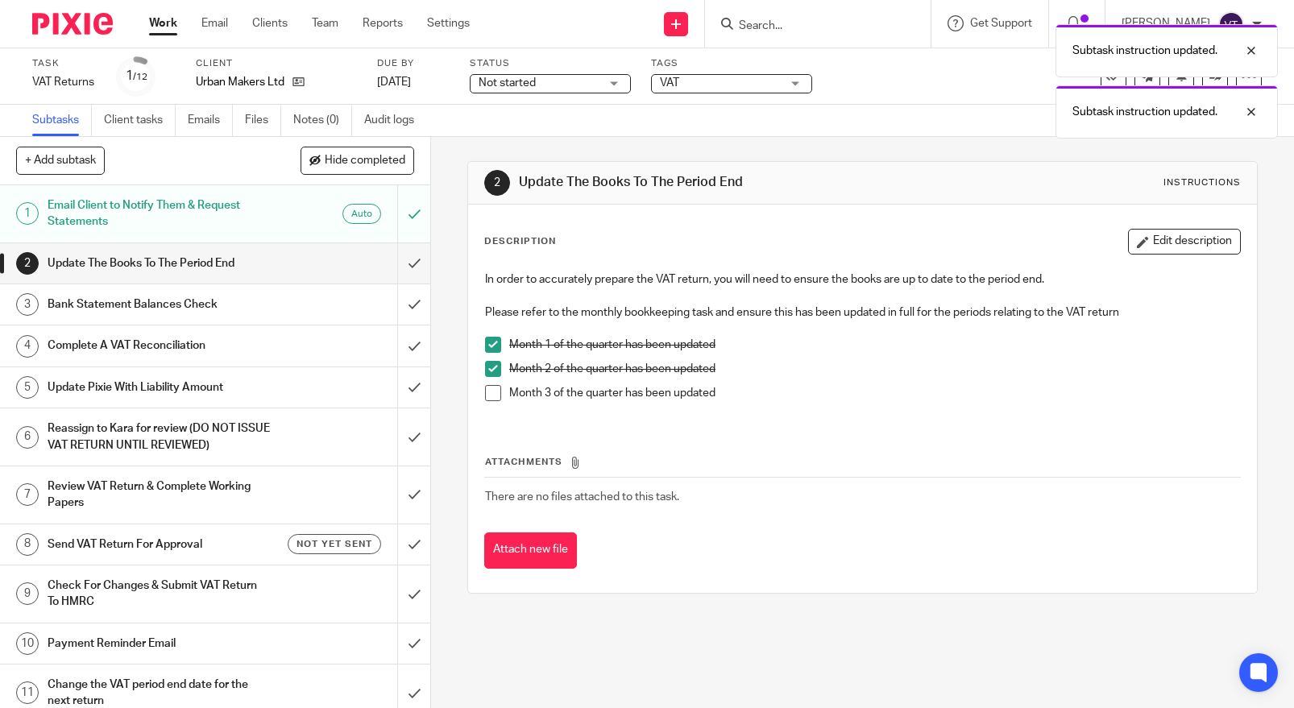
click at [485, 396] on span at bounding box center [493, 393] width 16 height 16
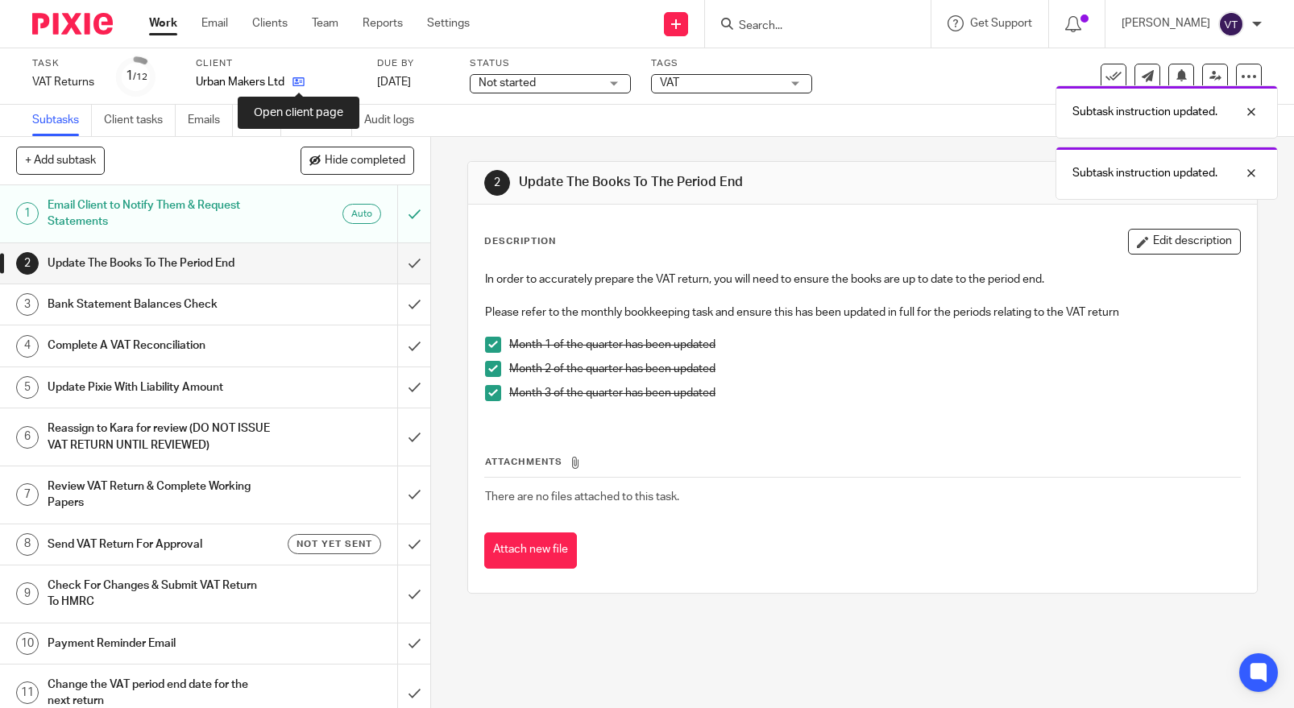
click at [299, 84] on icon at bounding box center [298, 82] width 12 height 12
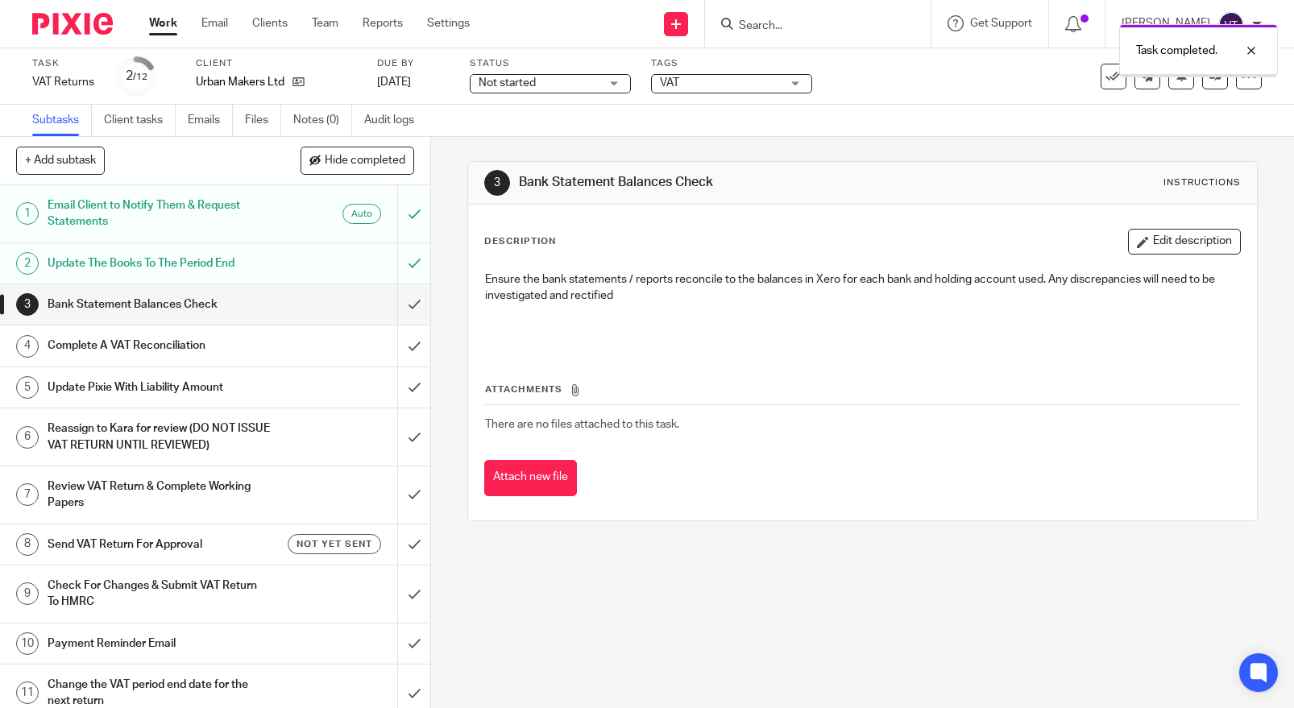
click at [400, 308] on input "submit" at bounding box center [215, 304] width 430 height 40
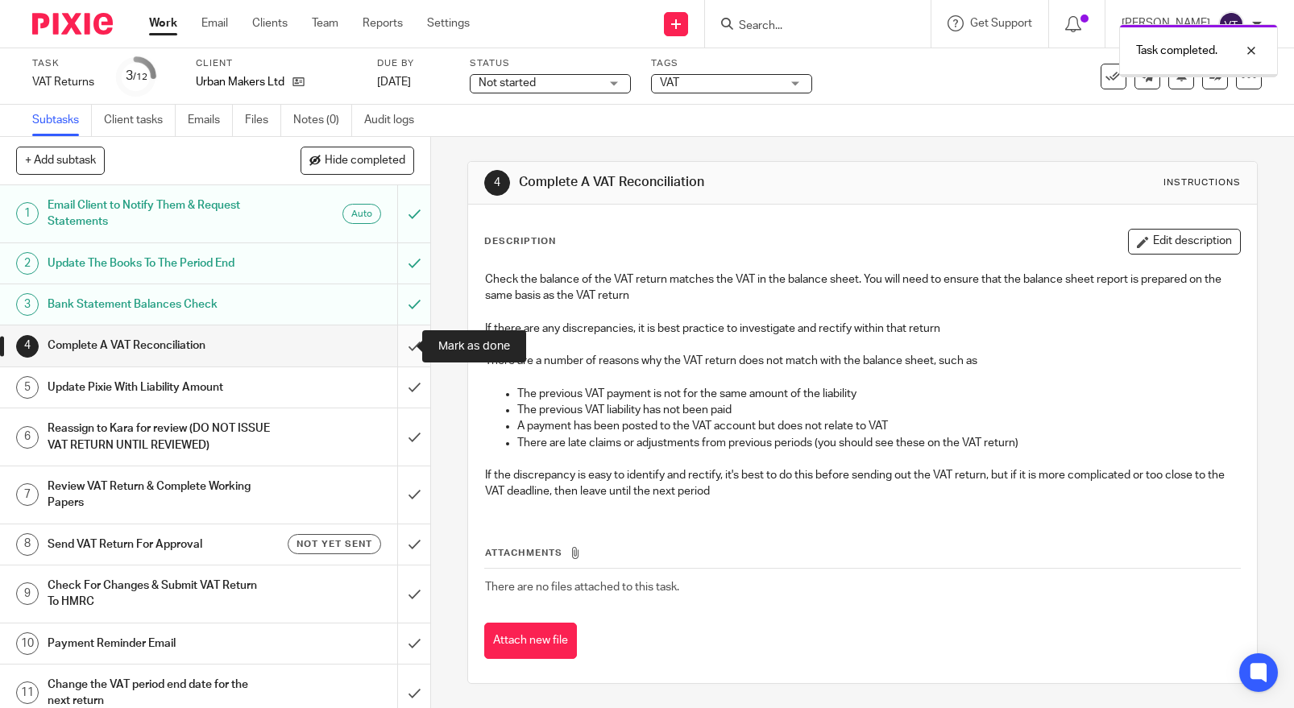
click at [393, 340] on input "submit" at bounding box center [215, 345] width 430 height 40
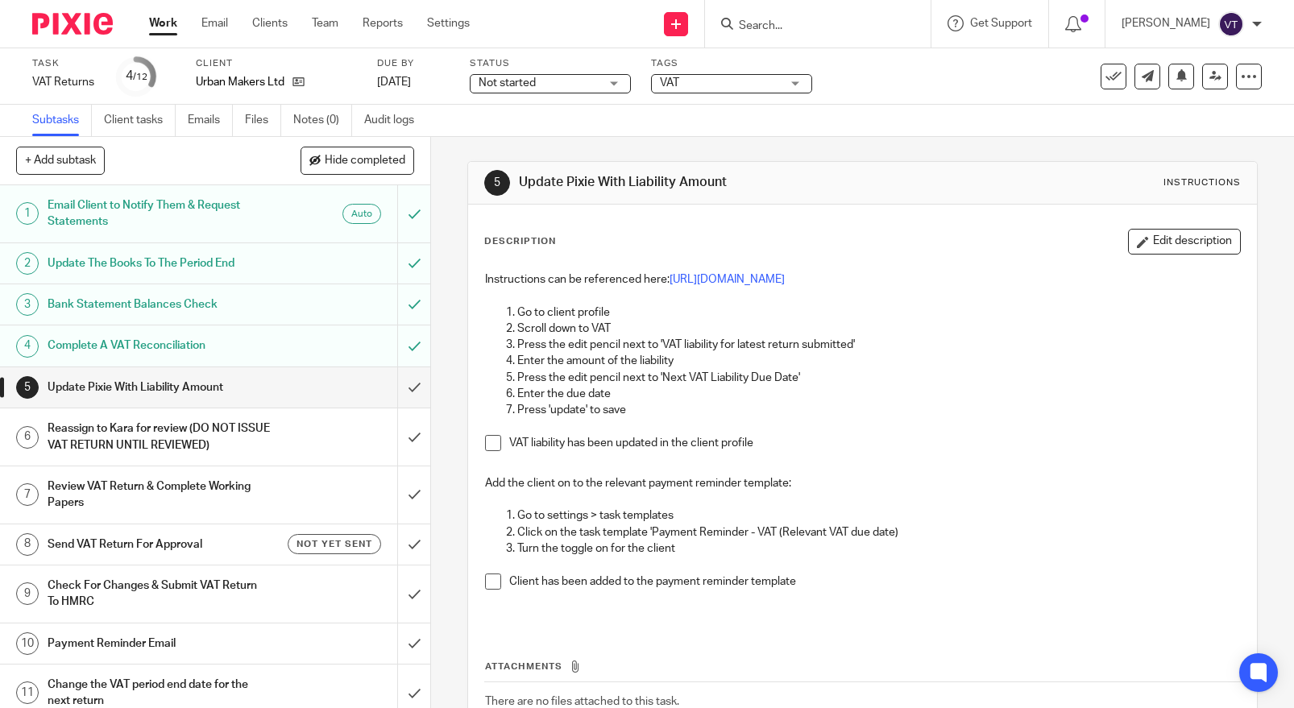
click at [494, 451] on span at bounding box center [493, 443] width 16 height 16
click at [487, 590] on span at bounding box center [493, 581] width 16 height 16
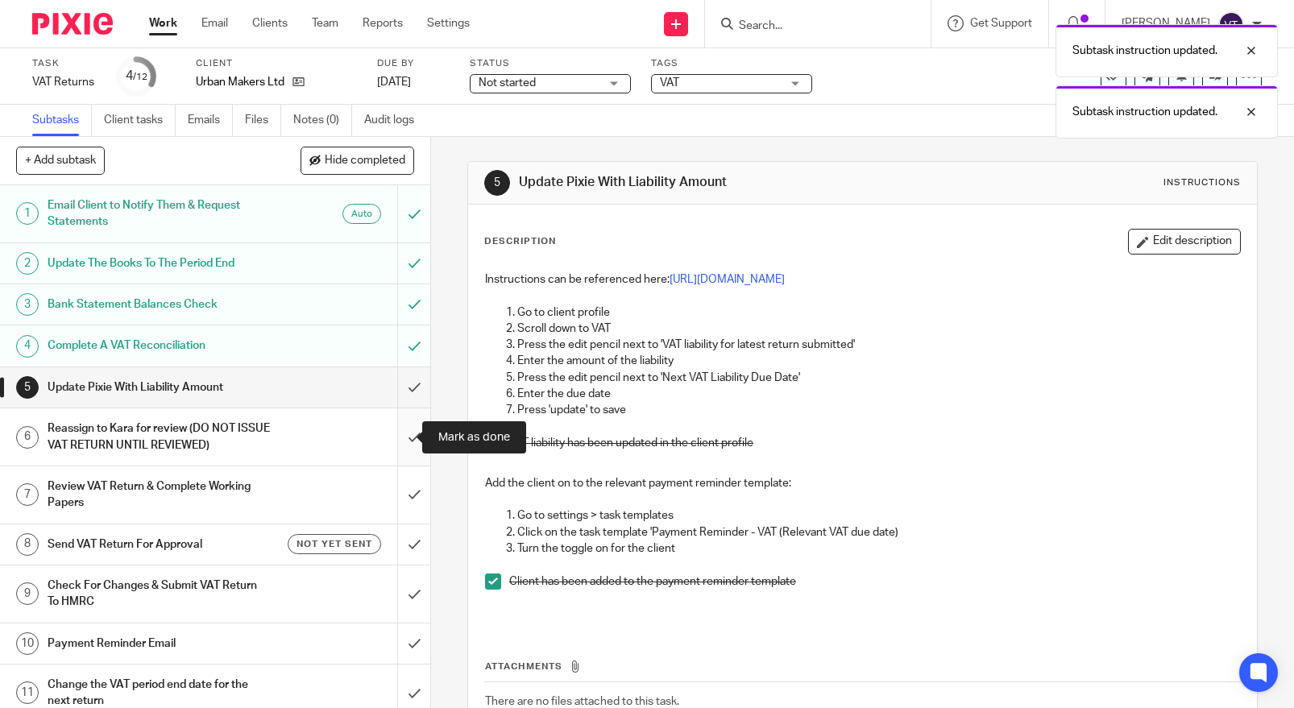
click at [393, 436] on input "submit" at bounding box center [215, 436] width 430 height 57
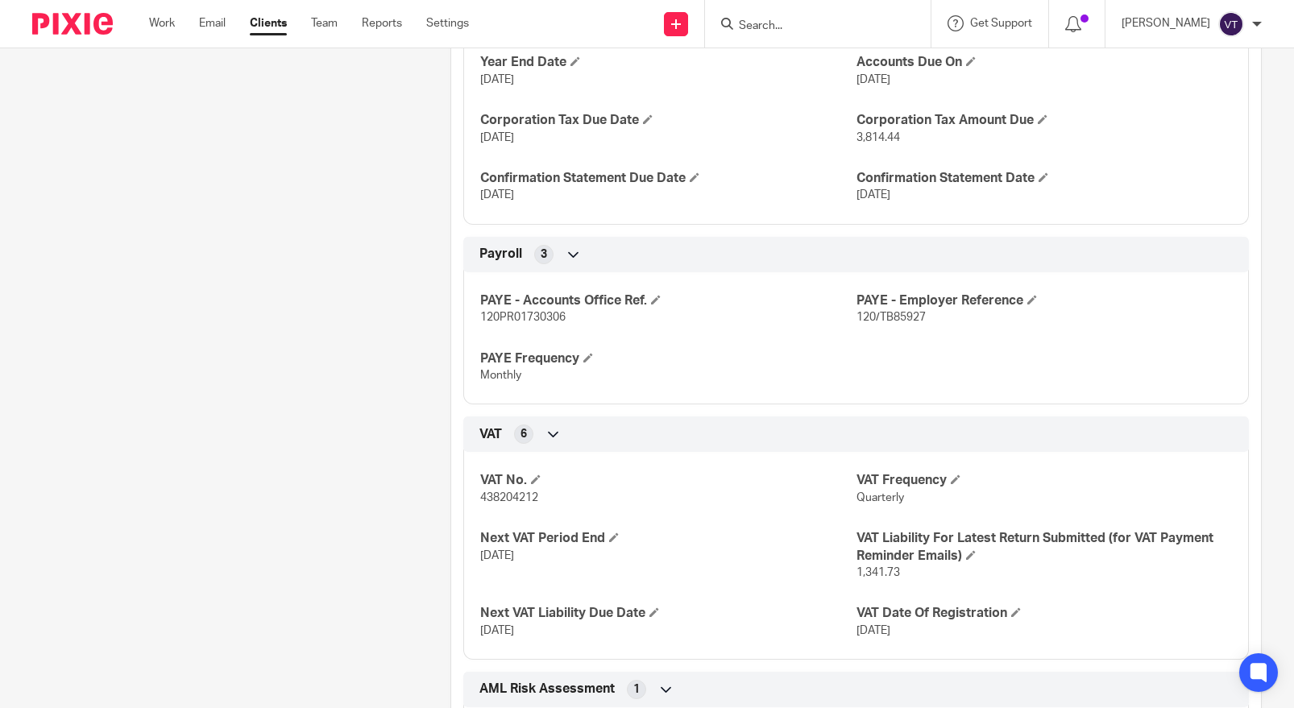
scroll to position [1151, 0]
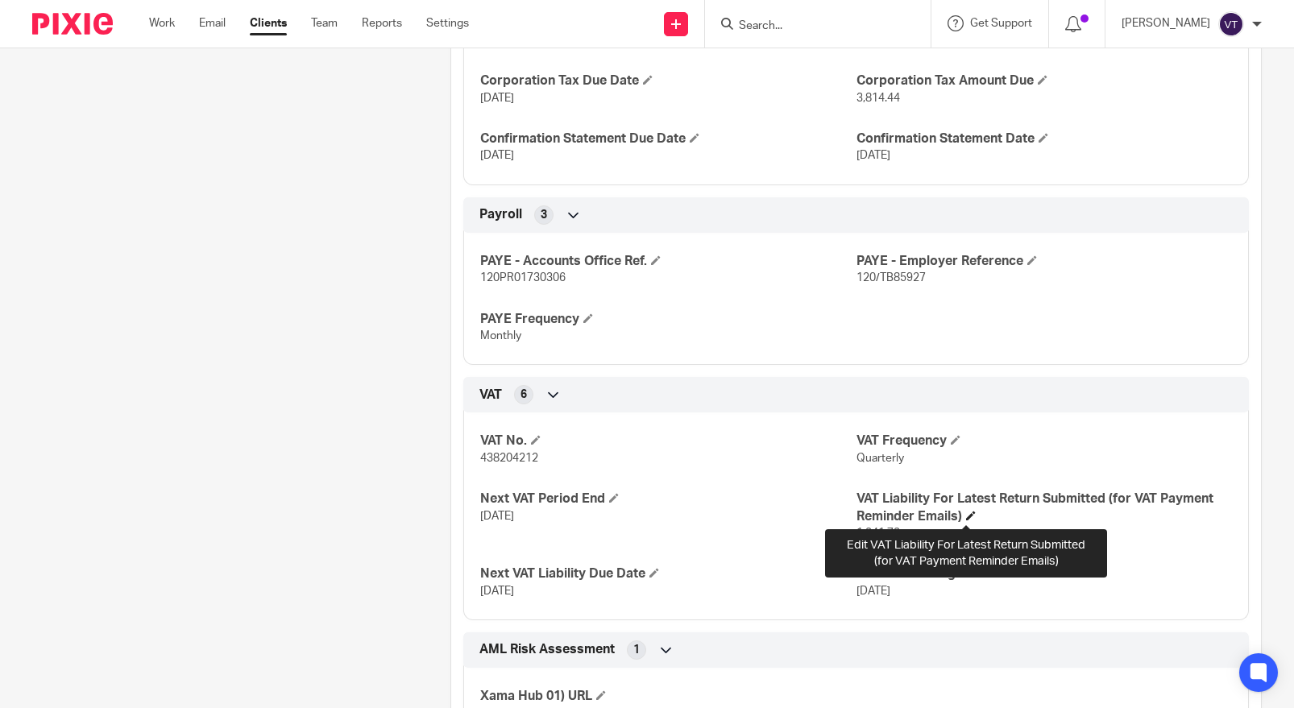
click at [966, 515] on span at bounding box center [971, 516] width 10 height 10
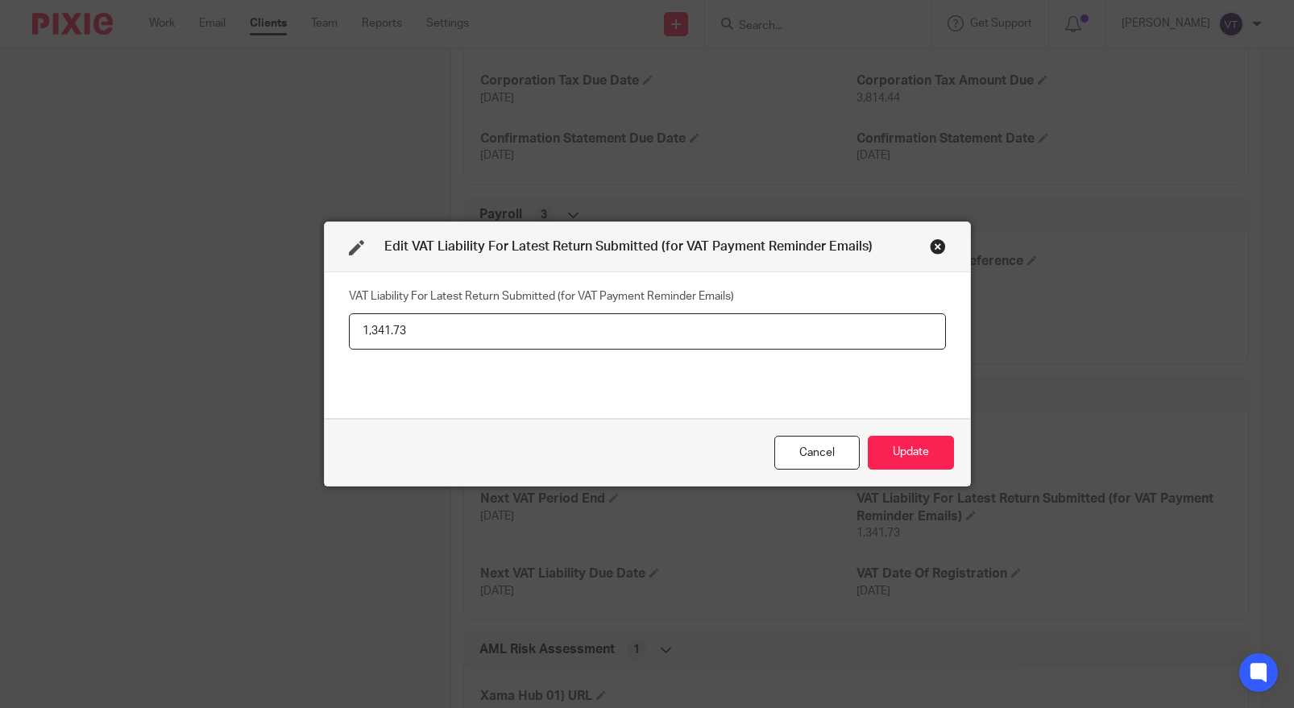
drag, startPoint x: 412, startPoint y: 333, endPoint x: 349, endPoint y: 325, distance: 63.3
click at [349, 325] on input "1,341.73" at bounding box center [647, 331] width 597 height 36
type input "3673.66"
click at [891, 461] on button "Update" at bounding box center [910, 453] width 86 height 35
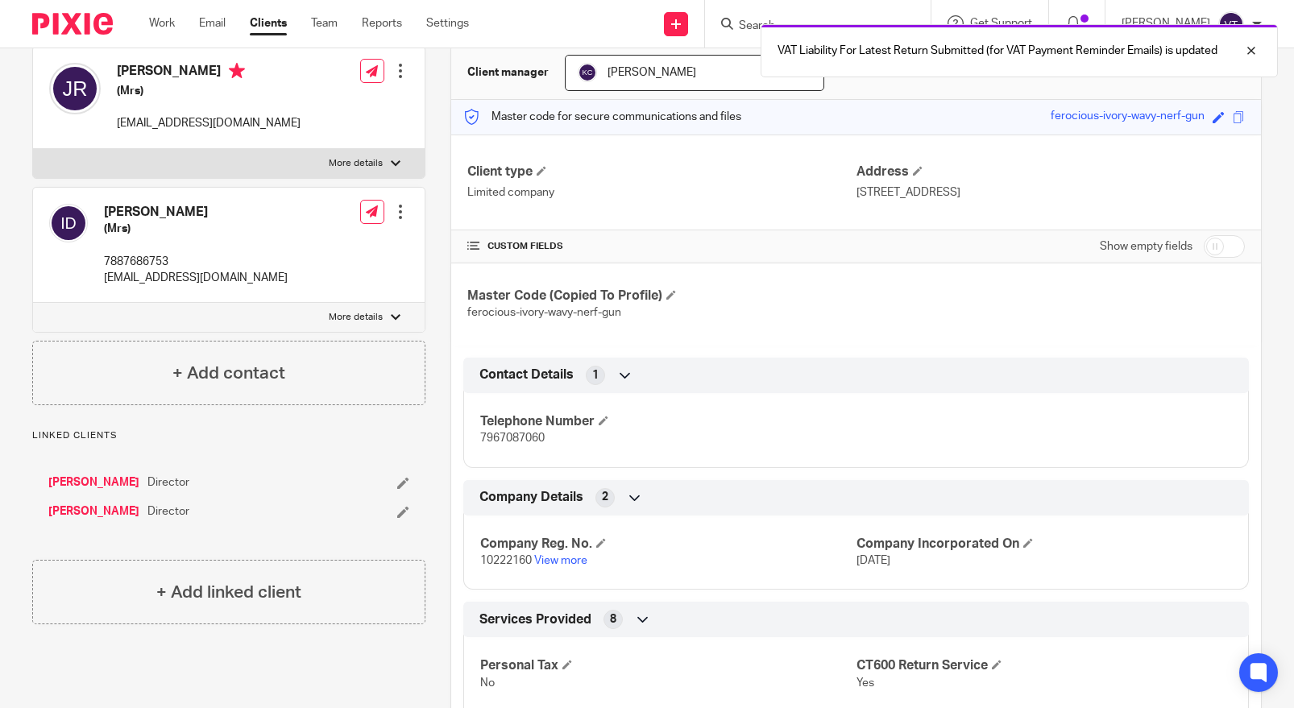
scroll to position [0, 0]
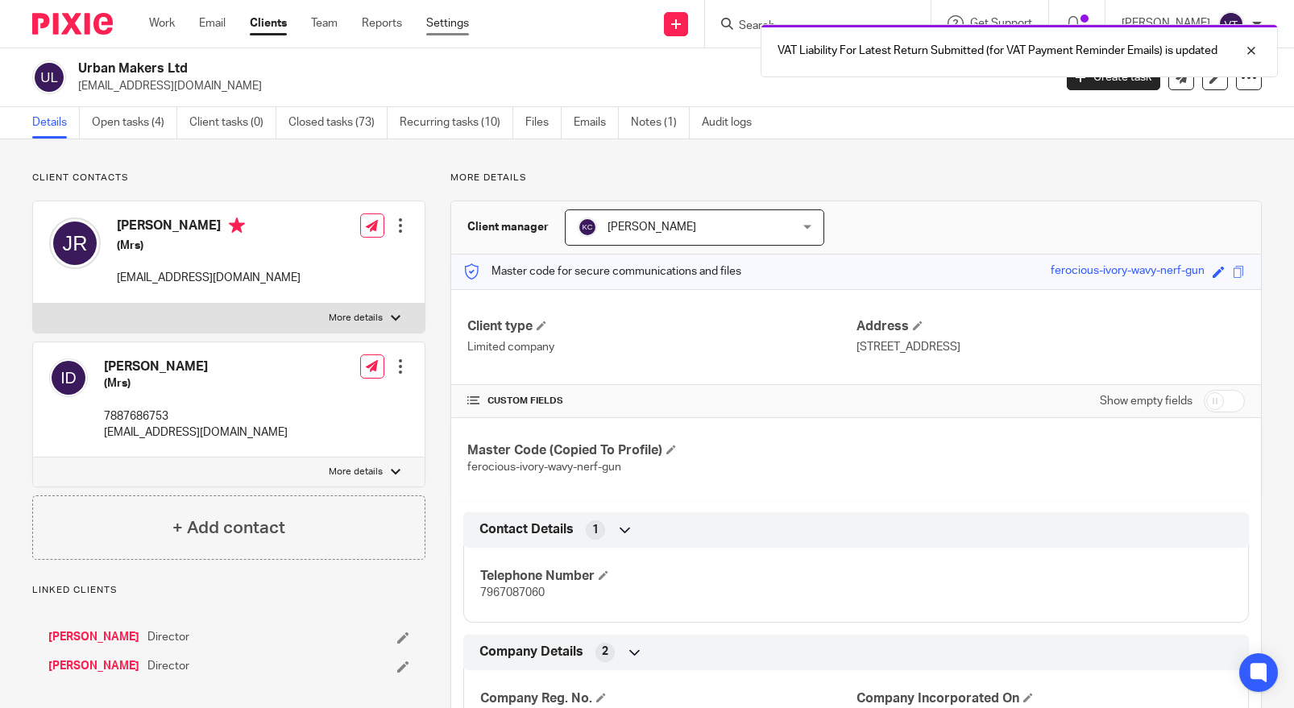
click at [462, 30] on link "Settings" at bounding box center [447, 23] width 43 height 16
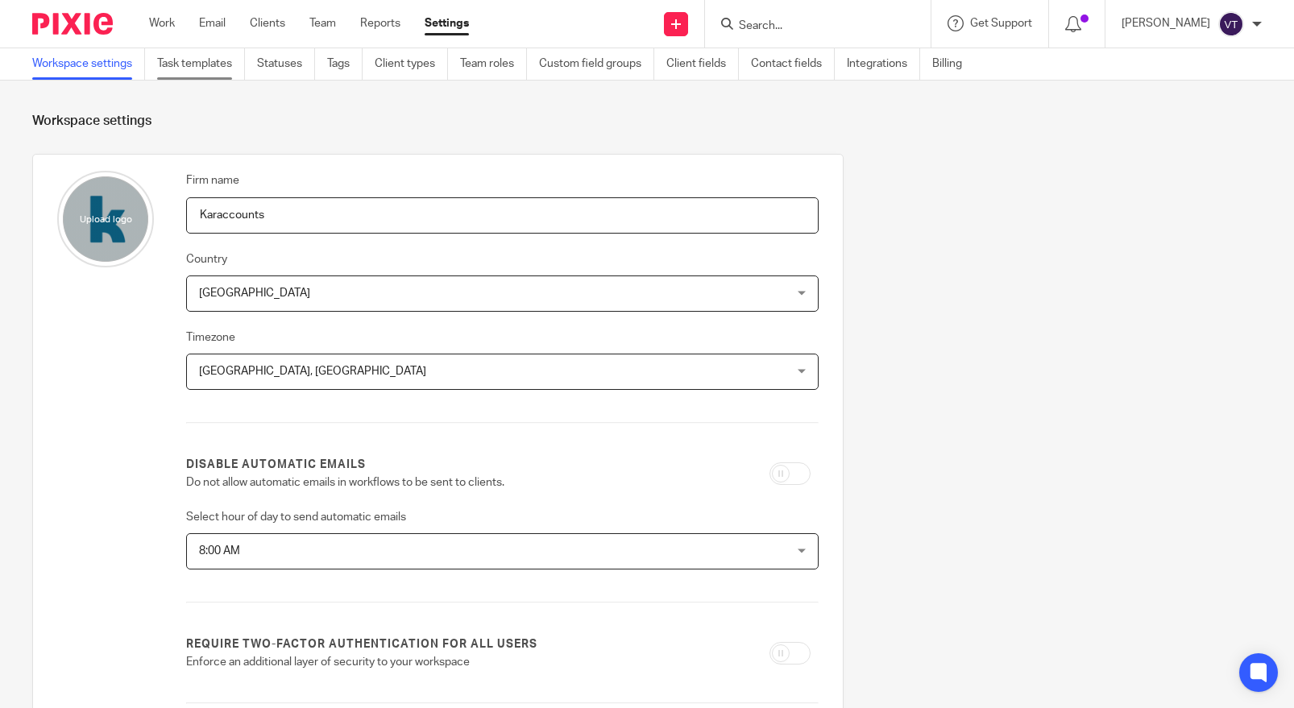
click at [207, 63] on link "Task templates" at bounding box center [201, 63] width 88 height 31
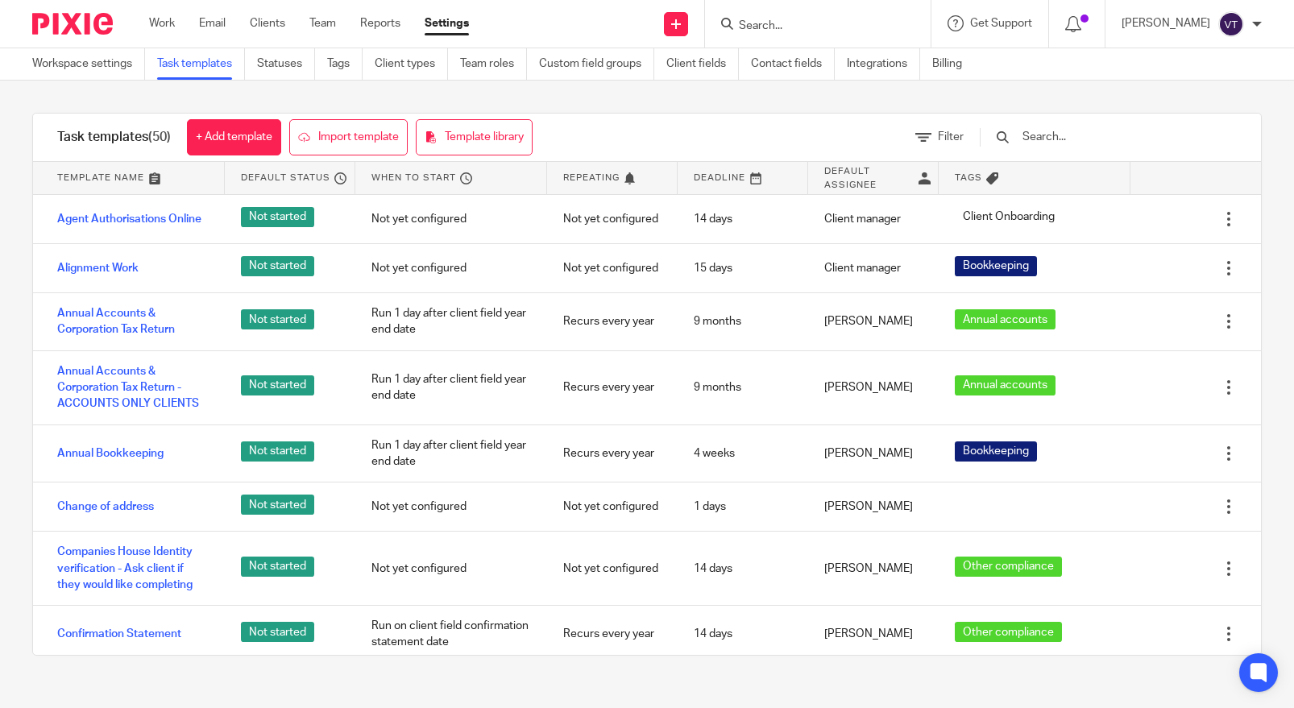
click at [1099, 135] on input "text" at bounding box center [1115, 137] width 188 height 18
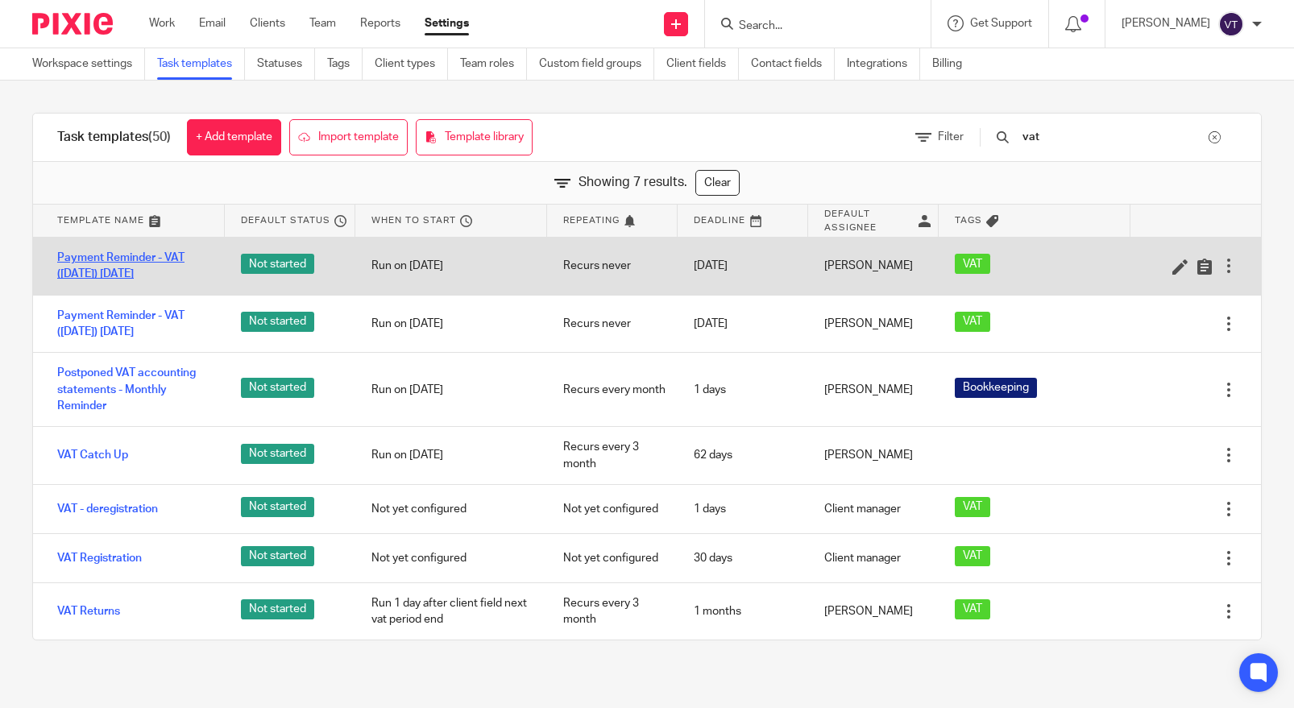
type input "vat"
click at [105, 264] on link "Payment Reminder - VAT ([DATE]) [DATE]" at bounding box center [132, 266] width 151 height 33
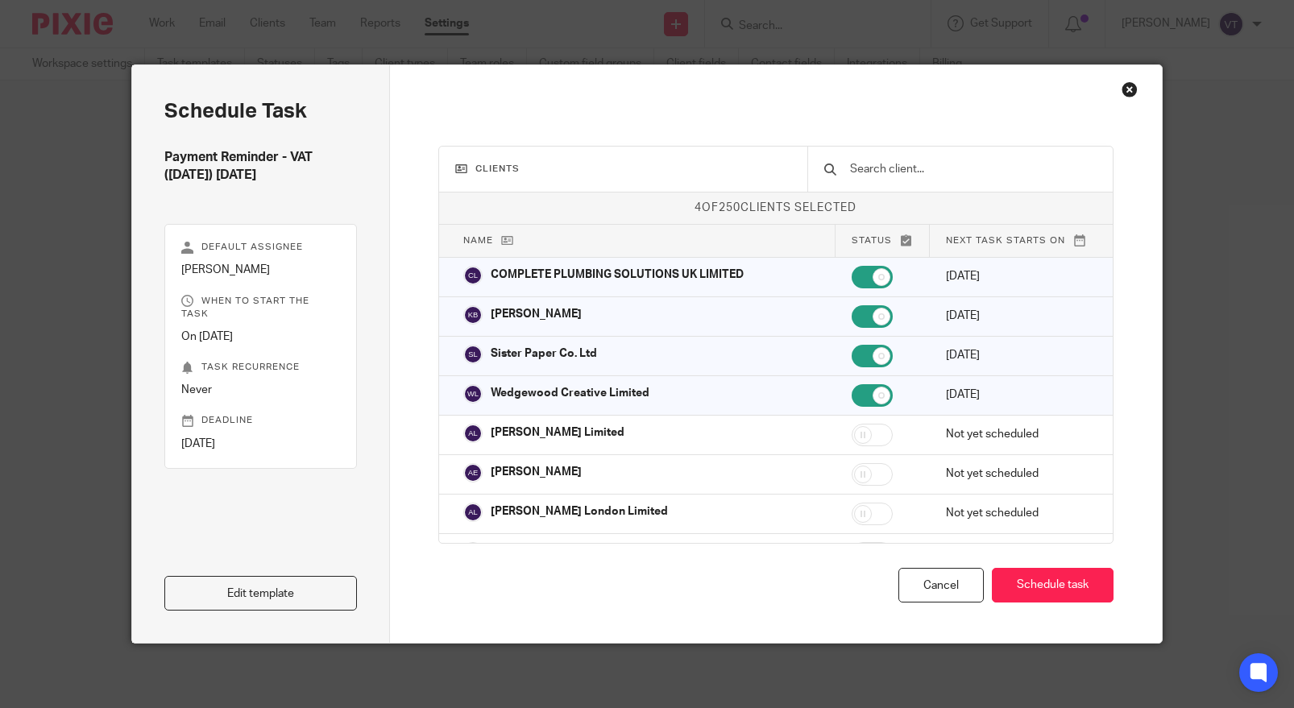
click at [902, 174] on input "text" at bounding box center [972, 169] width 248 height 18
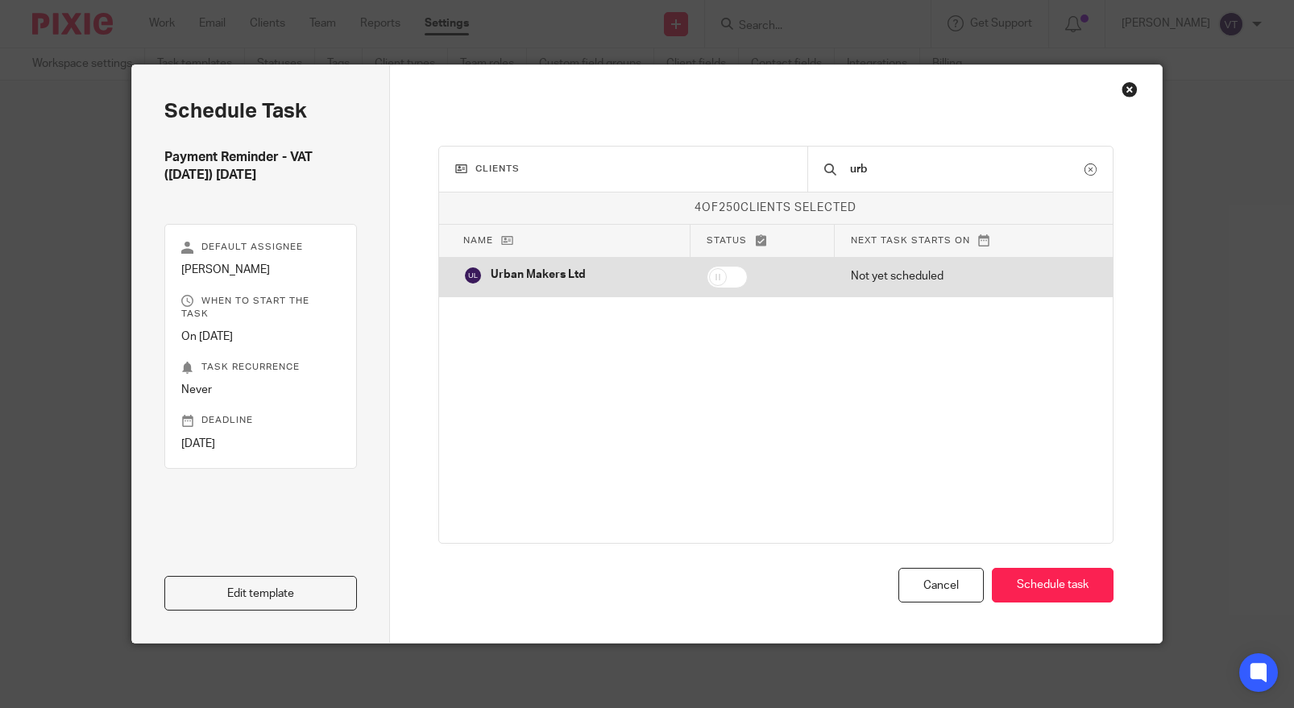
type input "urb"
click at [715, 285] on input "checkbox" at bounding box center [726, 277] width 41 height 23
checkbox input "true"
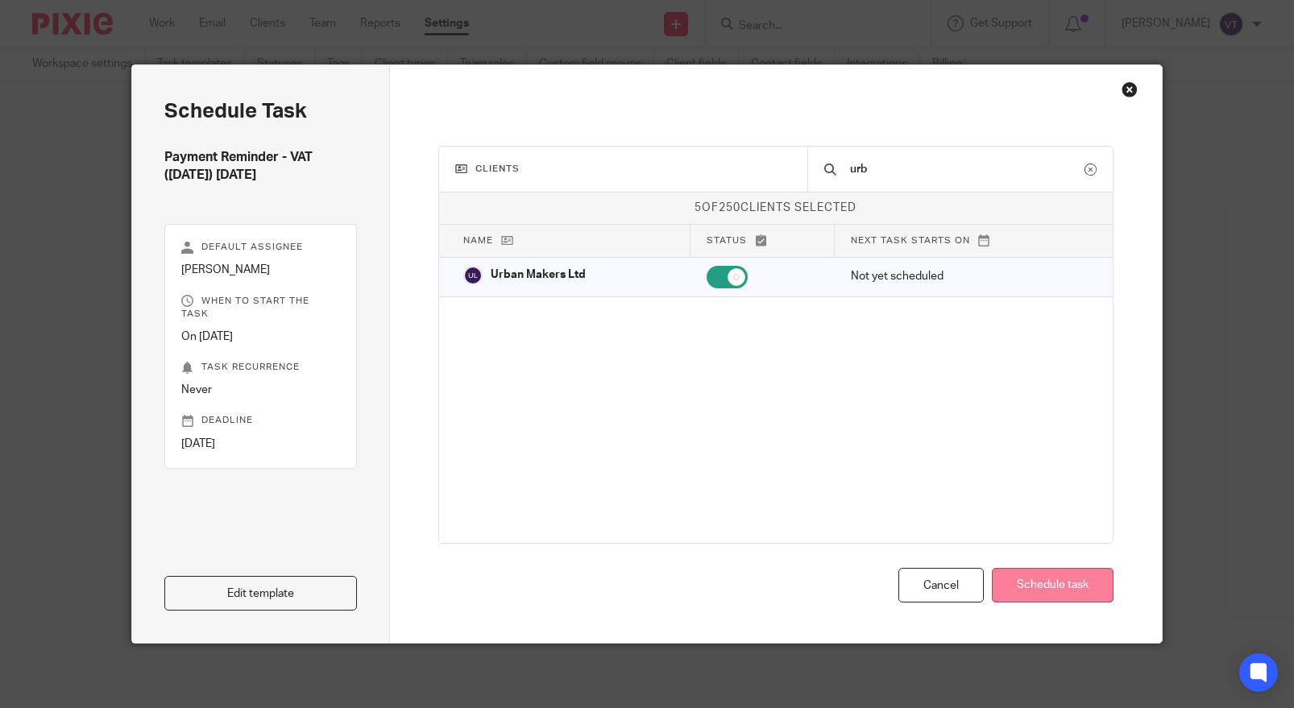
click at [1051, 589] on button "Schedule task" at bounding box center [1053, 585] width 122 height 35
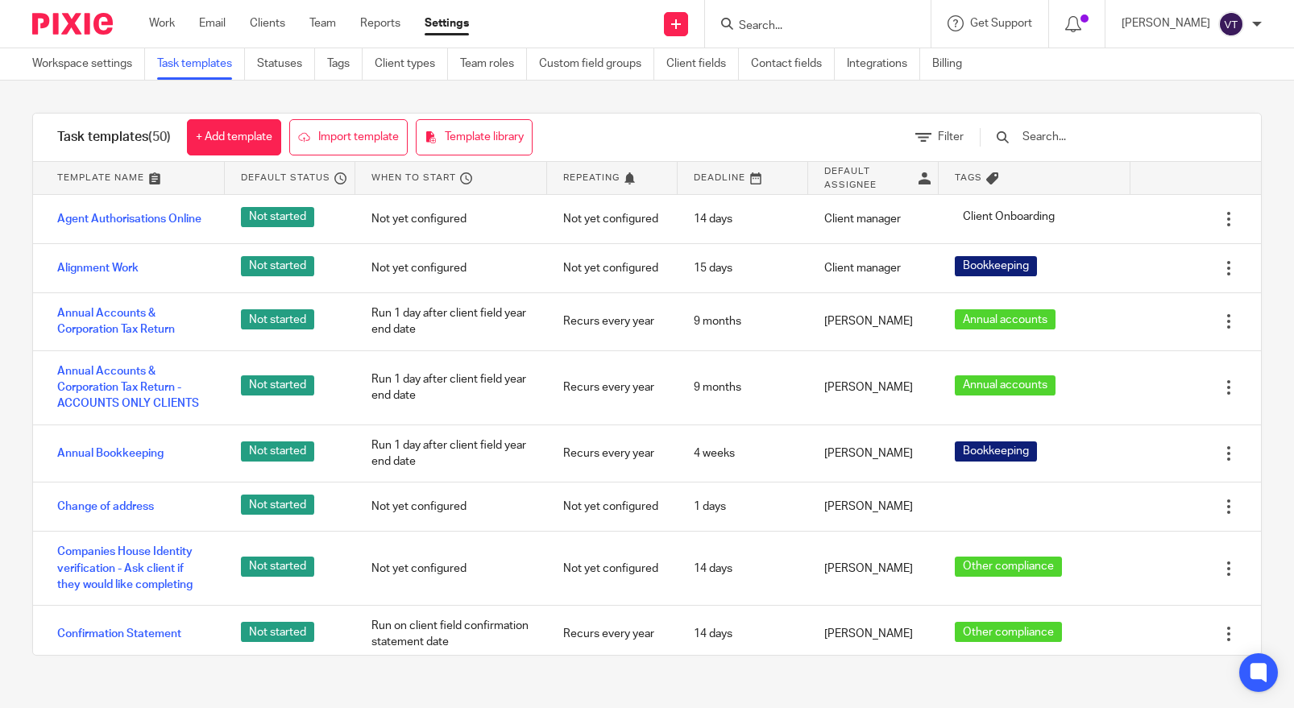
click at [768, 13] on div at bounding box center [818, 24] width 226 height 48
click at [769, 24] on input "Search" at bounding box center [809, 26] width 145 height 14
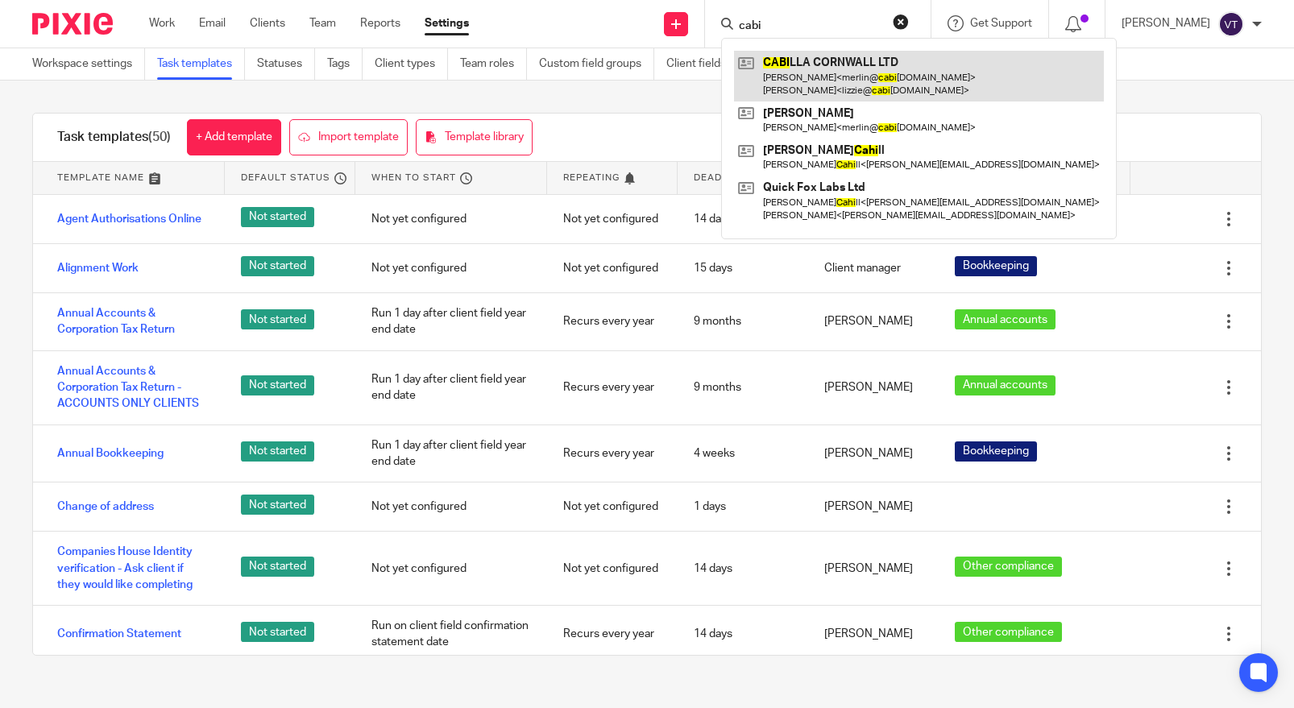
type input "cabi"
click at [852, 67] on link at bounding box center [919, 76] width 370 height 50
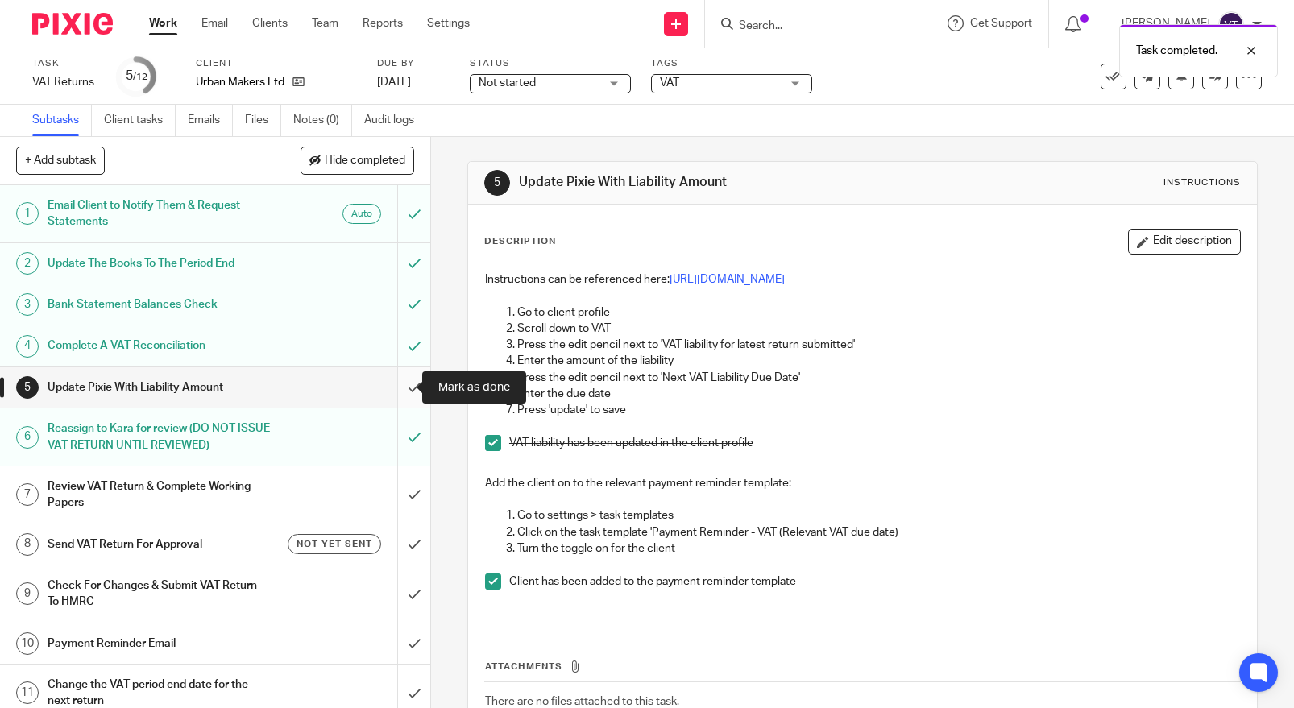
click at [398, 379] on input "submit" at bounding box center [215, 387] width 430 height 40
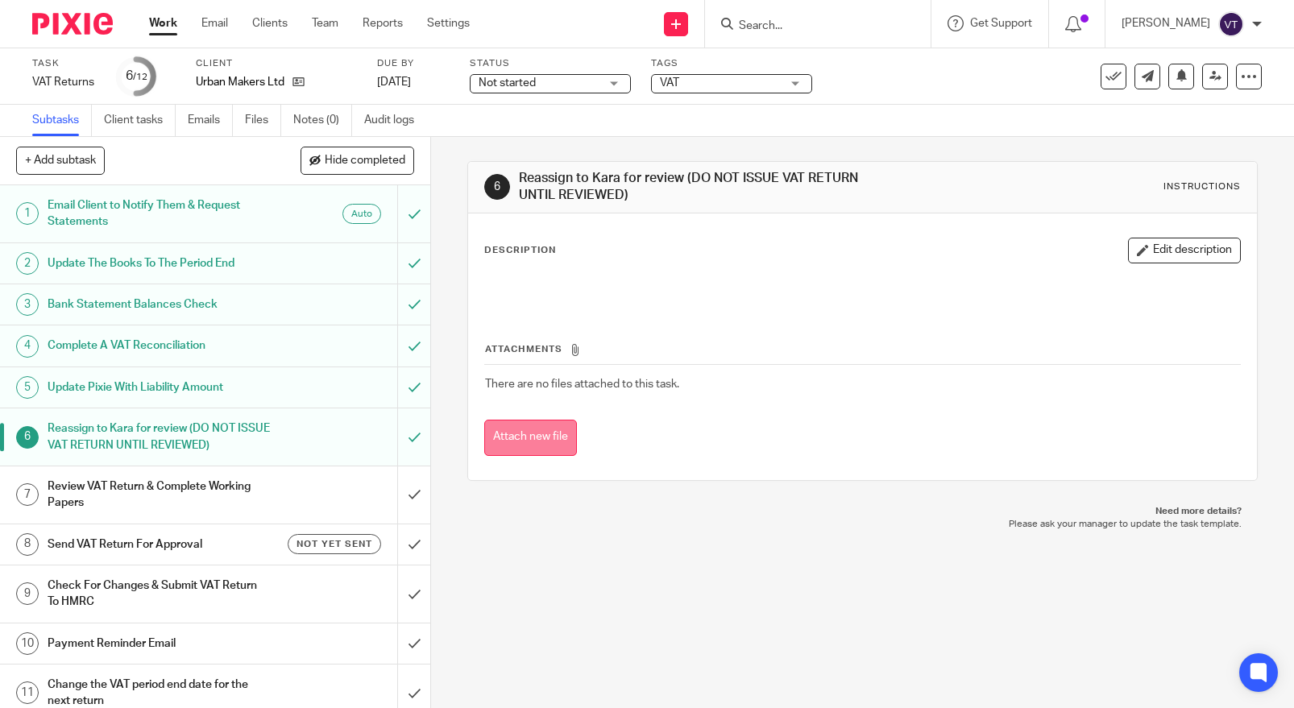
click at [536, 441] on button "Attach new file" at bounding box center [530, 438] width 93 height 36
click at [245, 496] on h1 "Review VAT Return & Complete Working Papers" at bounding box center [159, 494] width 222 height 41
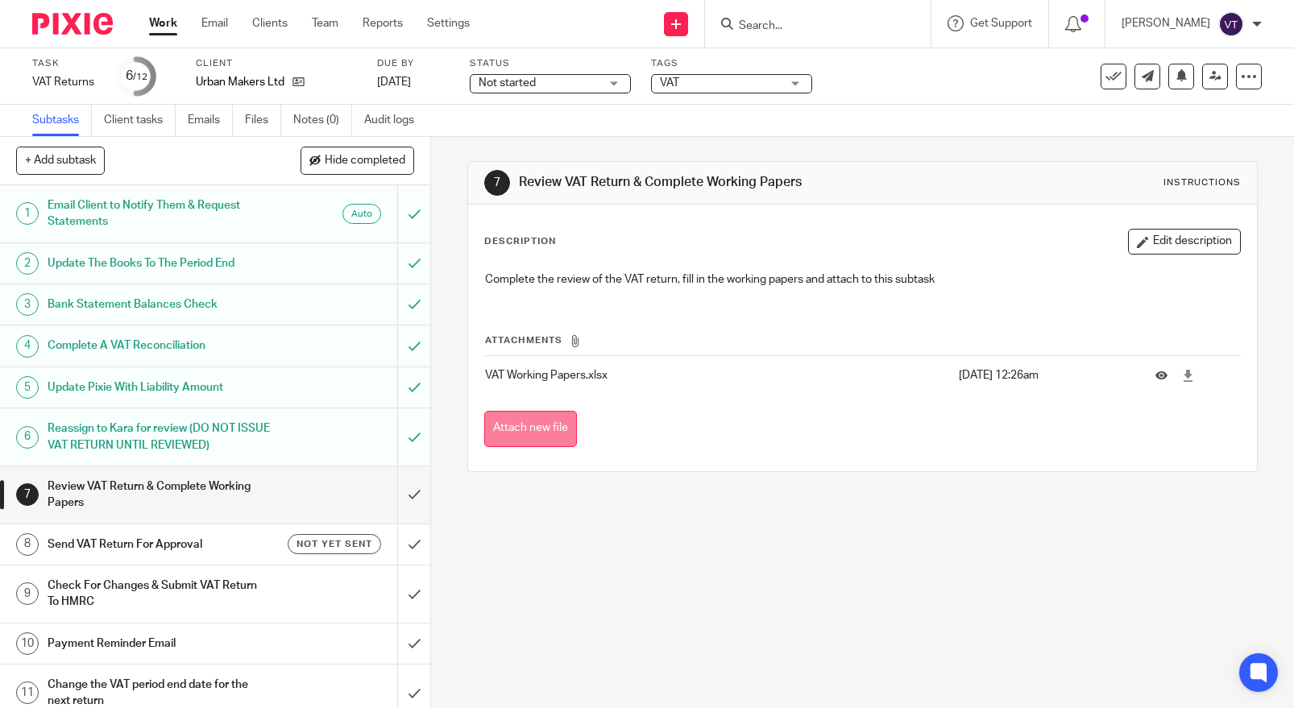
click at [520, 420] on button "Attach new file" at bounding box center [530, 429] width 93 height 36
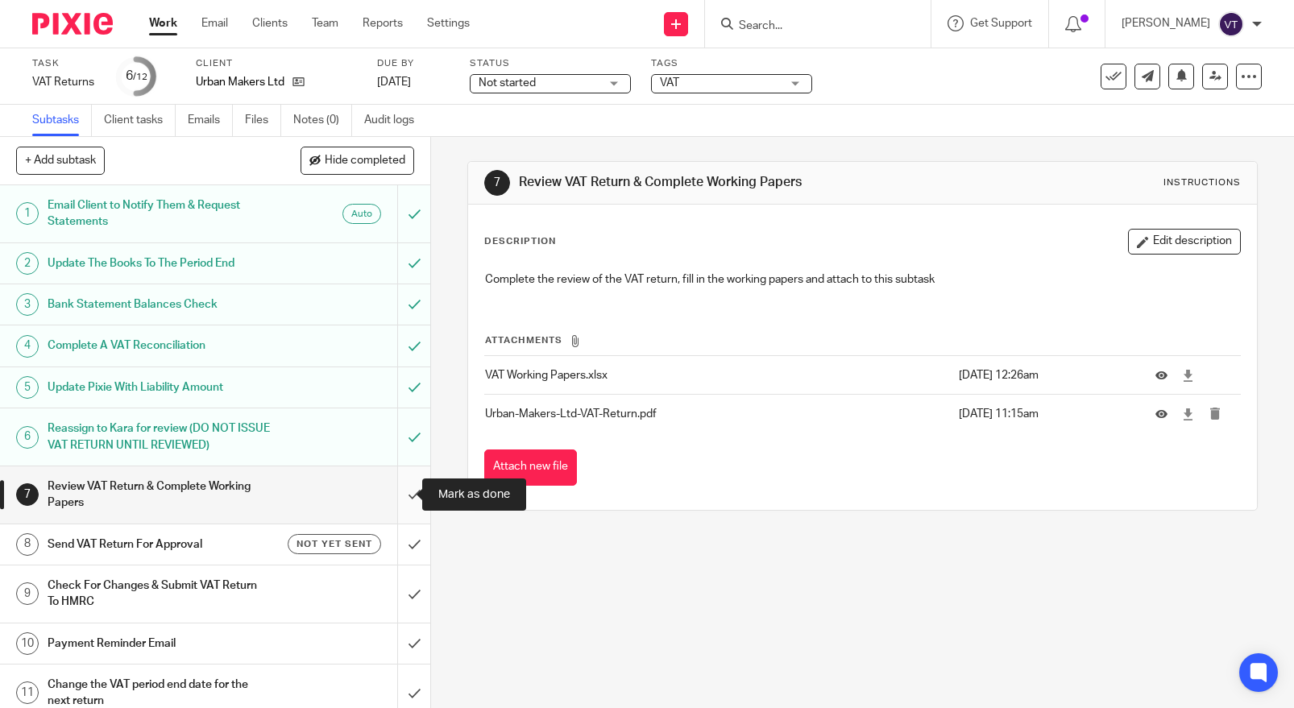
click at [397, 495] on input "submit" at bounding box center [215, 494] width 430 height 57
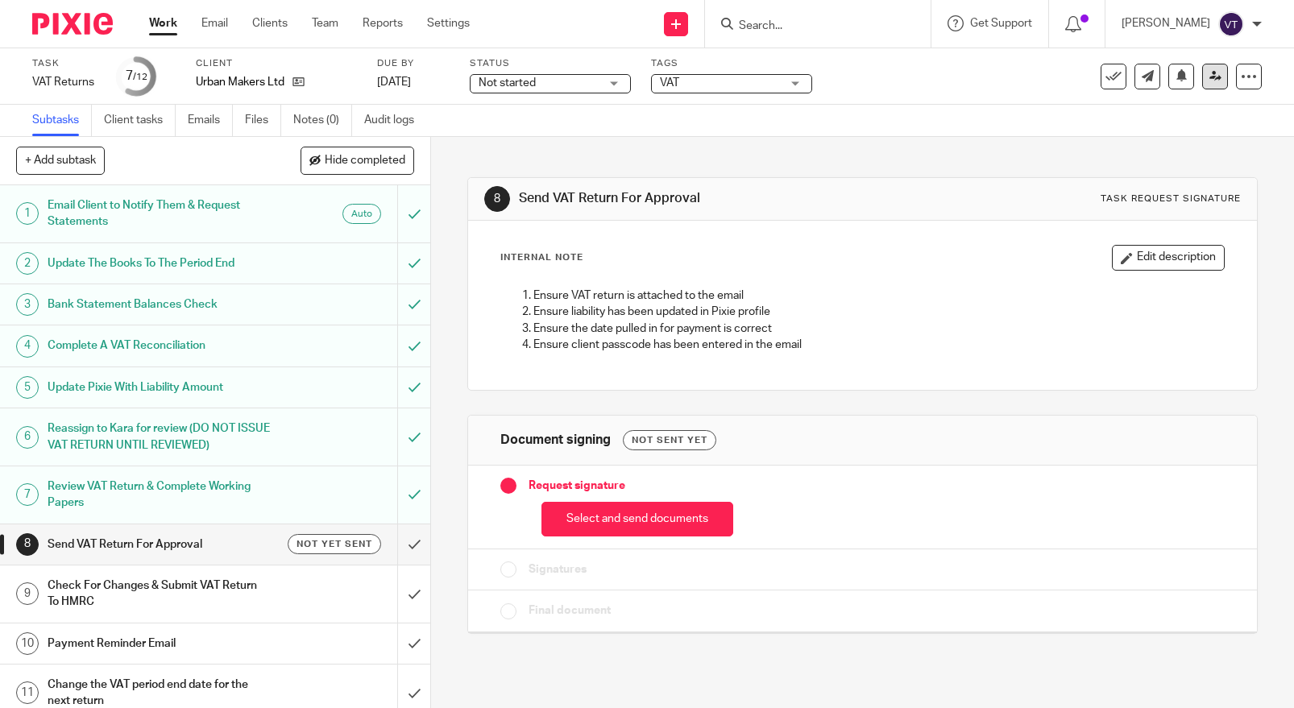
click at [1209, 81] on icon at bounding box center [1215, 76] width 12 height 12
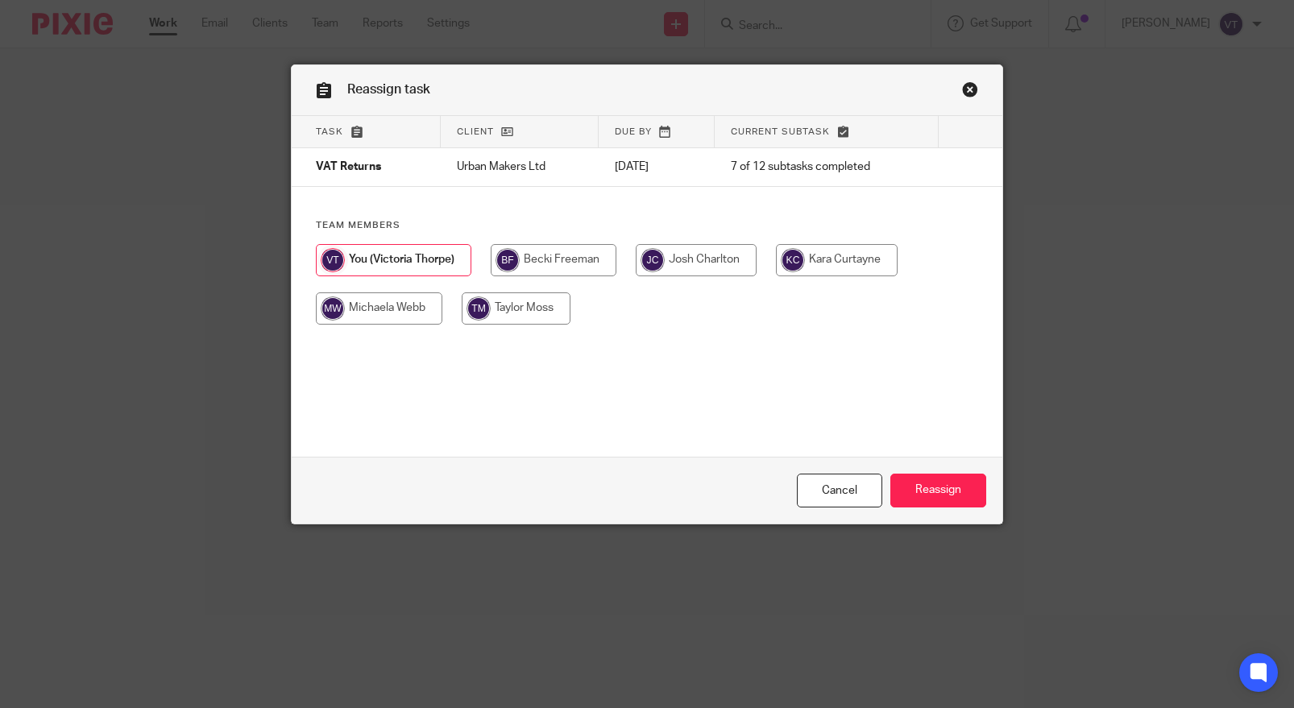
click at [827, 264] on input "radio" at bounding box center [837, 260] width 122 height 32
radio input "true"
click at [923, 491] on input "Reassign" at bounding box center [938, 491] width 96 height 35
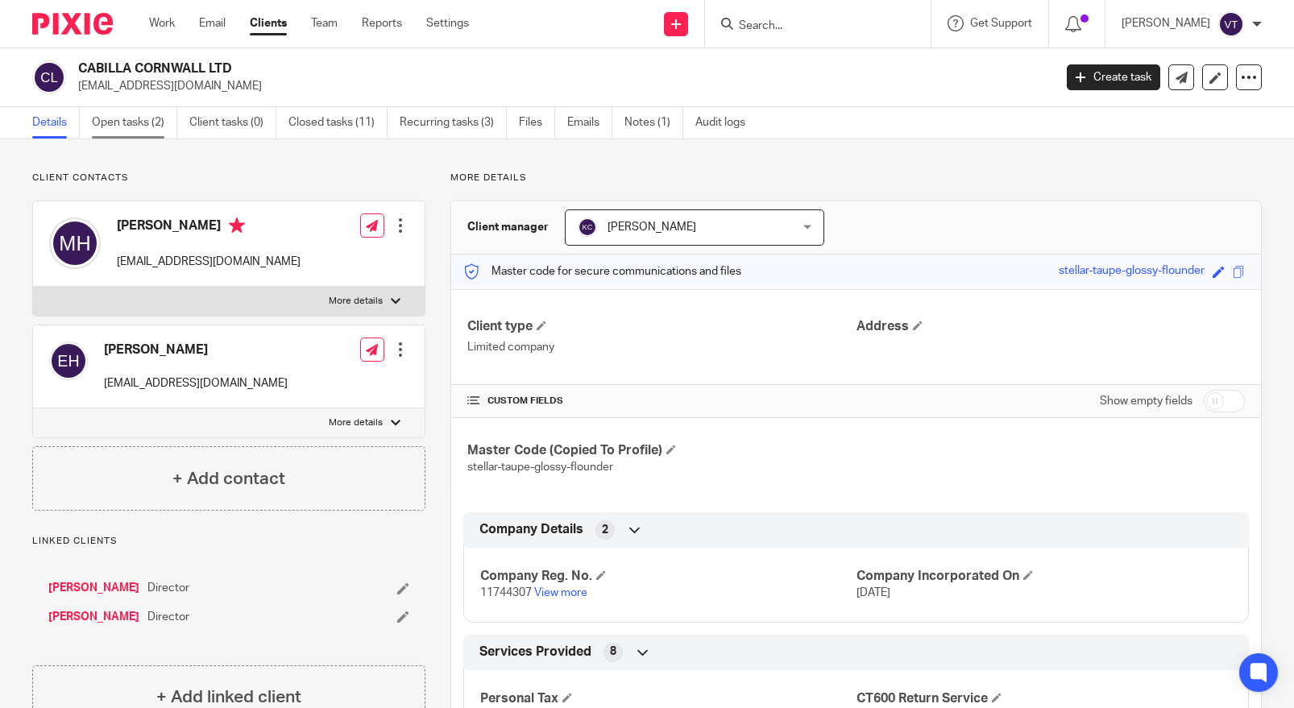
click at [123, 119] on link "Open tasks (2)" at bounding box center [134, 122] width 85 height 31
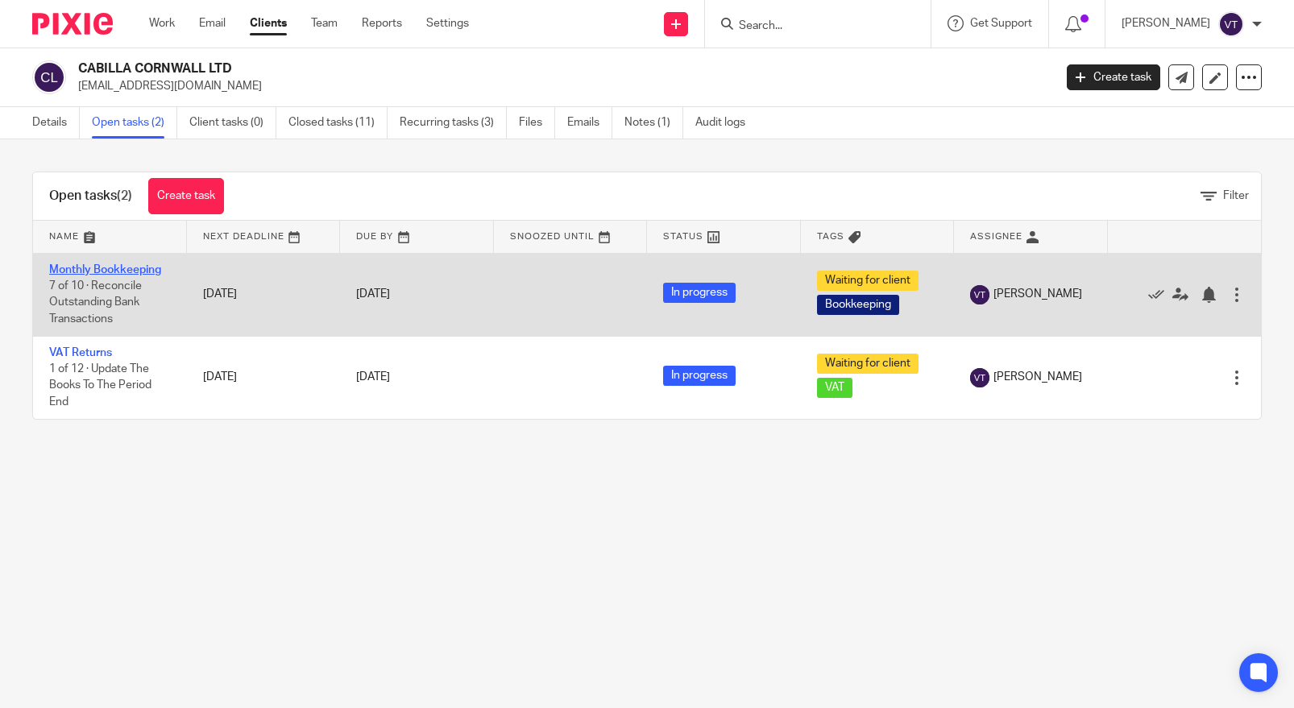
click at [116, 270] on link "Monthly Bookkeeping" at bounding box center [105, 269] width 112 height 11
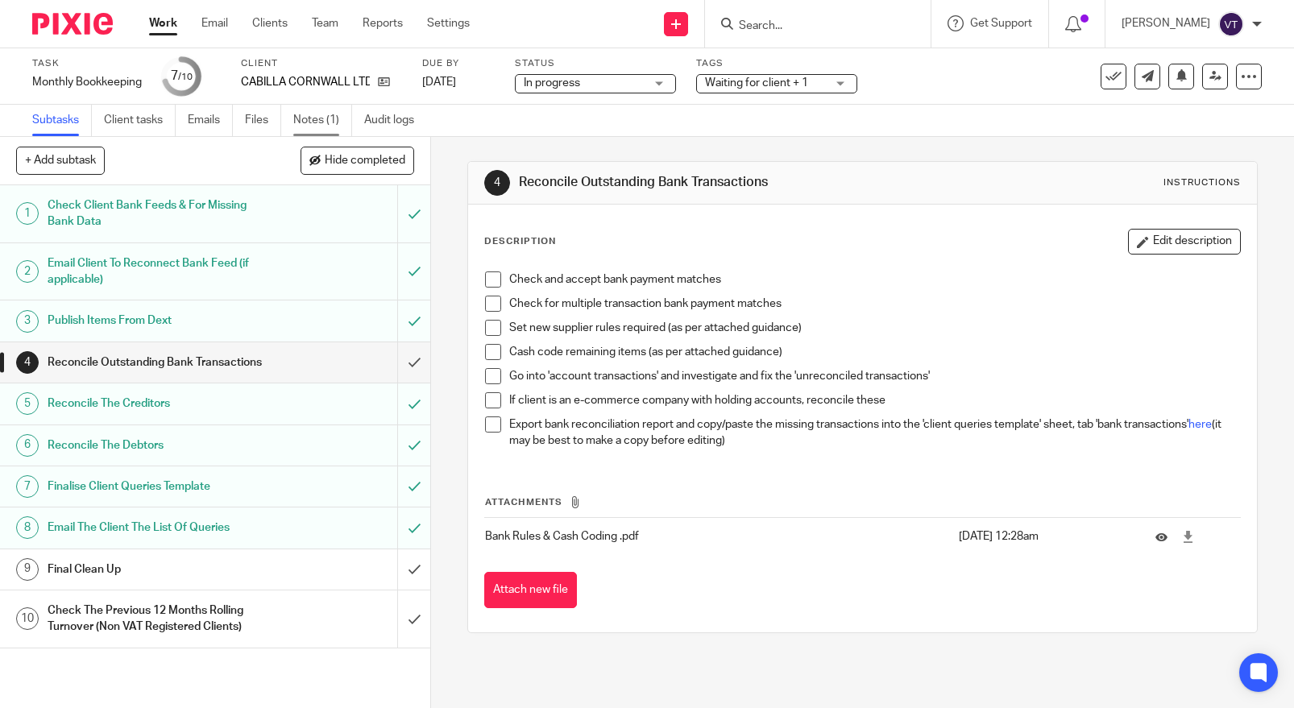
click at [323, 128] on link "Notes (1)" at bounding box center [322, 120] width 59 height 31
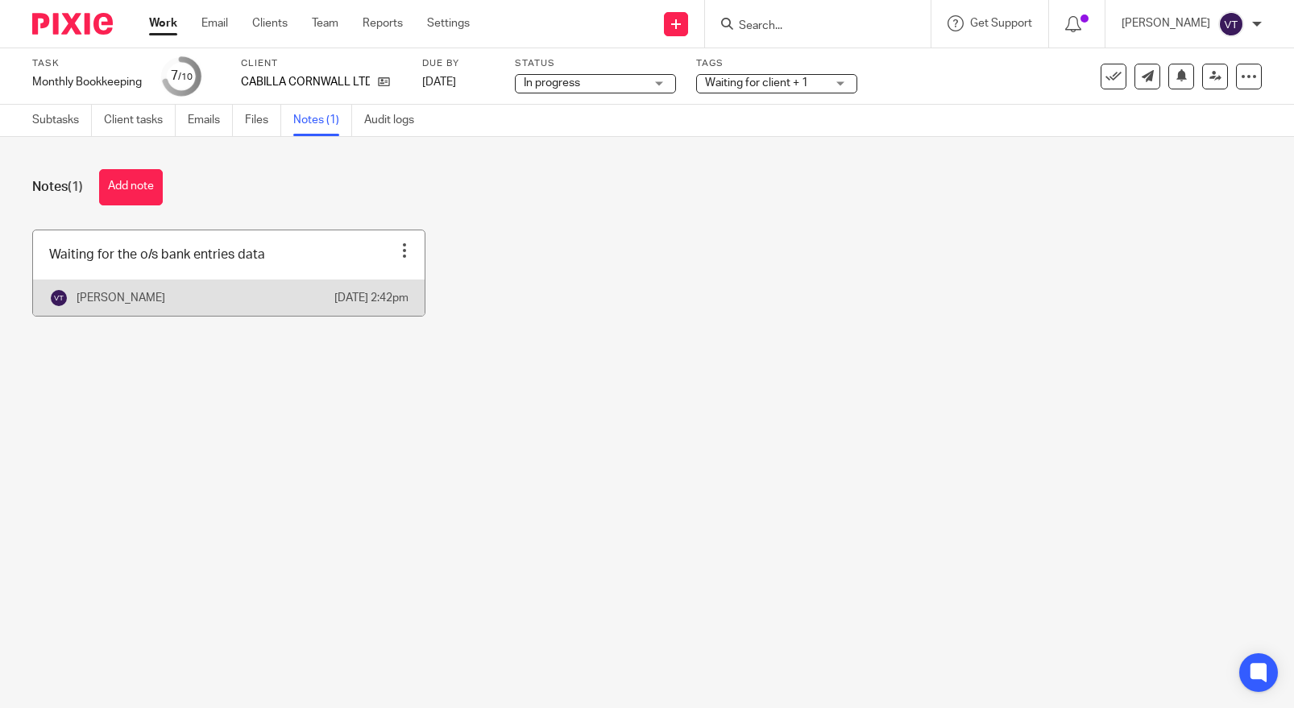
click at [333, 271] on link at bounding box center [228, 272] width 391 height 85
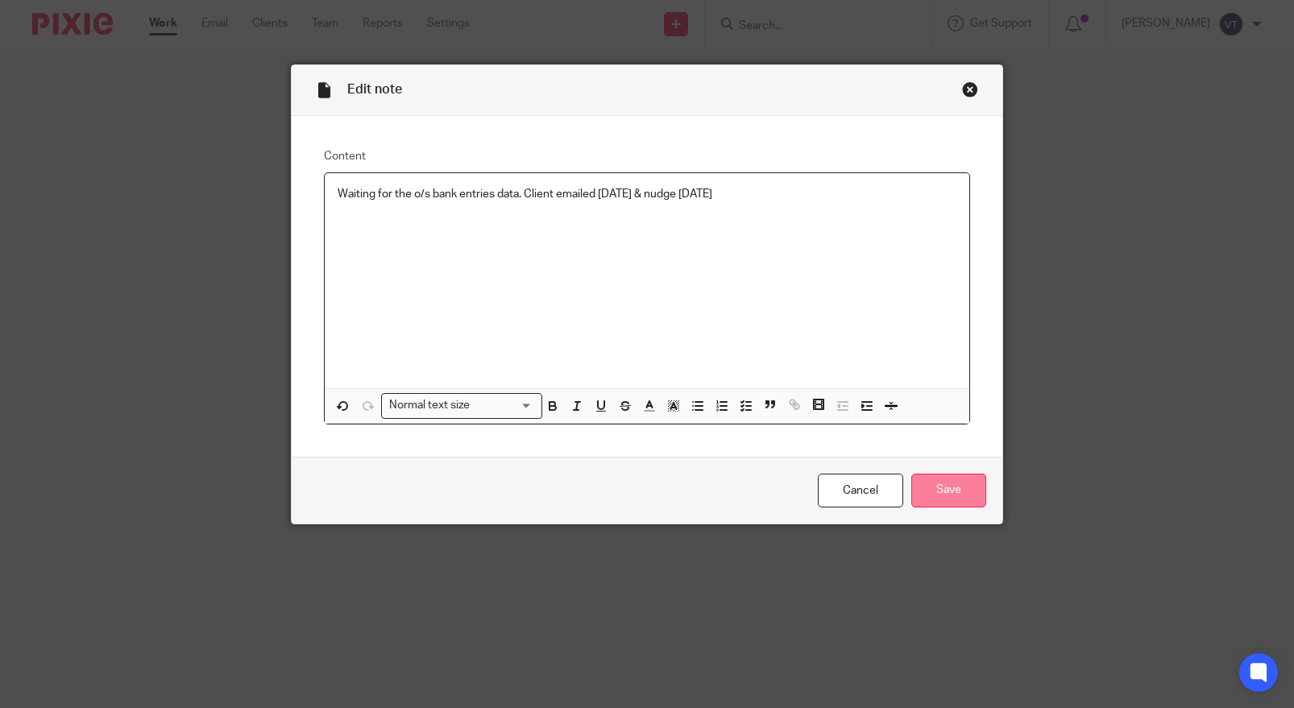
click at [935, 495] on input "Save" at bounding box center [948, 491] width 75 height 35
